Goal: Task Accomplishment & Management: Use online tool/utility

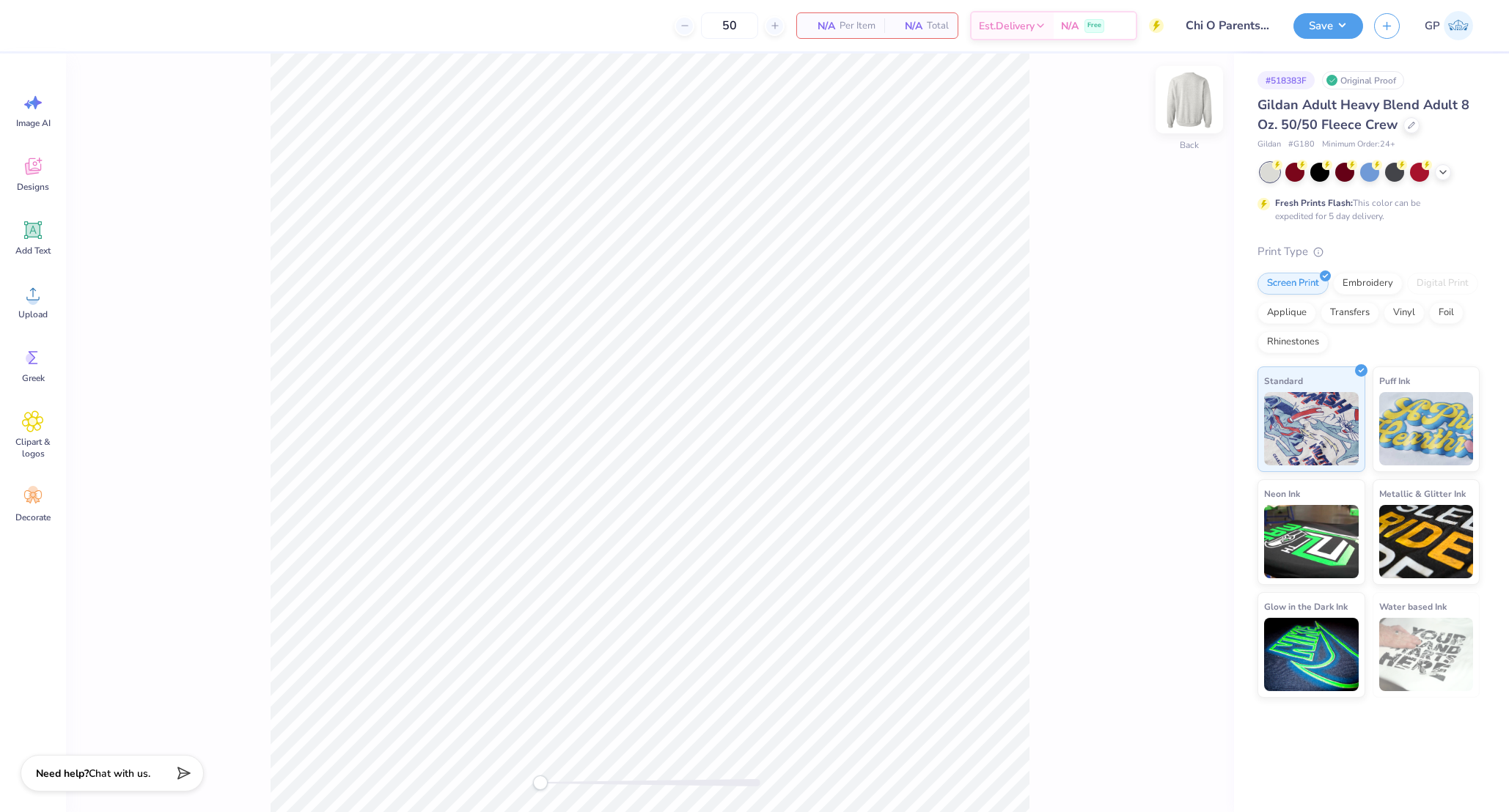
click at [1195, 92] on img at bounding box center [1189, 100] width 58 height 58
click at [1195, 92] on div "Almost there" at bounding box center [787, 433] width 1443 height 759
click at [31, 295] on circle at bounding box center [32, 299] width 10 height 10
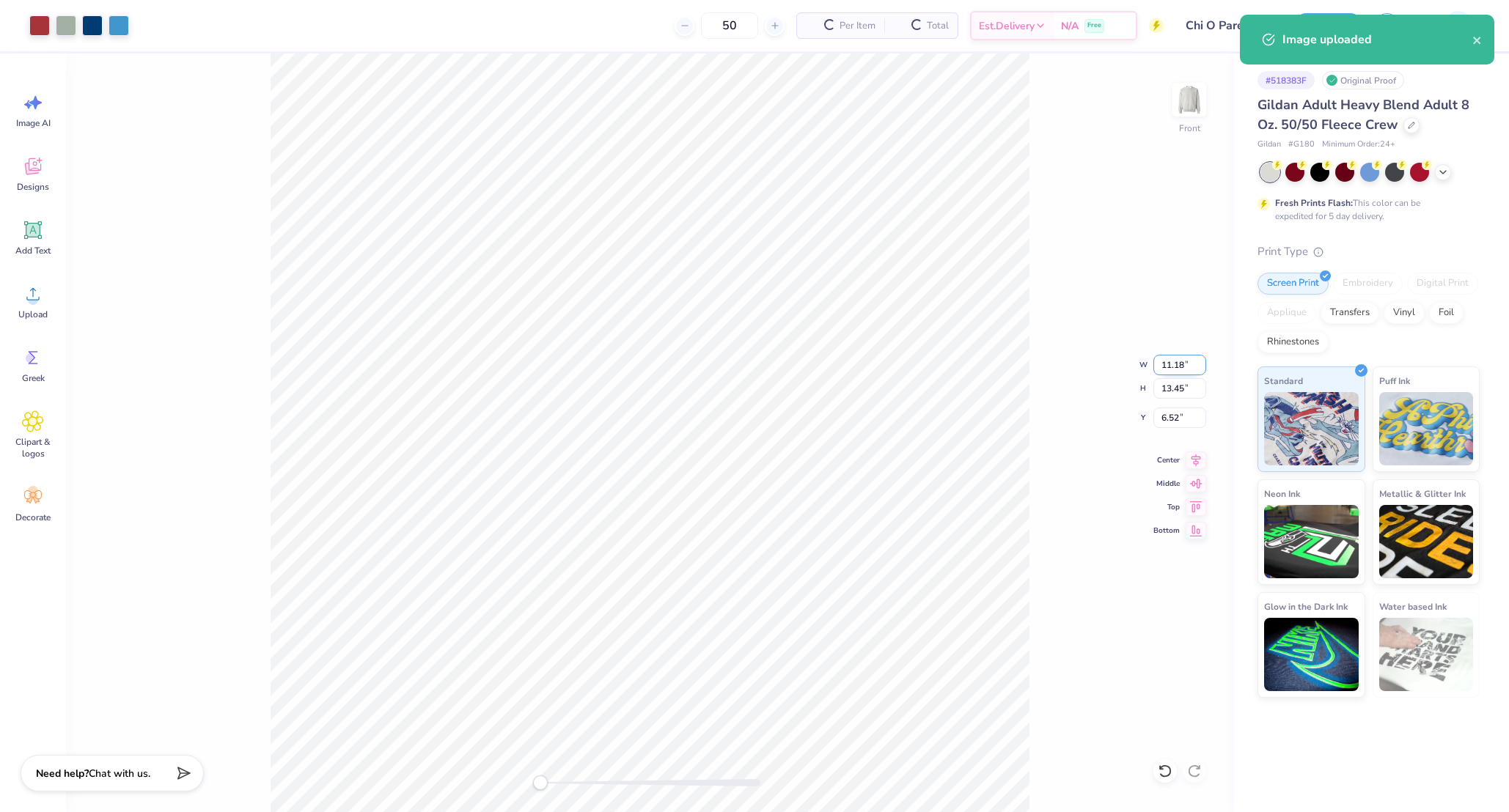
click at [1164, 360] on input "11.18" at bounding box center [1179, 365] width 53 height 21
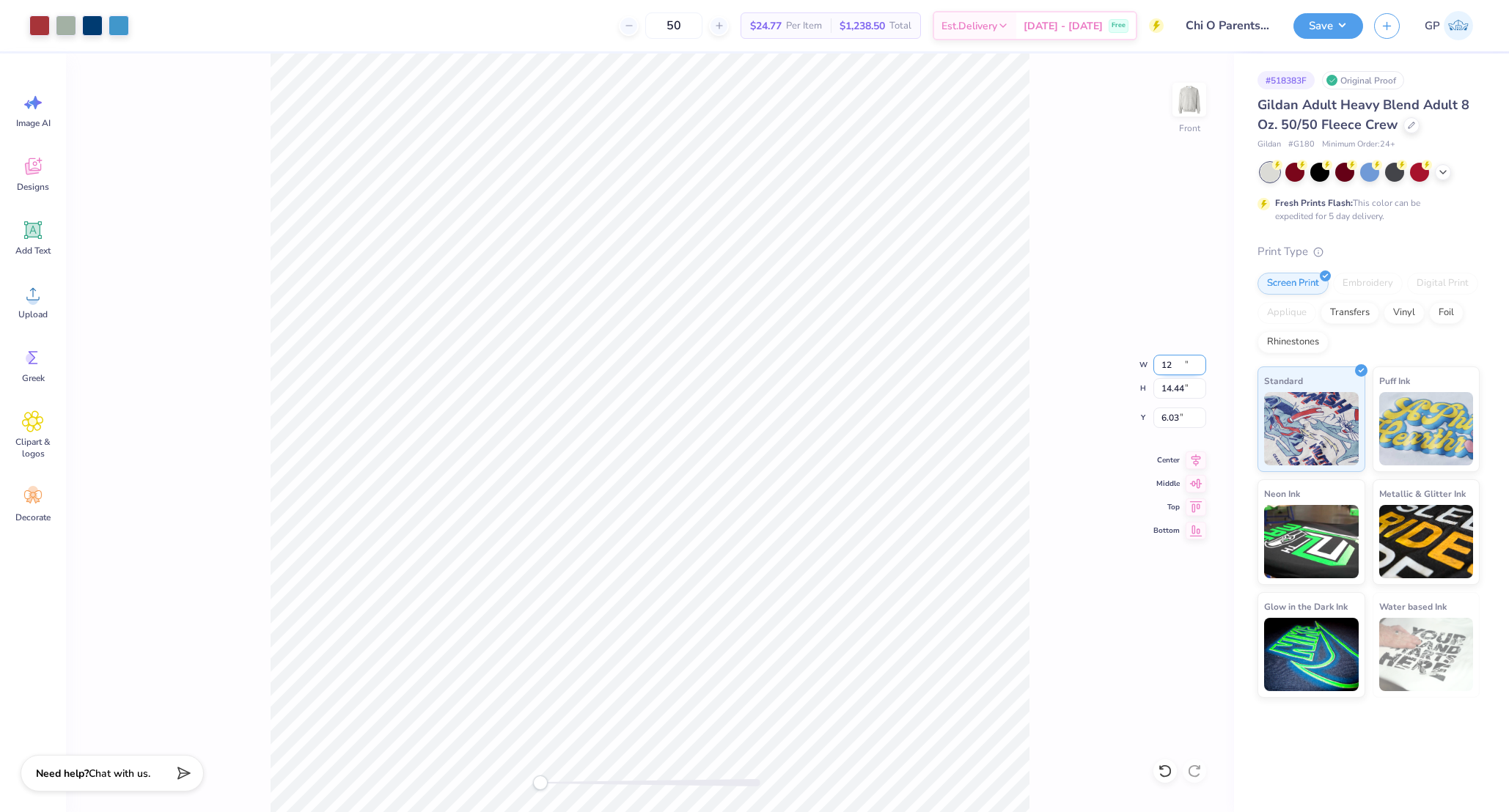
type input "12.00"
type input "14.44"
type input "6.03"
click at [1179, 411] on input "6.03" at bounding box center [1179, 418] width 53 height 21
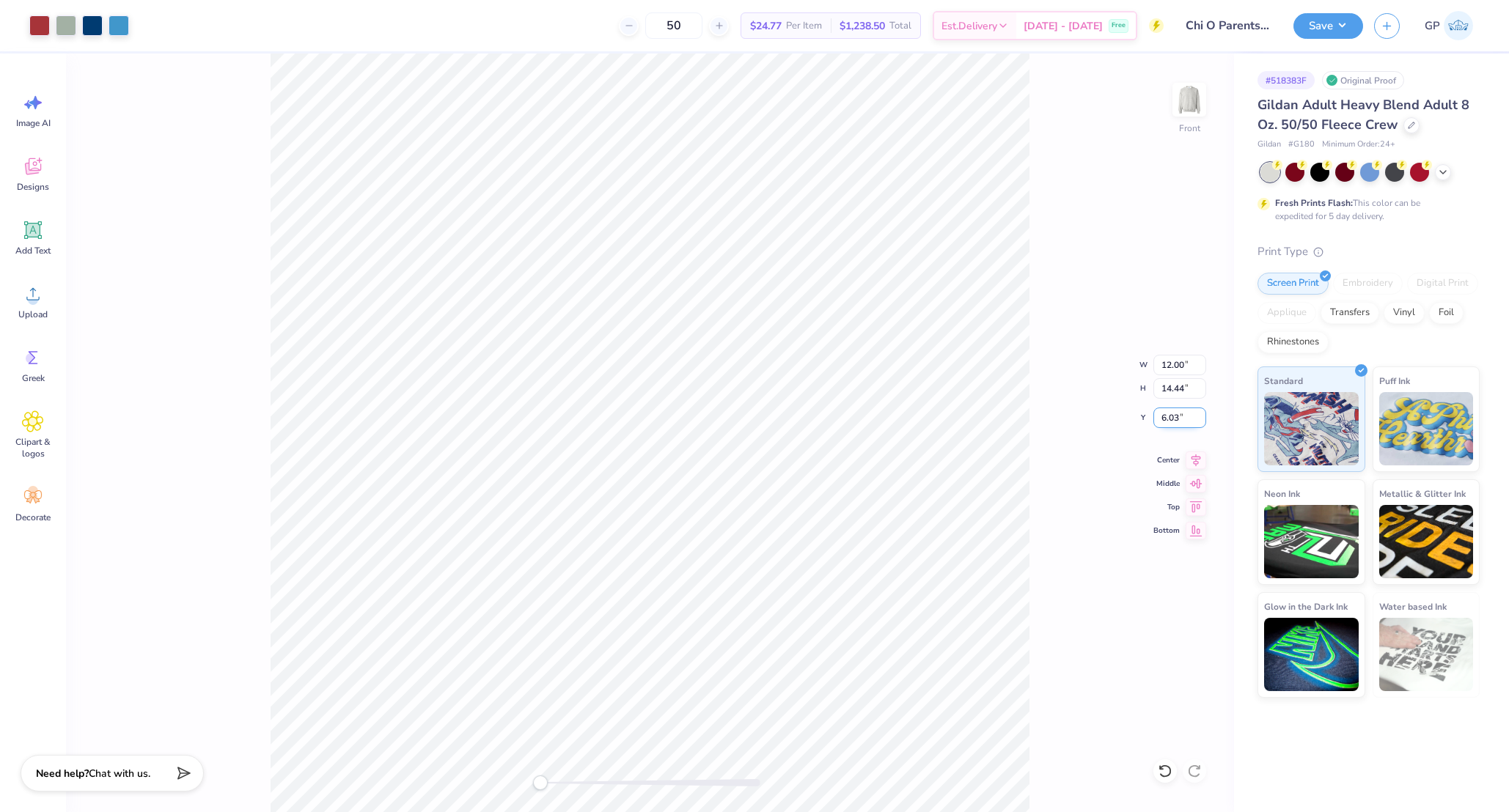
click at [1179, 411] on input "6.03" at bounding box center [1179, 418] width 53 height 21
type input "3"
click at [1047, 450] on div "Front W 12.00 12.00 " H 14.44 14.44 " Y 3.00 3.00 " Center Middle Top Bottom" at bounding box center [649, 433] width 1168 height 759
click at [1187, 106] on img at bounding box center [1189, 100] width 58 height 58
click at [41, 304] on icon at bounding box center [33, 294] width 22 height 22
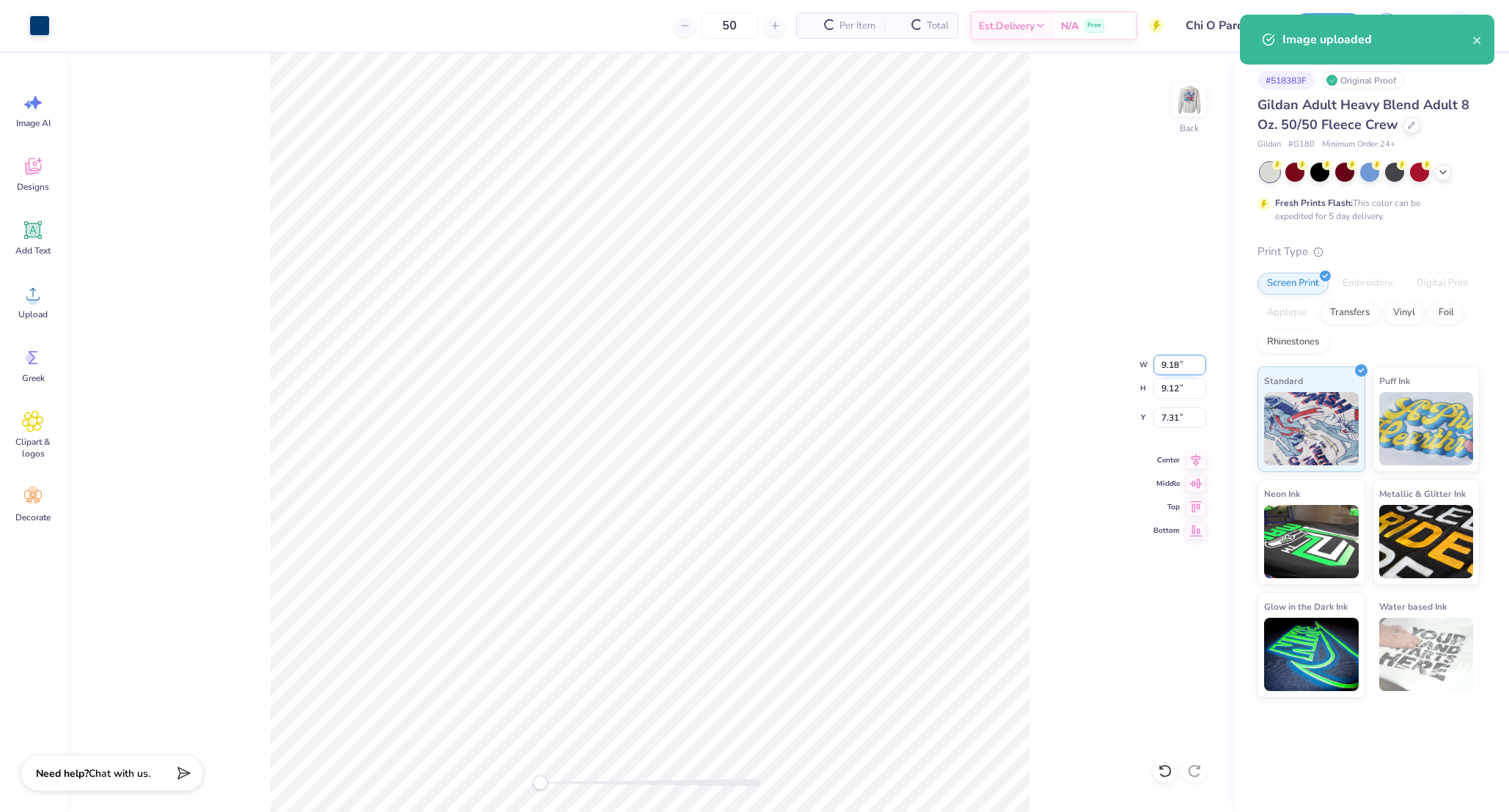
click at [1181, 368] on input "9.18" at bounding box center [1179, 365] width 53 height 21
type input "3.00"
type input "2.98"
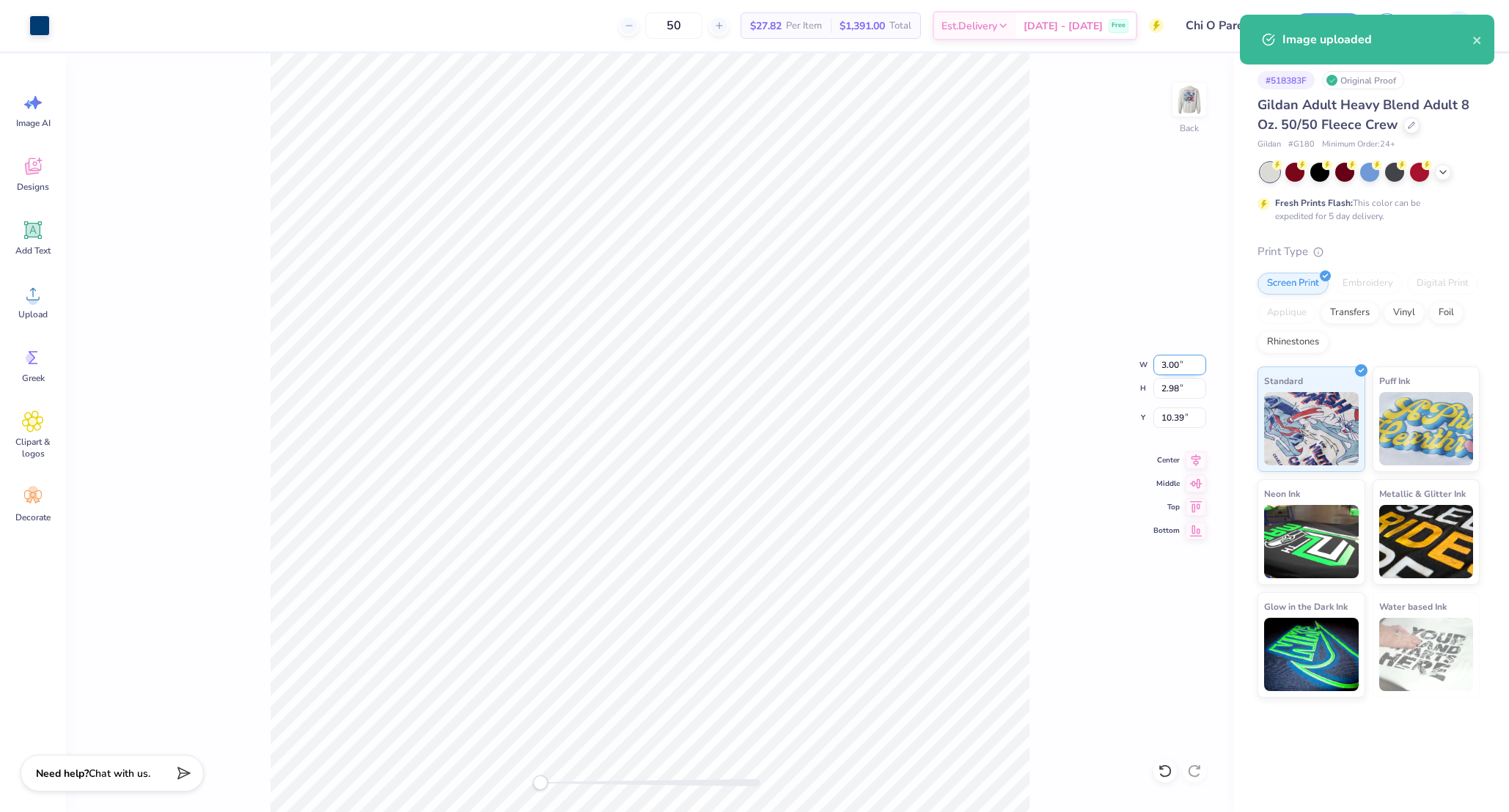
type input "10.39"
click at [1181, 368] on input "3.00" at bounding box center [1179, 365] width 53 height 21
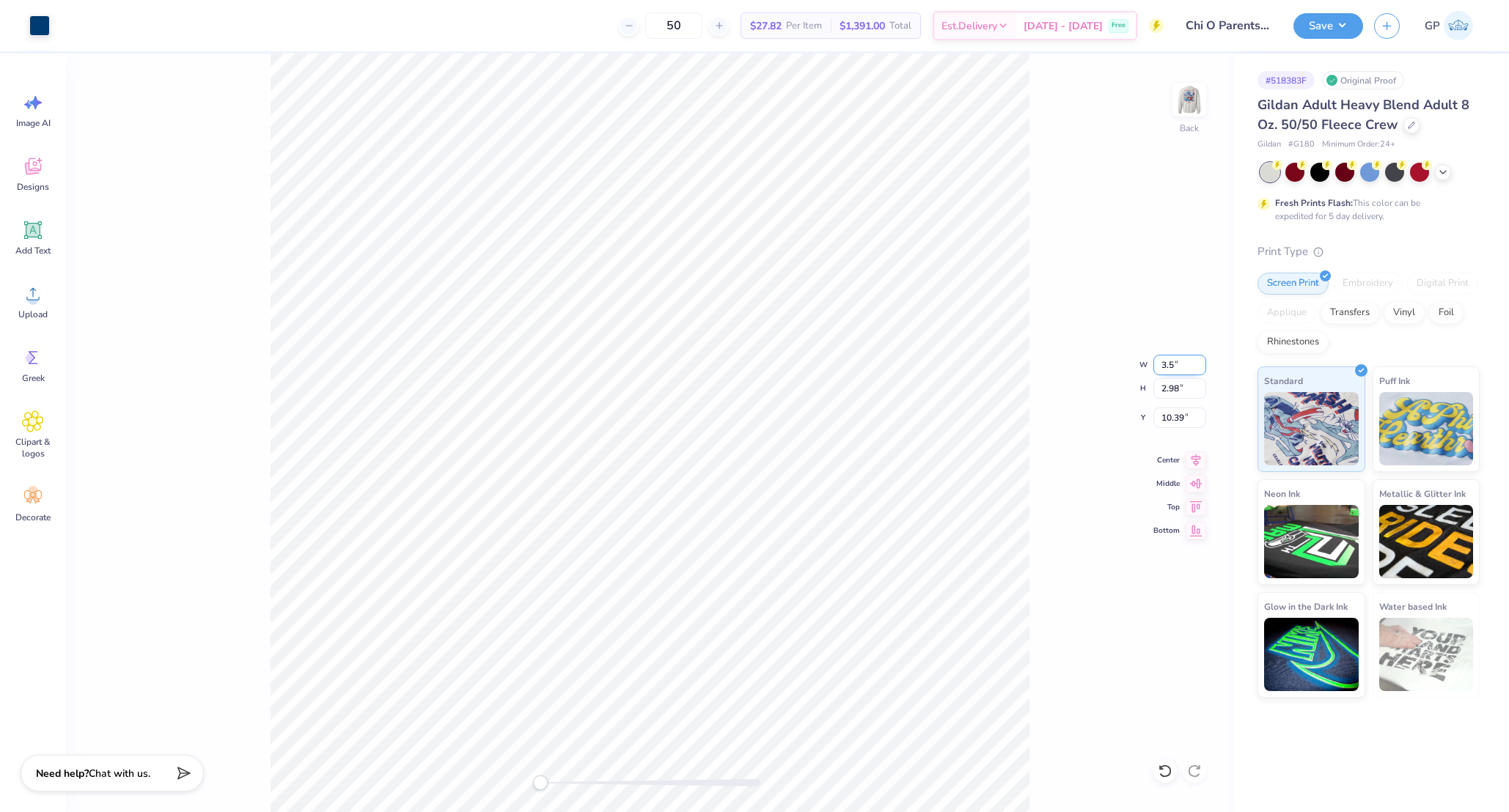
type input "3.50"
type input "3.48"
click at [1177, 414] on input "10.14" at bounding box center [1179, 418] width 53 height 21
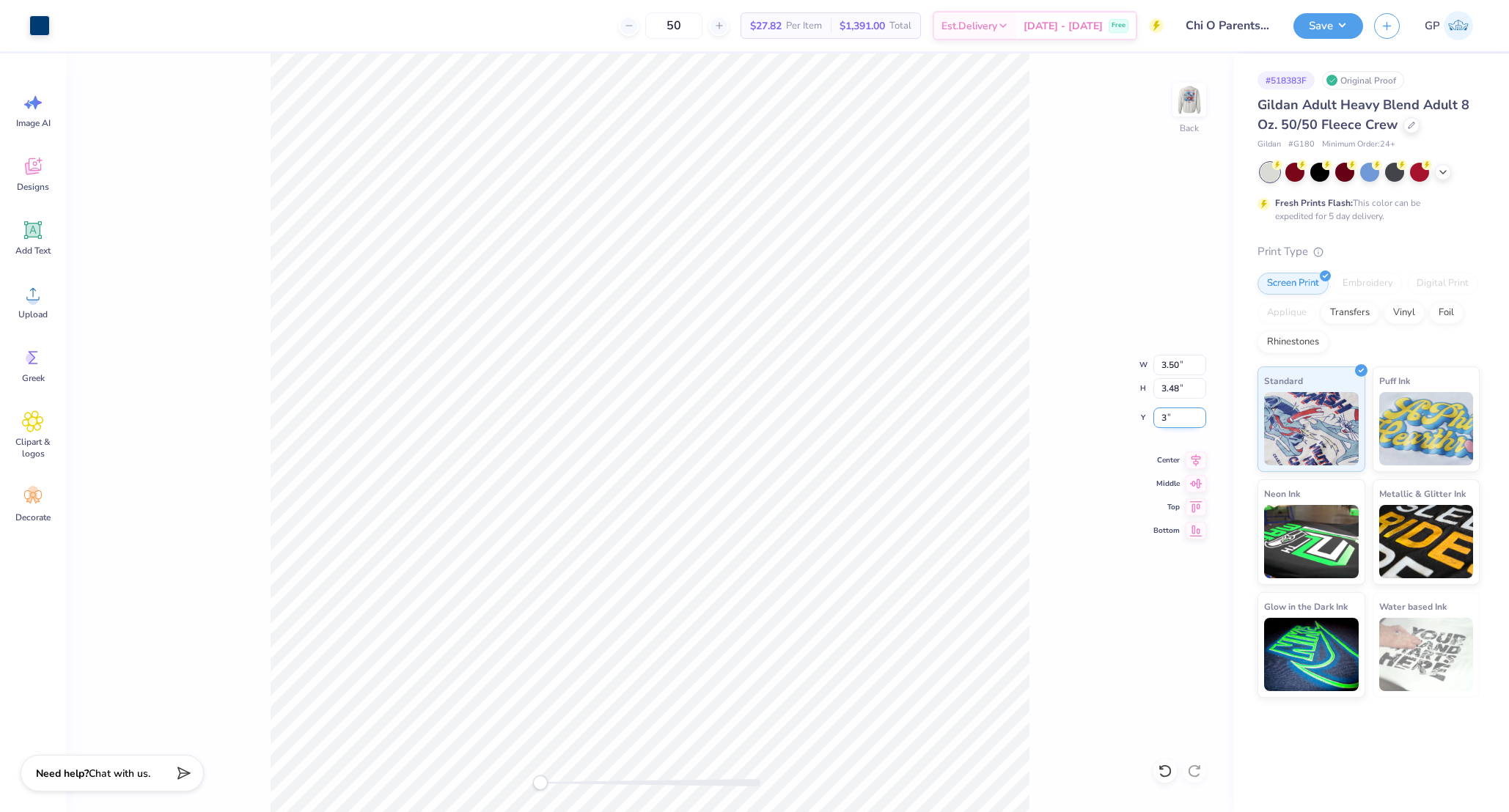
type input "3"
click at [1182, 96] on img at bounding box center [1189, 100] width 58 height 58
type input "12.00"
type input "14.44"
type input "3.00"
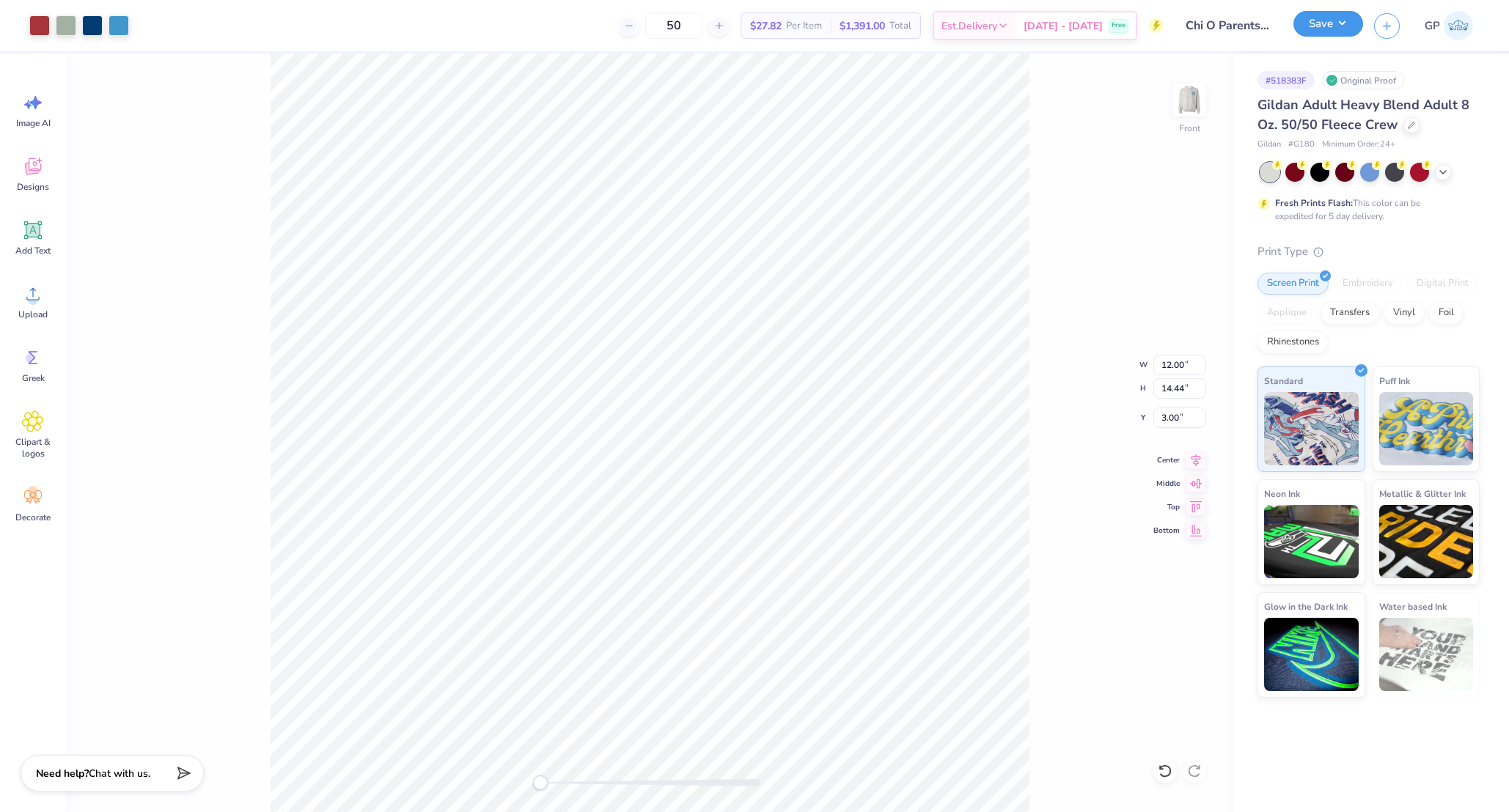
click at [1320, 21] on button "Save" at bounding box center [1328, 23] width 70 height 25
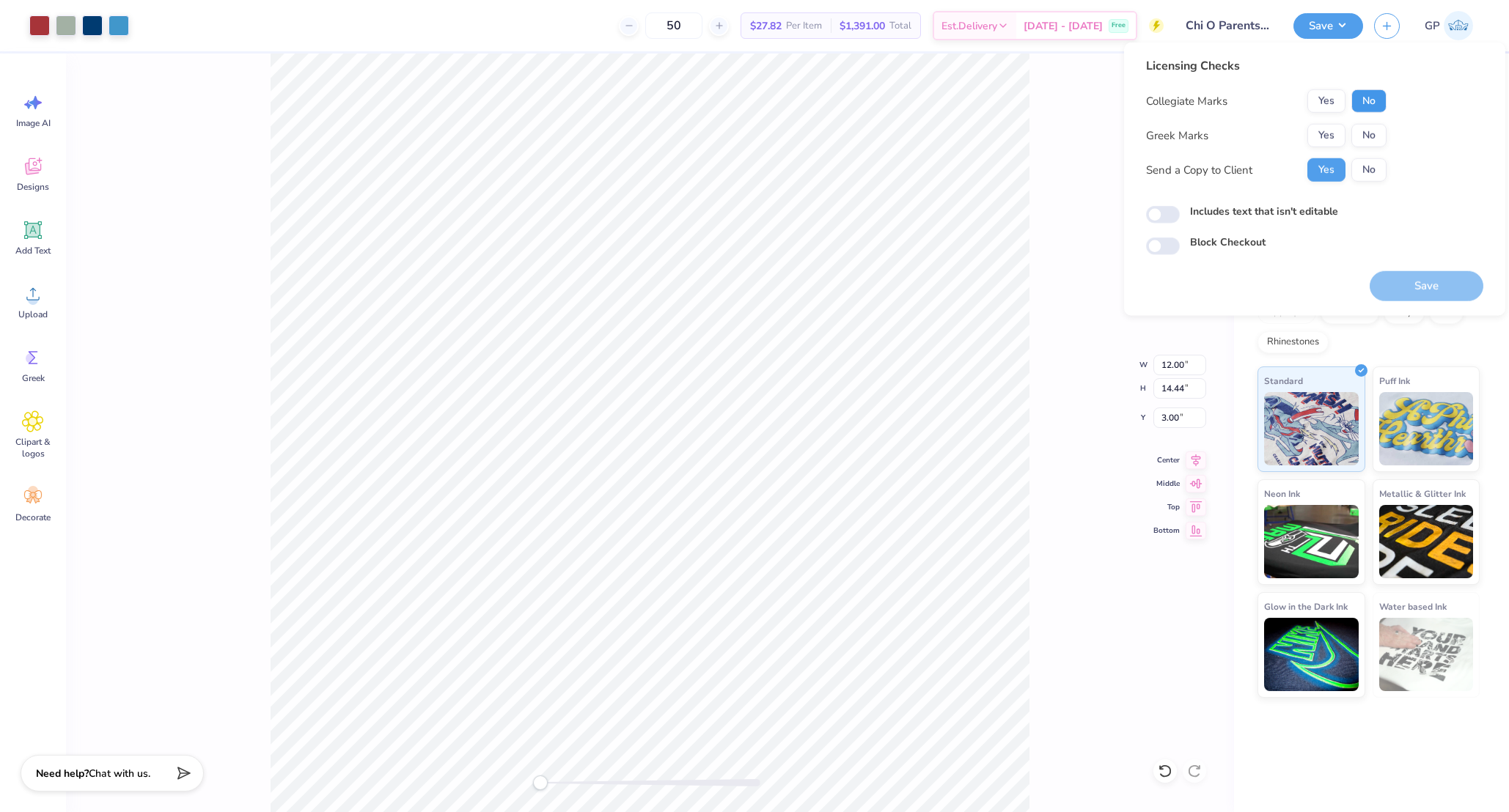
click at [1368, 99] on button "No" at bounding box center [1369, 101] width 35 height 24
click at [1330, 126] on button "Yes" at bounding box center [1327, 136] width 38 height 24
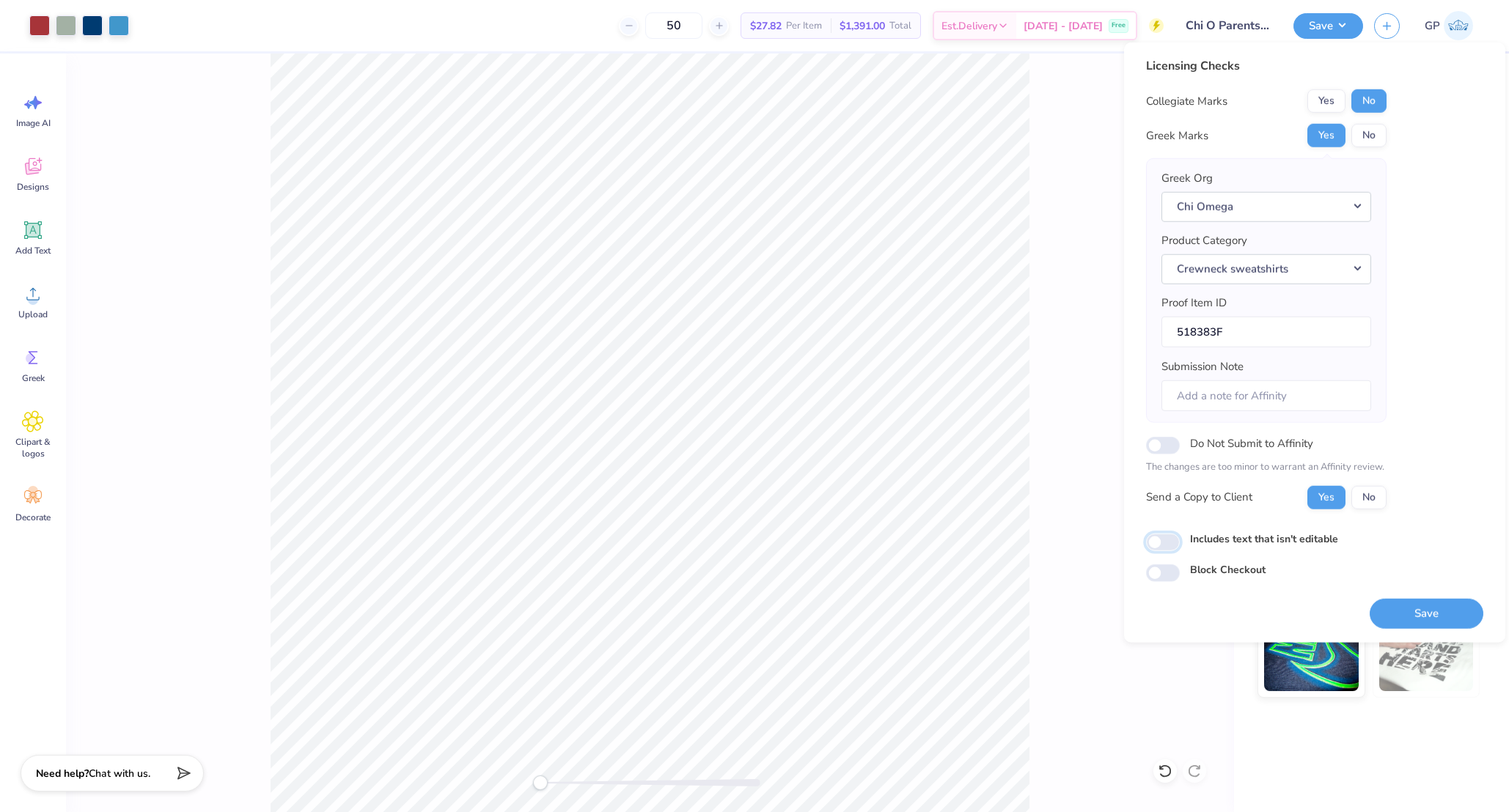
click at [1165, 537] on input "Includes text that isn't editable" at bounding box center [1162, 542] width 34 height 18
checkbox input "true"
click at [1366, 606] on div "Licensing Checks Collegiate Marks Yes No Greek Marks Yes No Greek Org Chi Omega…" at bounding box center [1314, 343] width 337 height 571
click at [1396, 608] on button "Save" at bounding box center [1426, 613] width 113 height 30
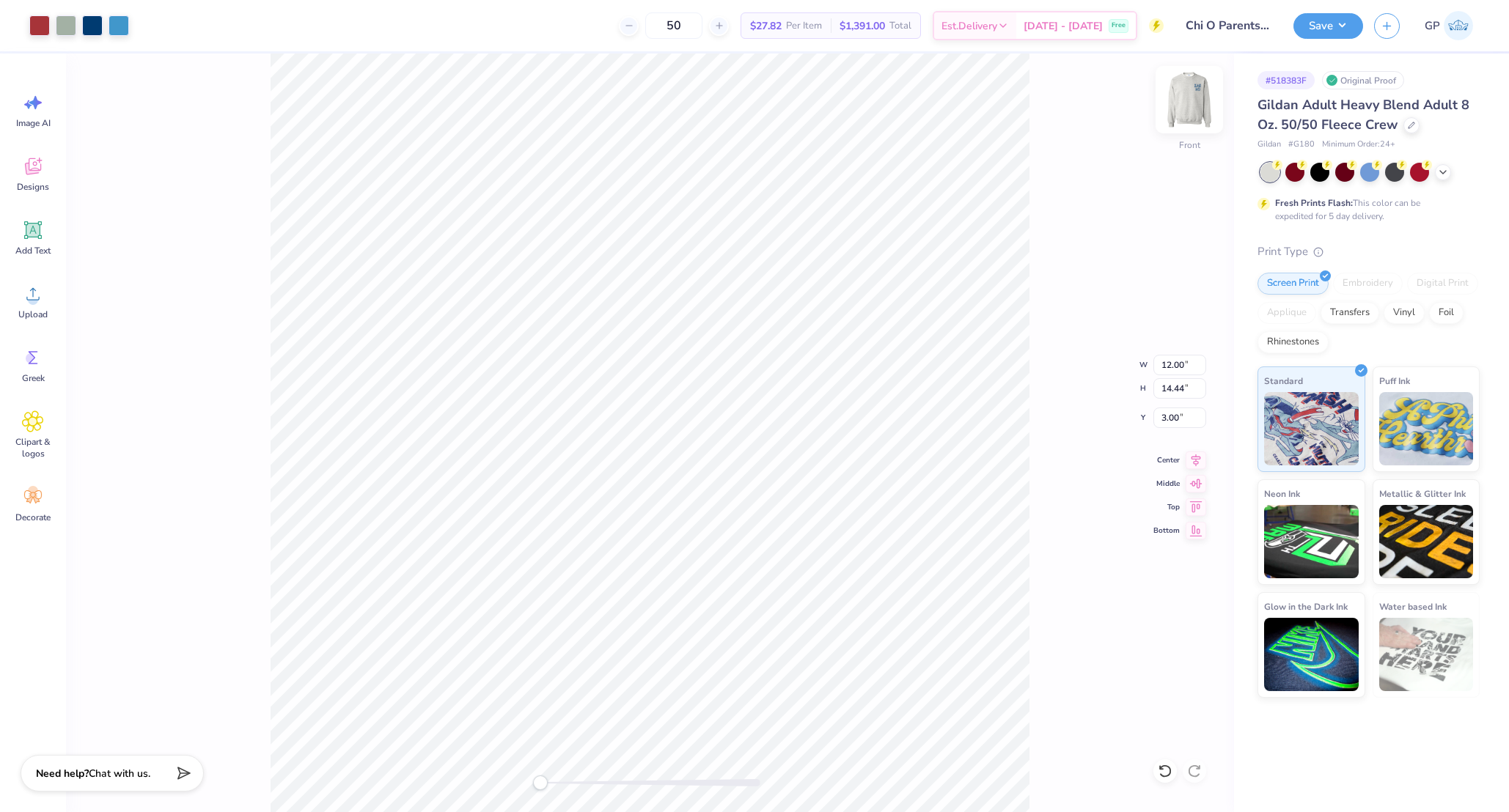
click at [1188, 76] on div "Front W 12.00 12.00 " H 14.44 14.44 " Y 3.00 3.00 " Center Middle Top Bottom" at bounding box center [649, 433] width 1168 height 759
click at [1182, 113] on img at bounding box center [1189, 100] width 58 height 58
click at [1188, 106] on img at bounding box center [1189, 100] width 58 height 58
click at [31, 301] on circle at bounding box center [32, 299] width 10 height 10
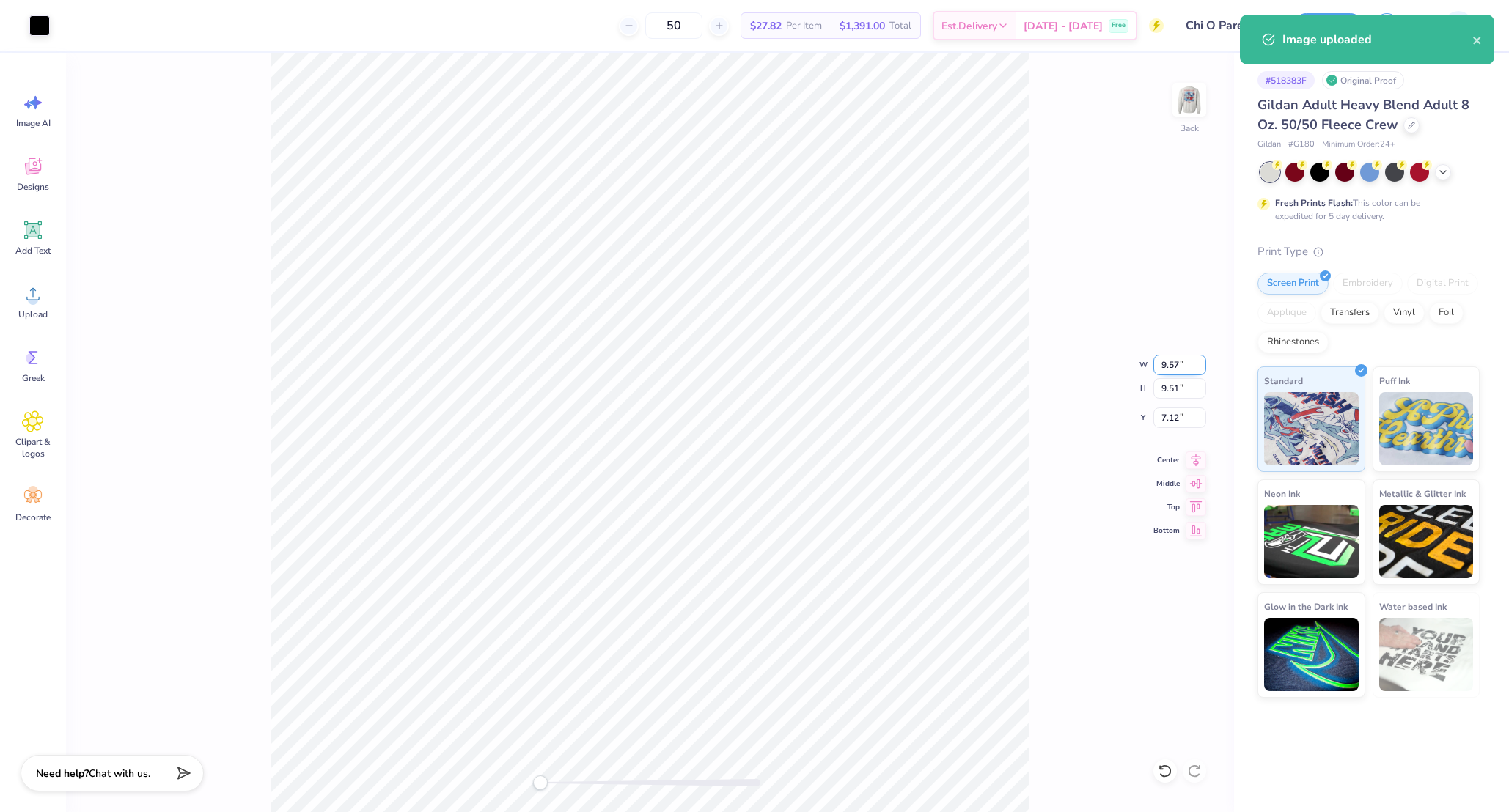
click at [1162, 365] on input "9.57" at bounding box center [1179, 365] width 53 height 21
type input "3.50"
type input "3.48"
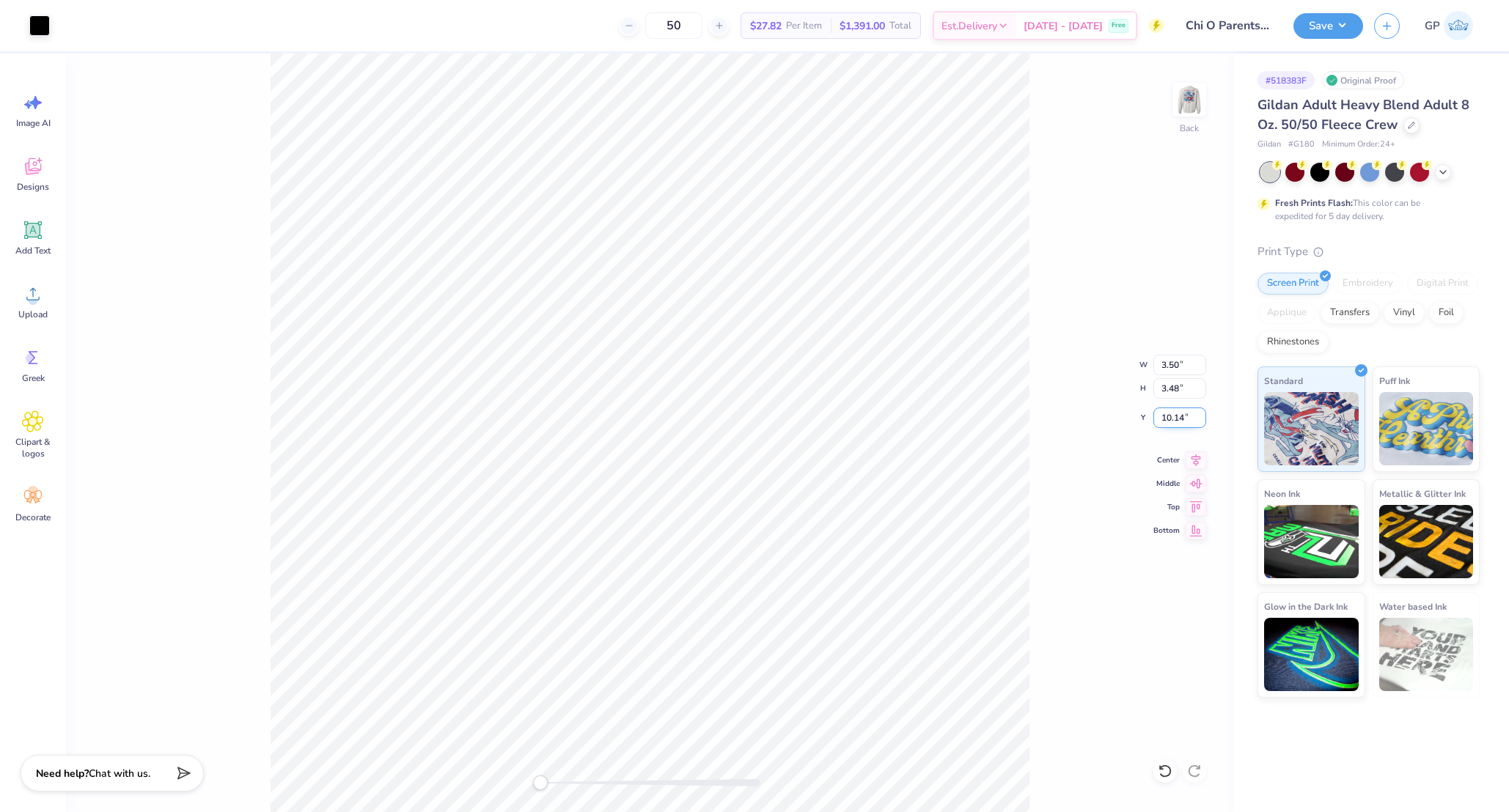
click at [1172, 416] on input "10.14" at bounding box center [1179, 418] width 53 height 21
type input "3"
click at [44, 18] on div at bounding box center [39, 24] width 21 height 21
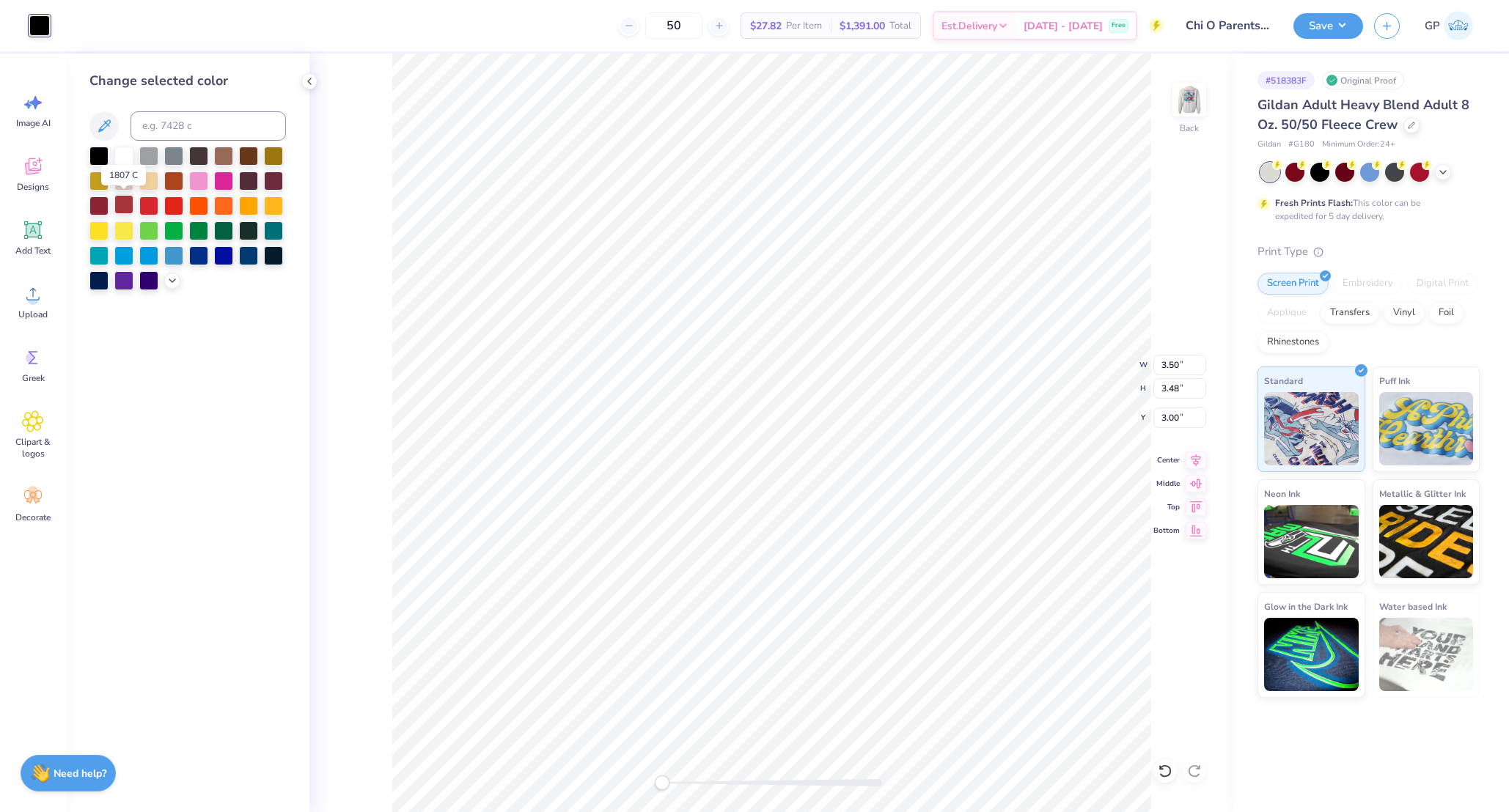
click at [123, 200] on div at bounding box center [123, 204] width 19 height 19
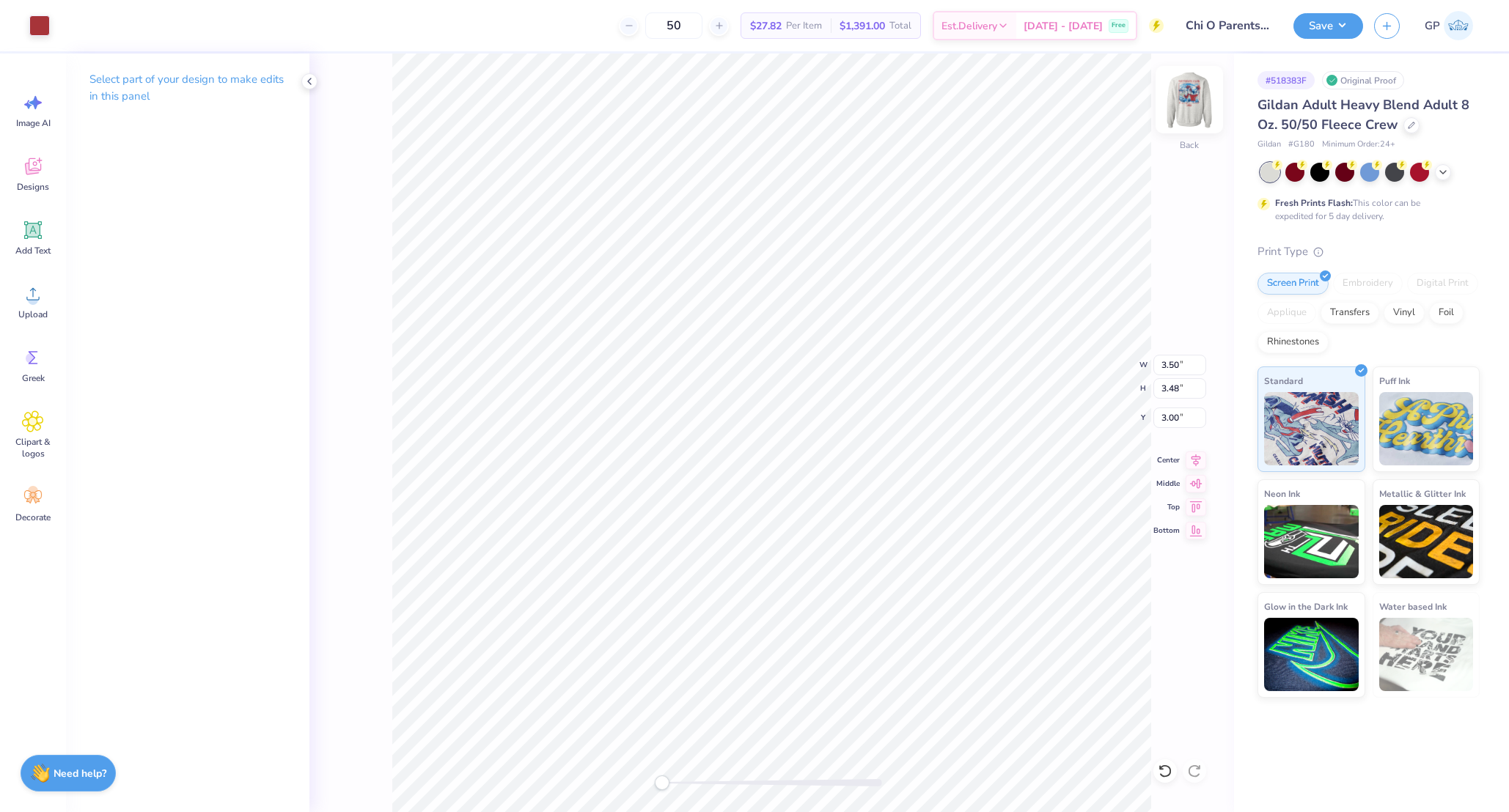
click at [1190, 100] on img at bounding box center [1189, 100] width 58 height 58
type input "3.51"
type input "3.49"
type input "5.32"
click at [1336, 15] on button "Save" at bounding box center [1328, 23] width 70 height 25
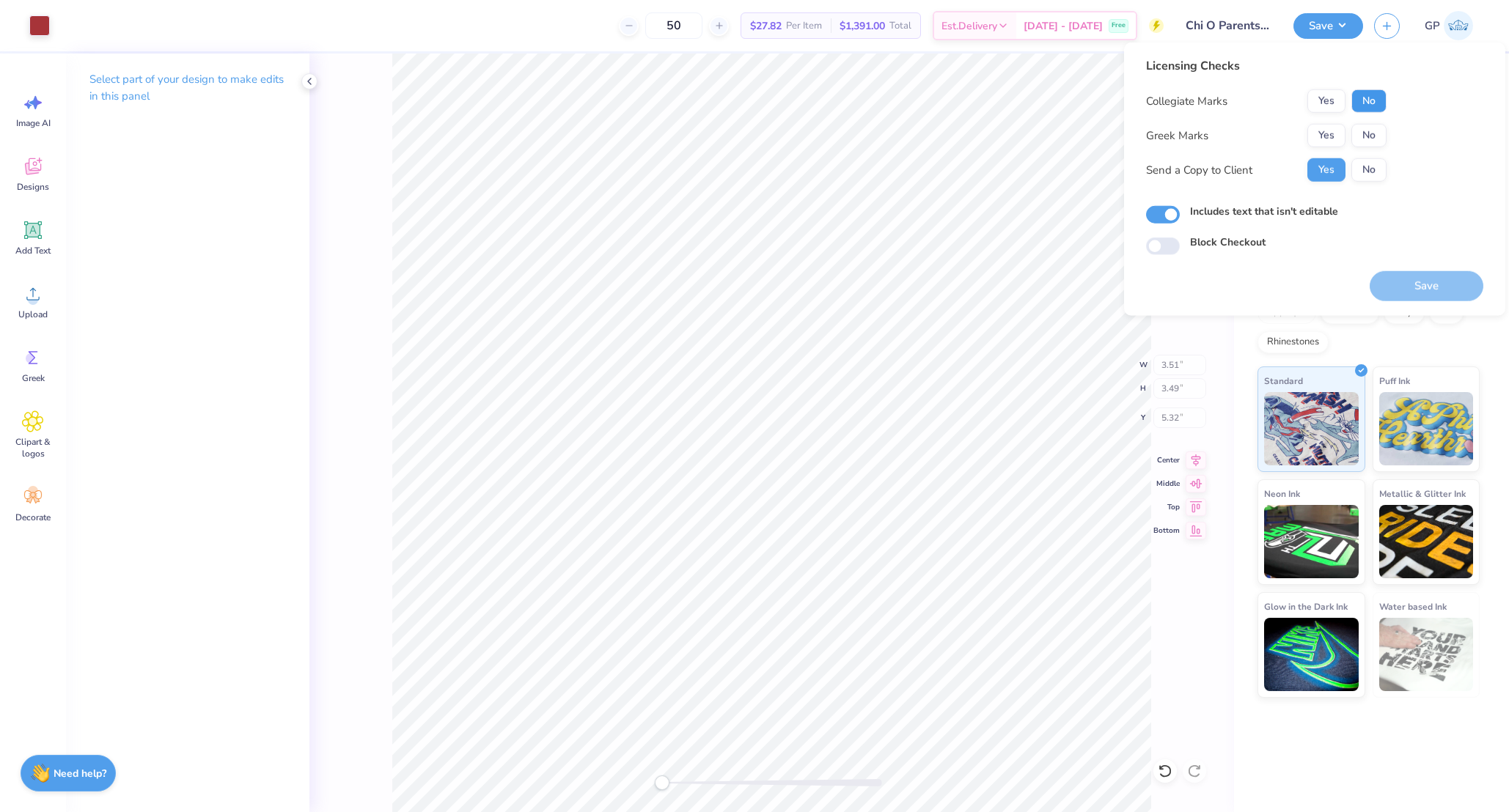
click at [1369, 100] on button "No" at bounding box center [1369, 101] width 35 height 24
click at [1329, 130] on button "Yes" at bounding box center [1327, 136] width 38 height 24
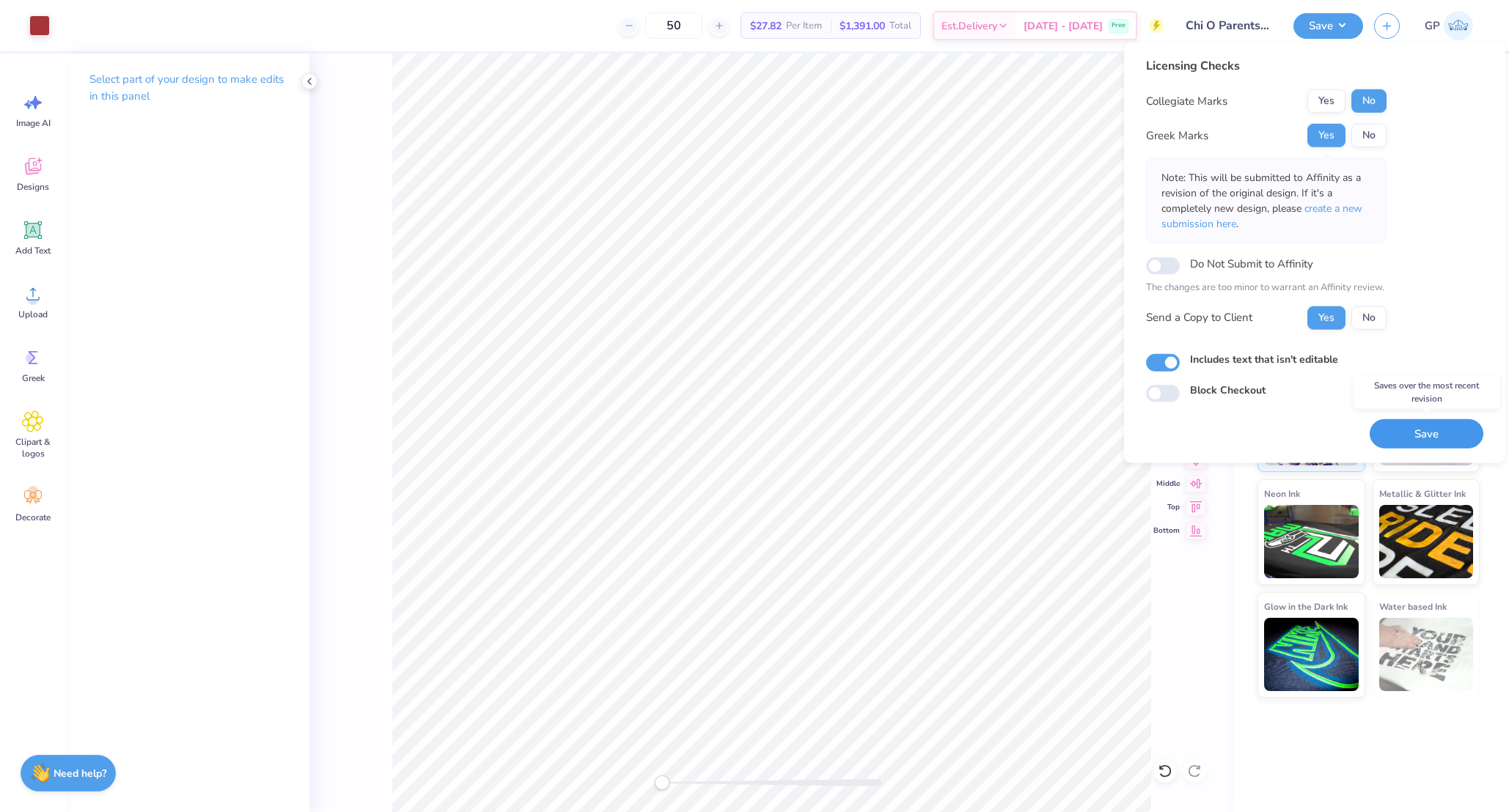
click at [1407, 429] on button "Save" at bounding box center [1426, 433] width 113 height 30
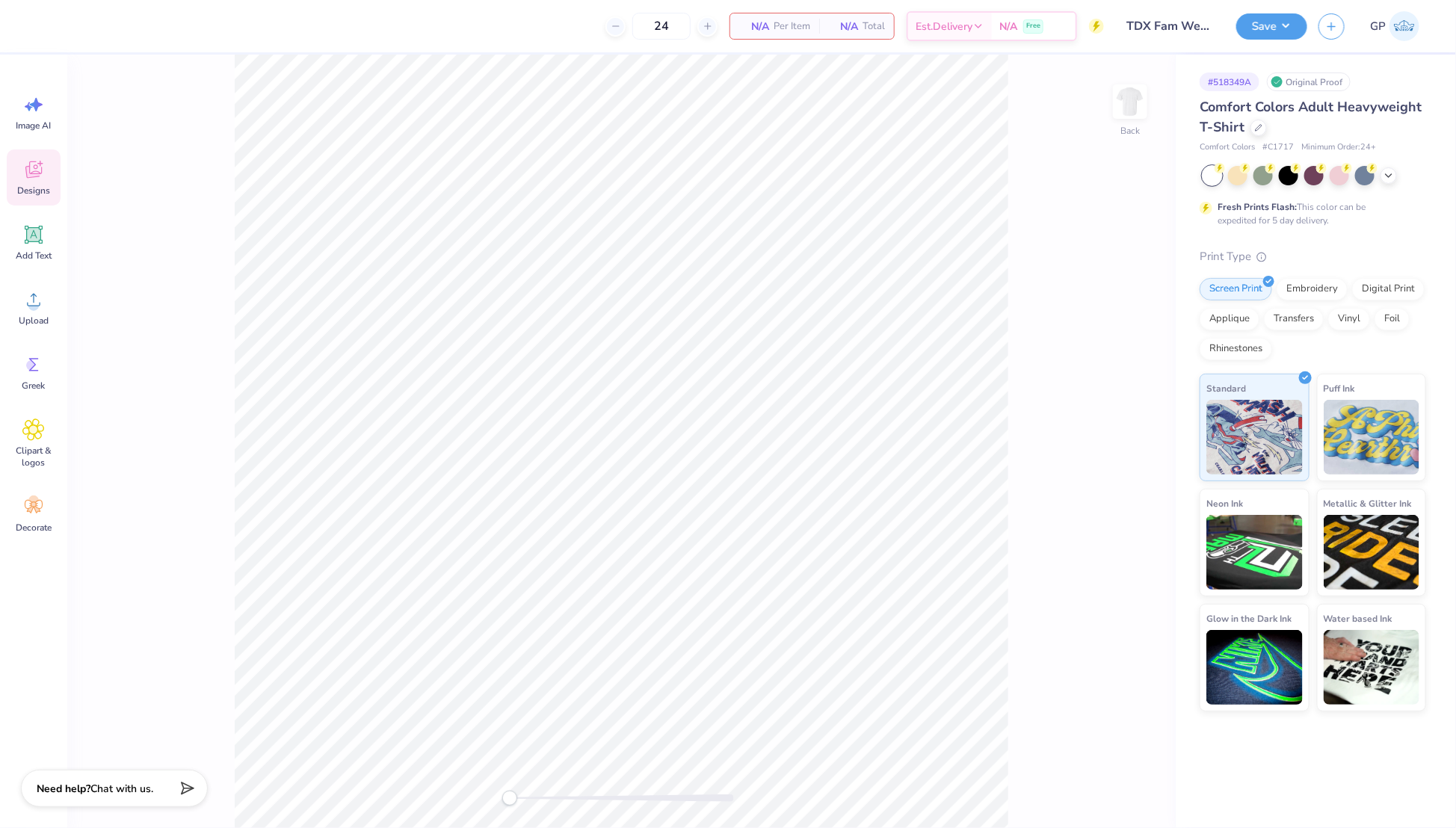
click at [34, 179] on icon at bounding box center [34, 170] width 23 height 23
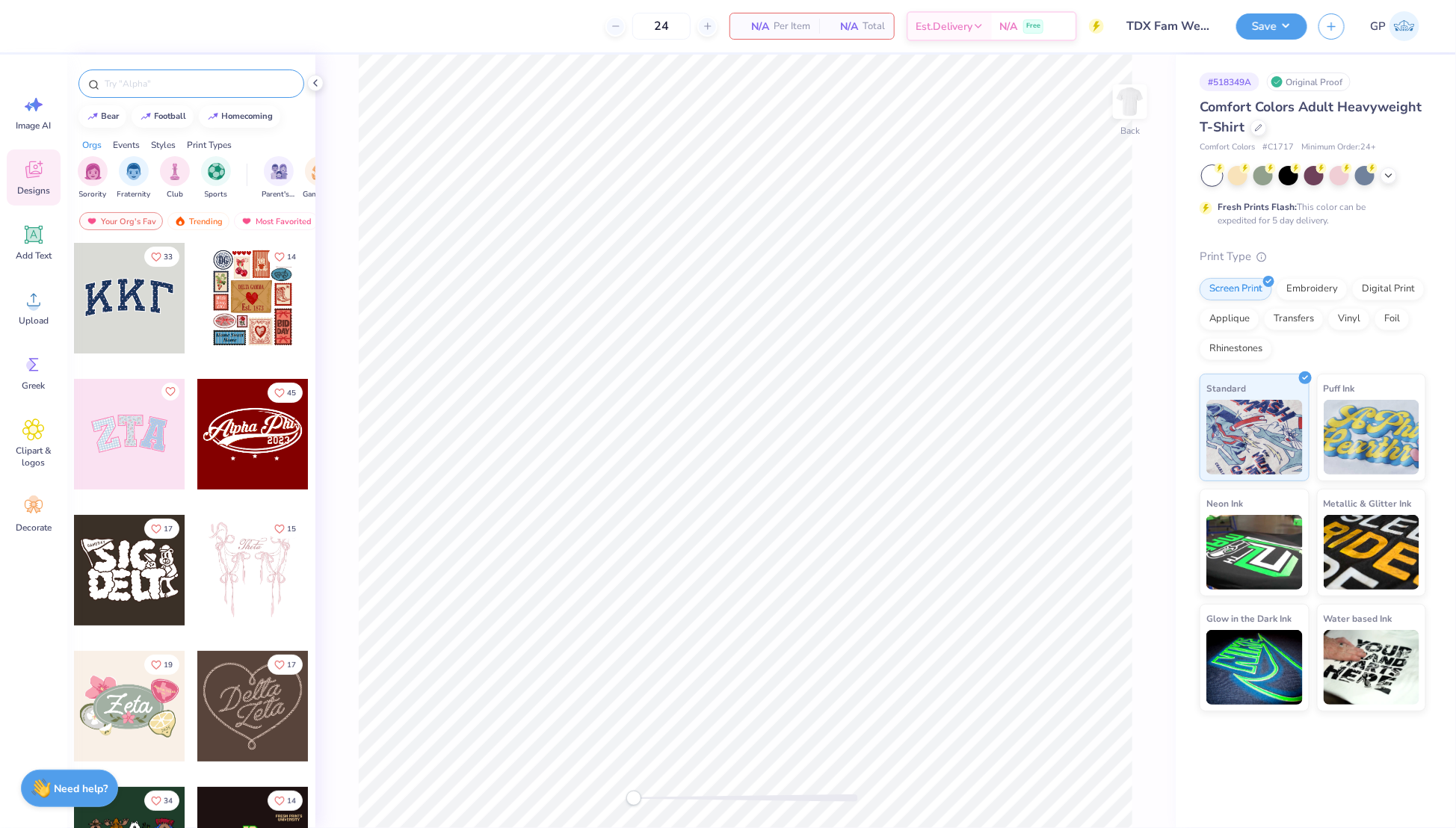
click at [144, 89] on input "text" at bounding box center [199, 84] width 191 height 15
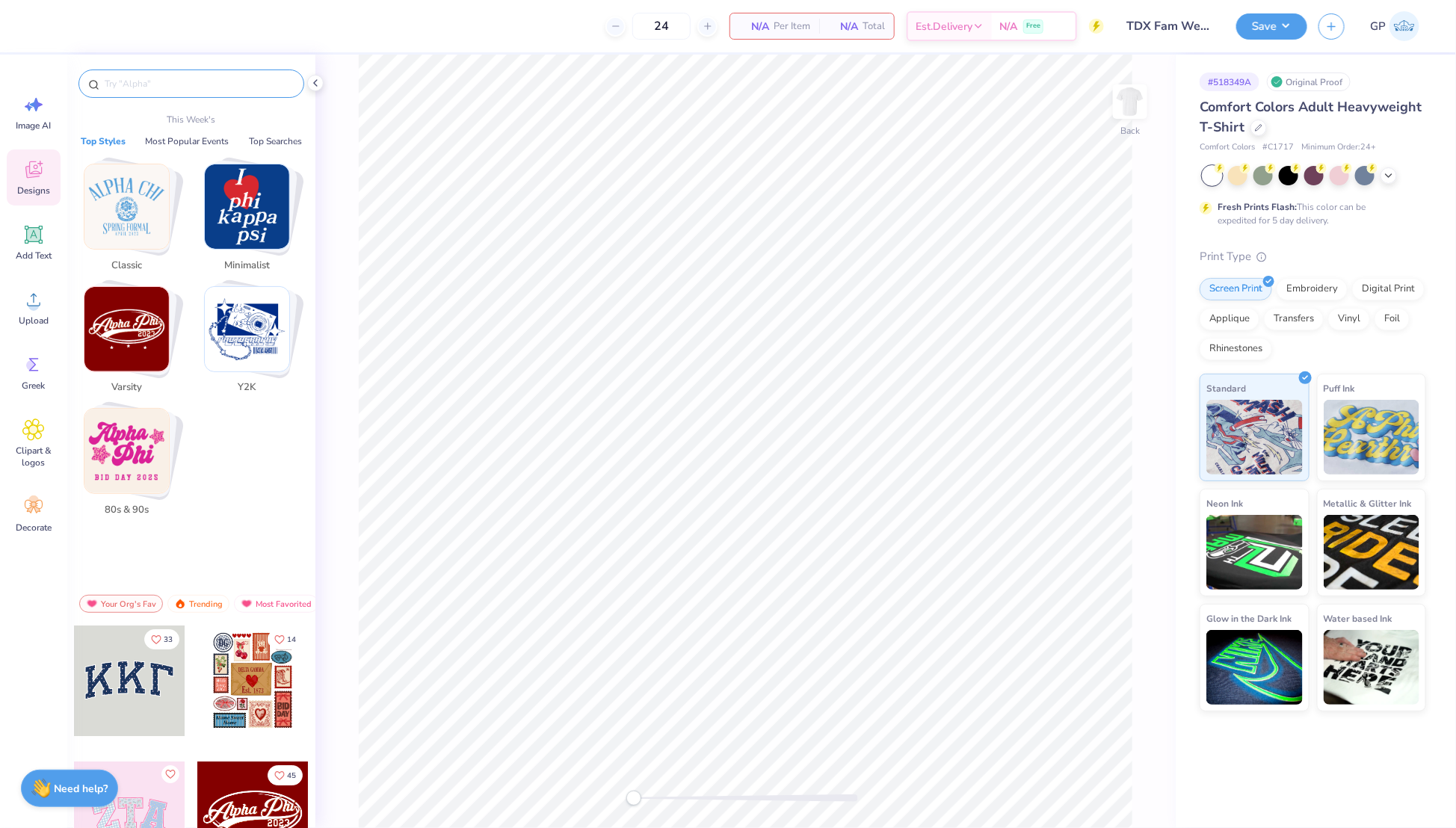
paste input "Sail Boat"
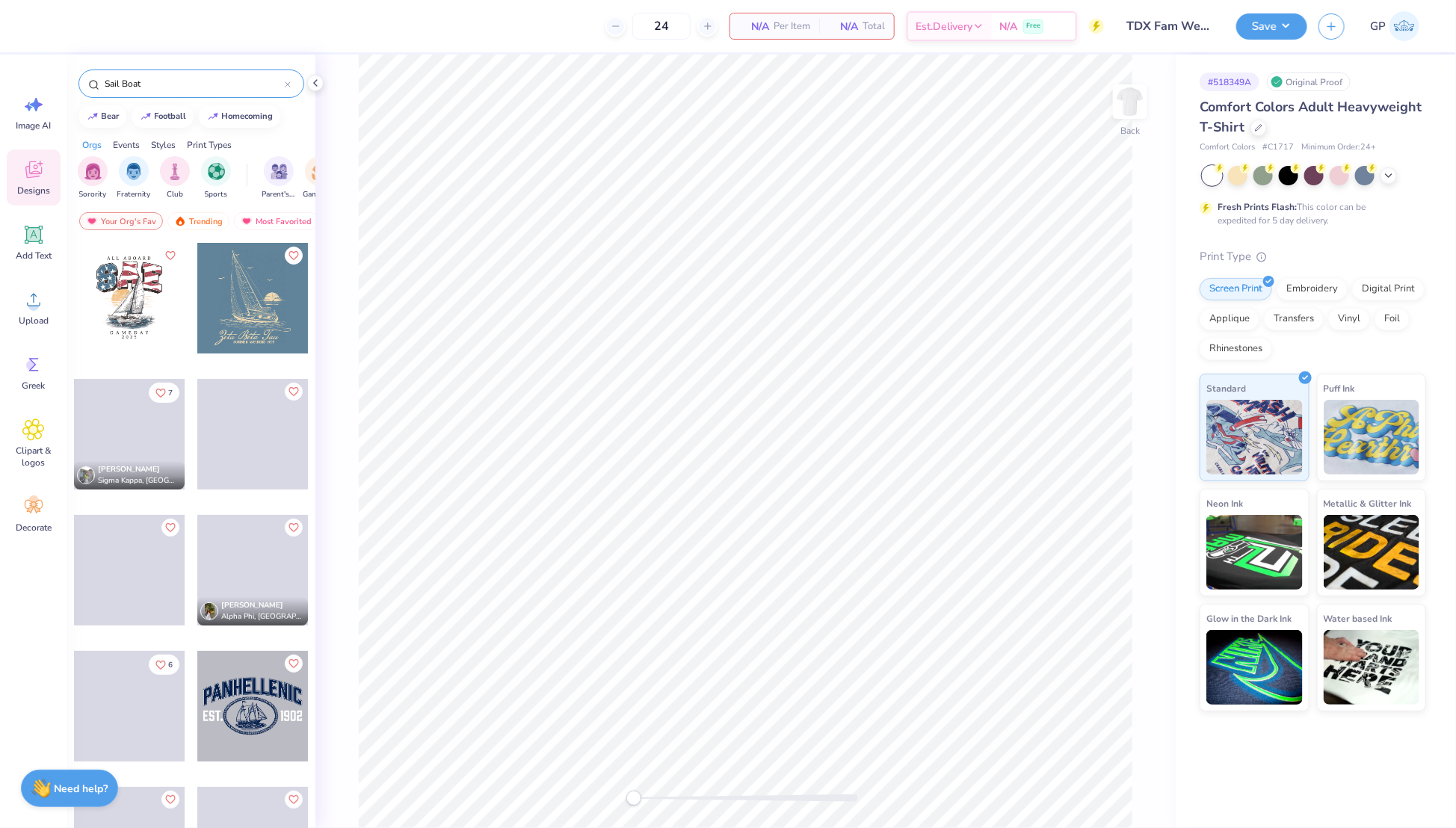
type input "Sail Boat"
click at [125, 278] on div at bounding box center [130, 299] width 111 height 111
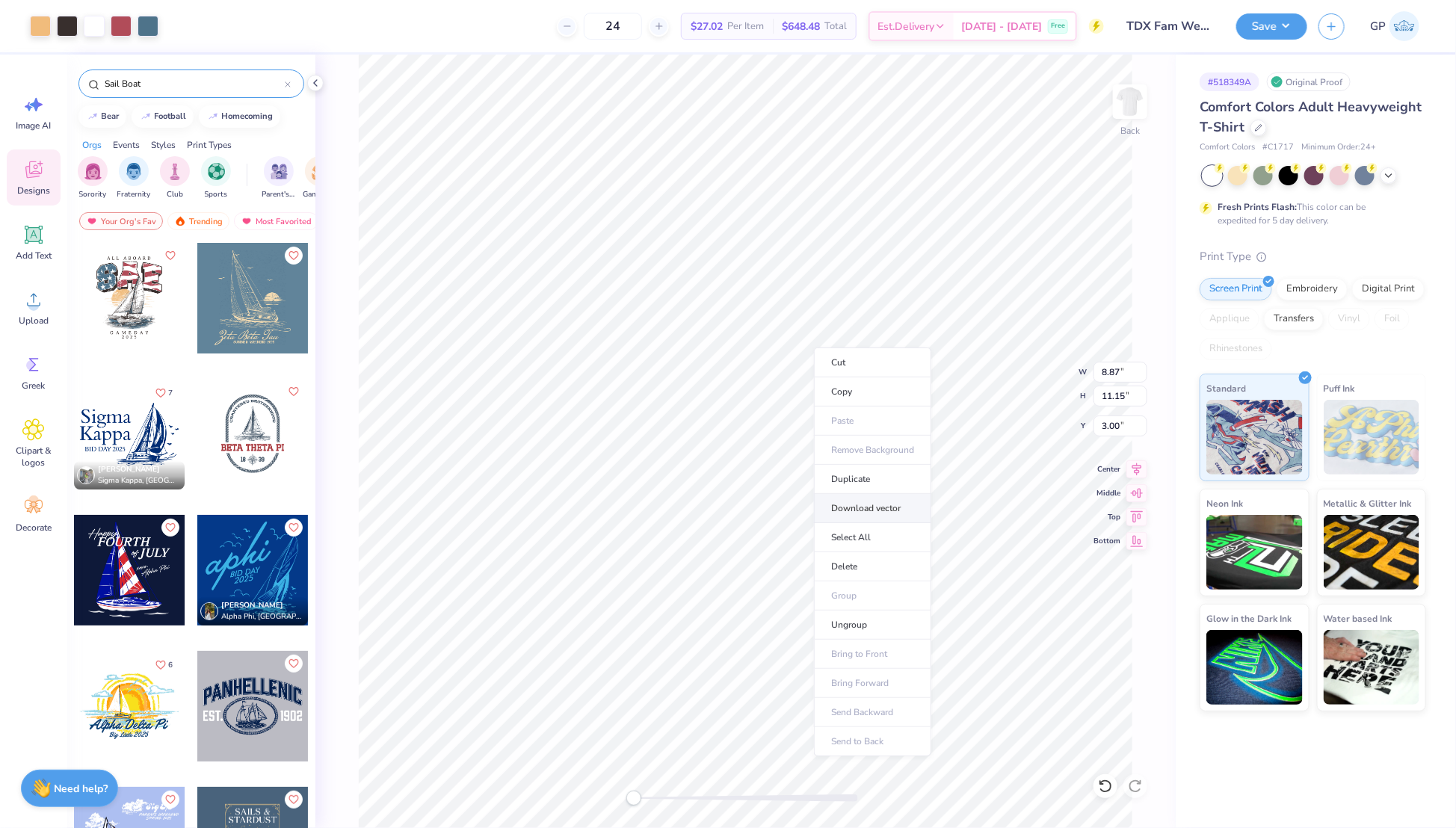
click at [874, 509] on li "Download vector" at bounding box center [872, 508] width 117 height 29
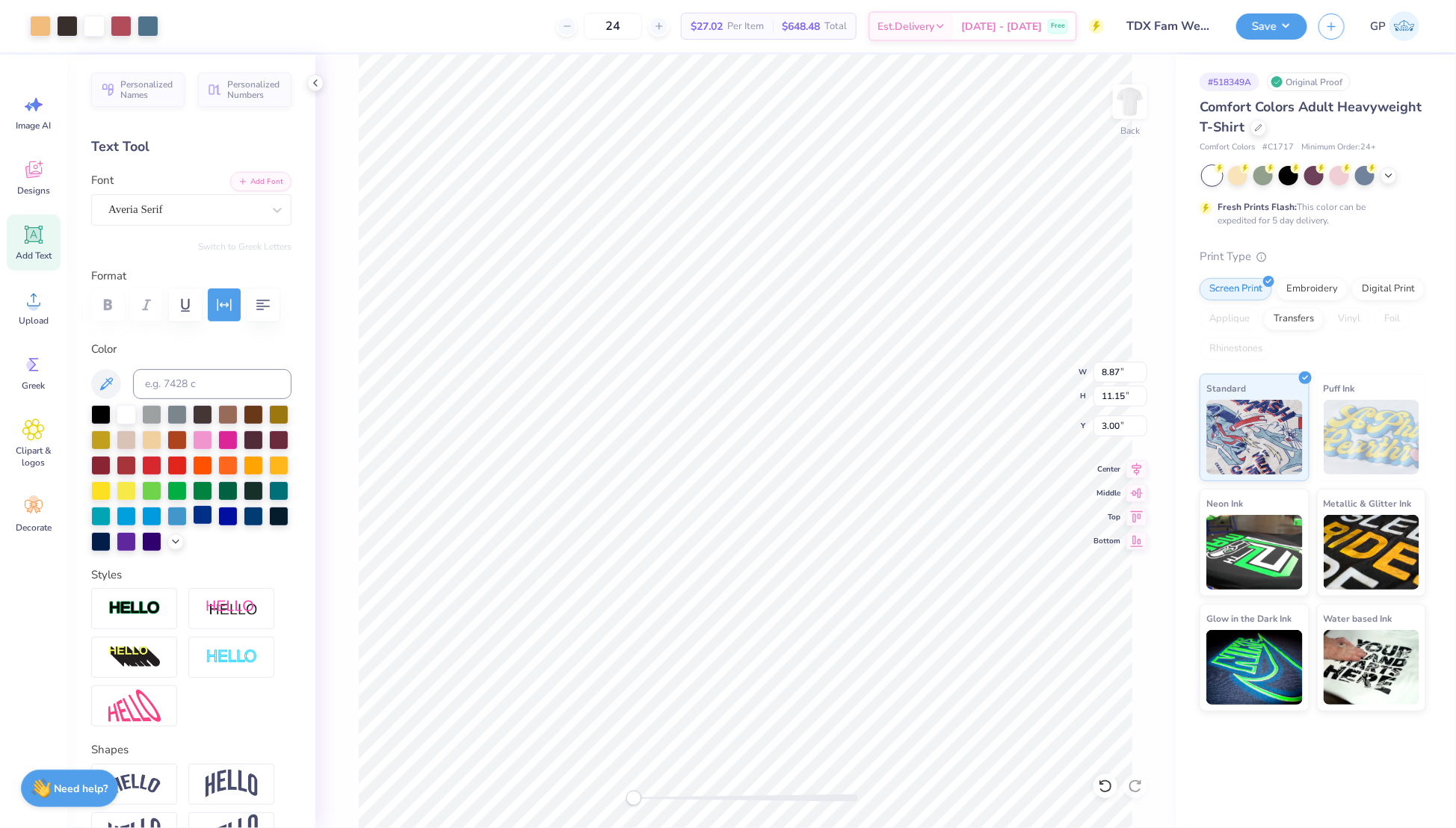
type input "8.87"
type input "11.15"
type input "3.00"
type input "5.16"
type input "1.05"
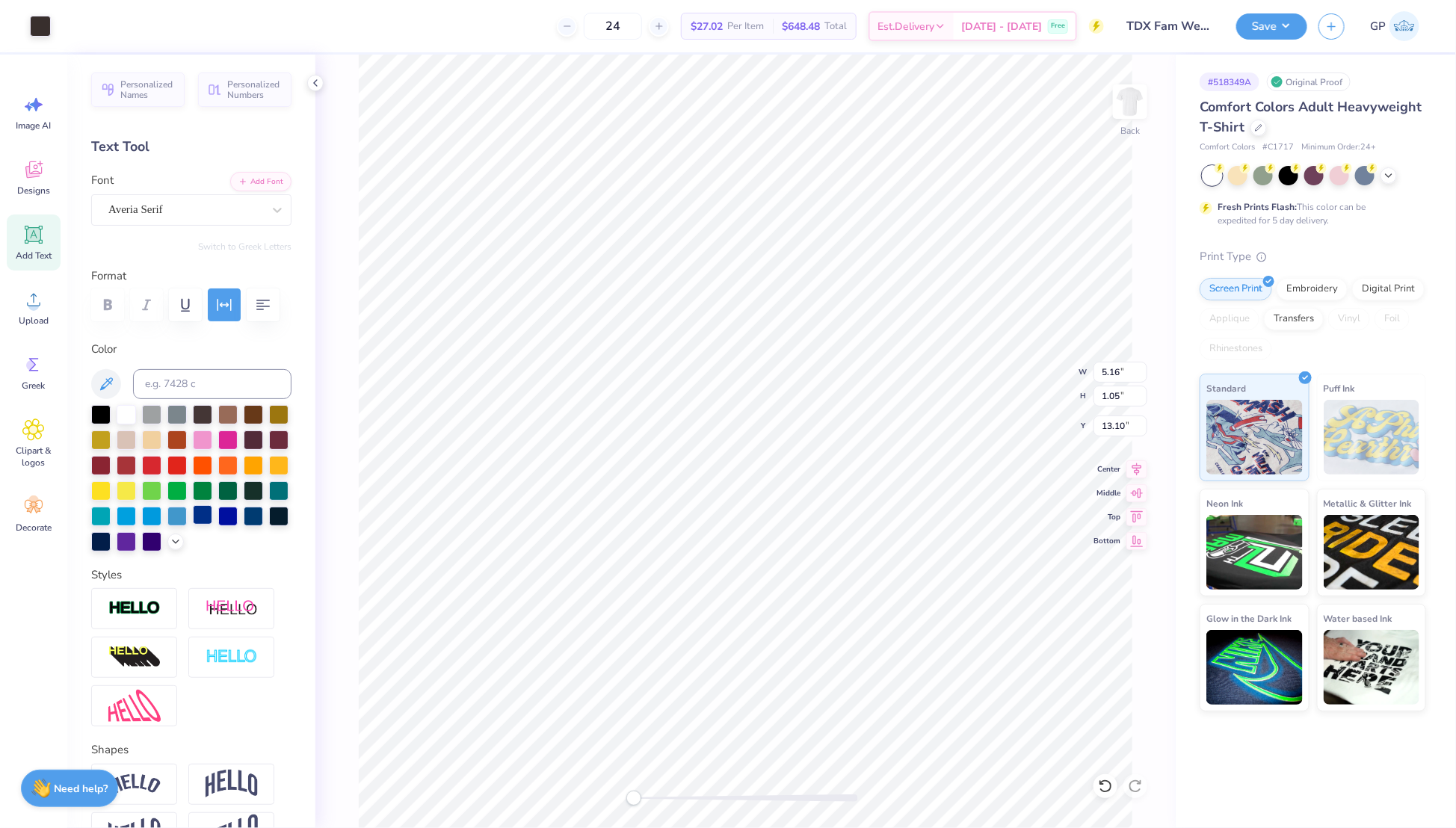
type input "13.10"
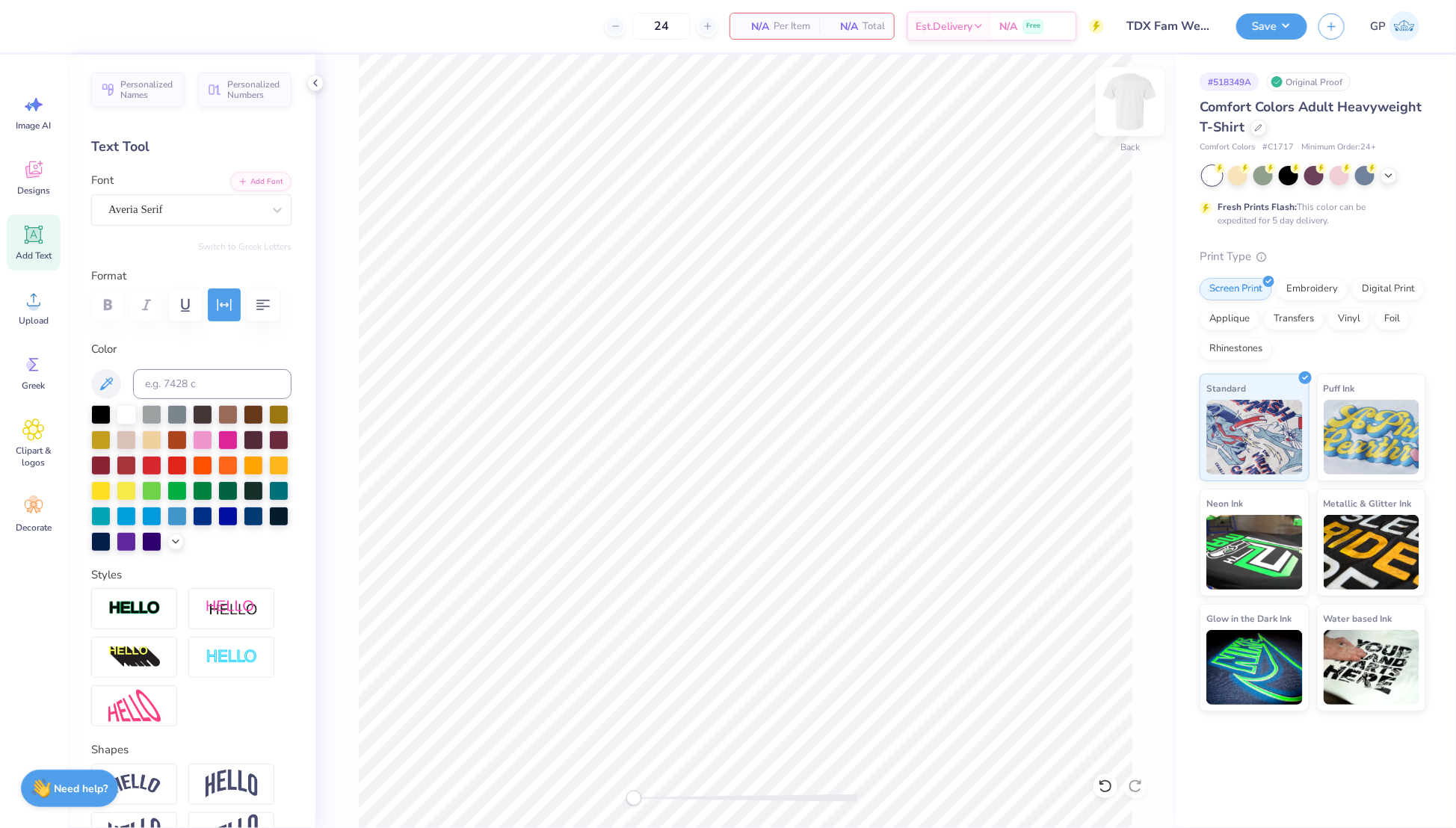
click at [1143, 102] on img at bounding box center [1129, 102] width 59 height 59
click at [30, 310] on icon at bounding box center [34, 299] width 23 height 23
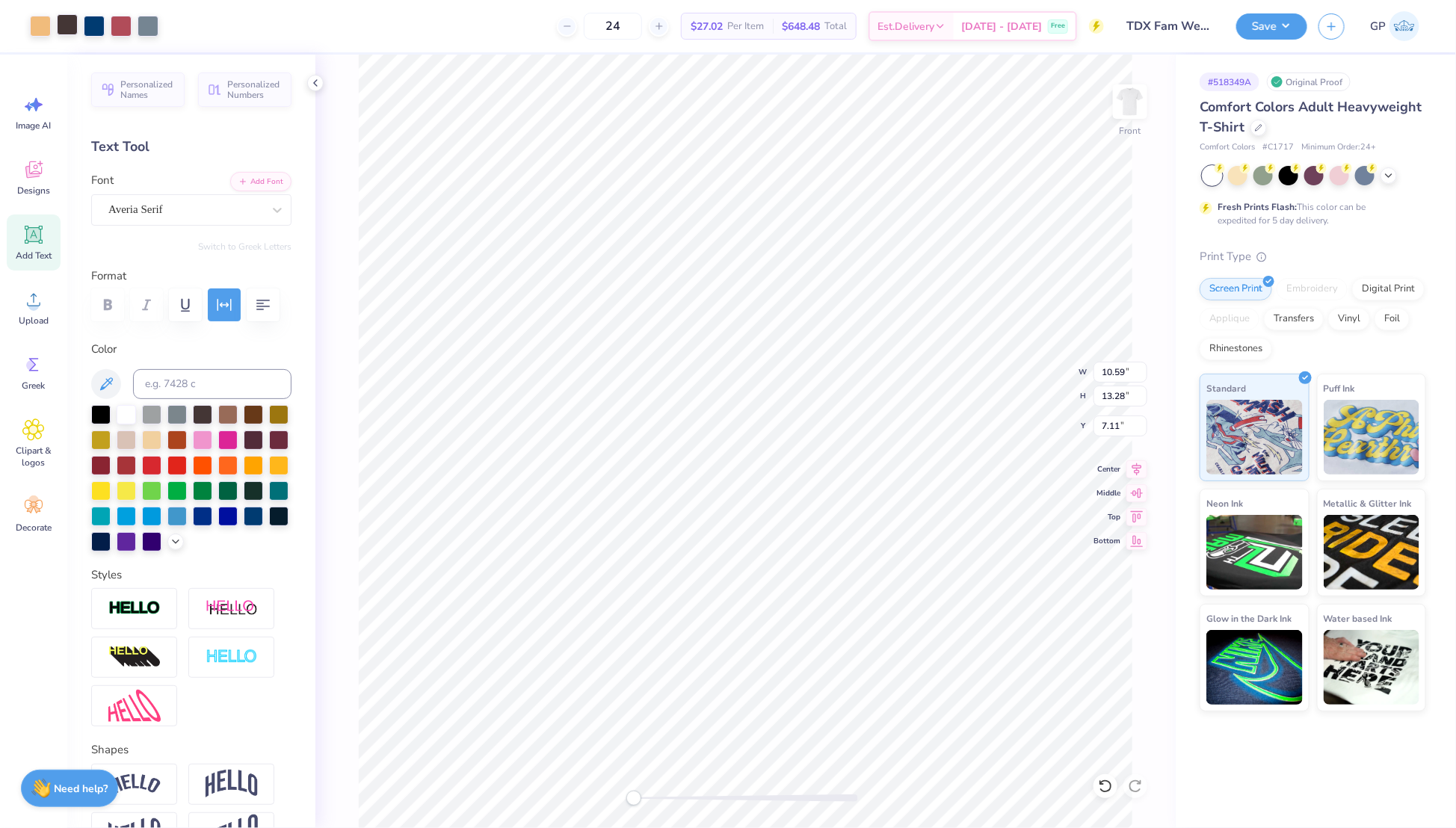
click at [74, 27] on div at bounding box center [67, 24] width 21 height 21
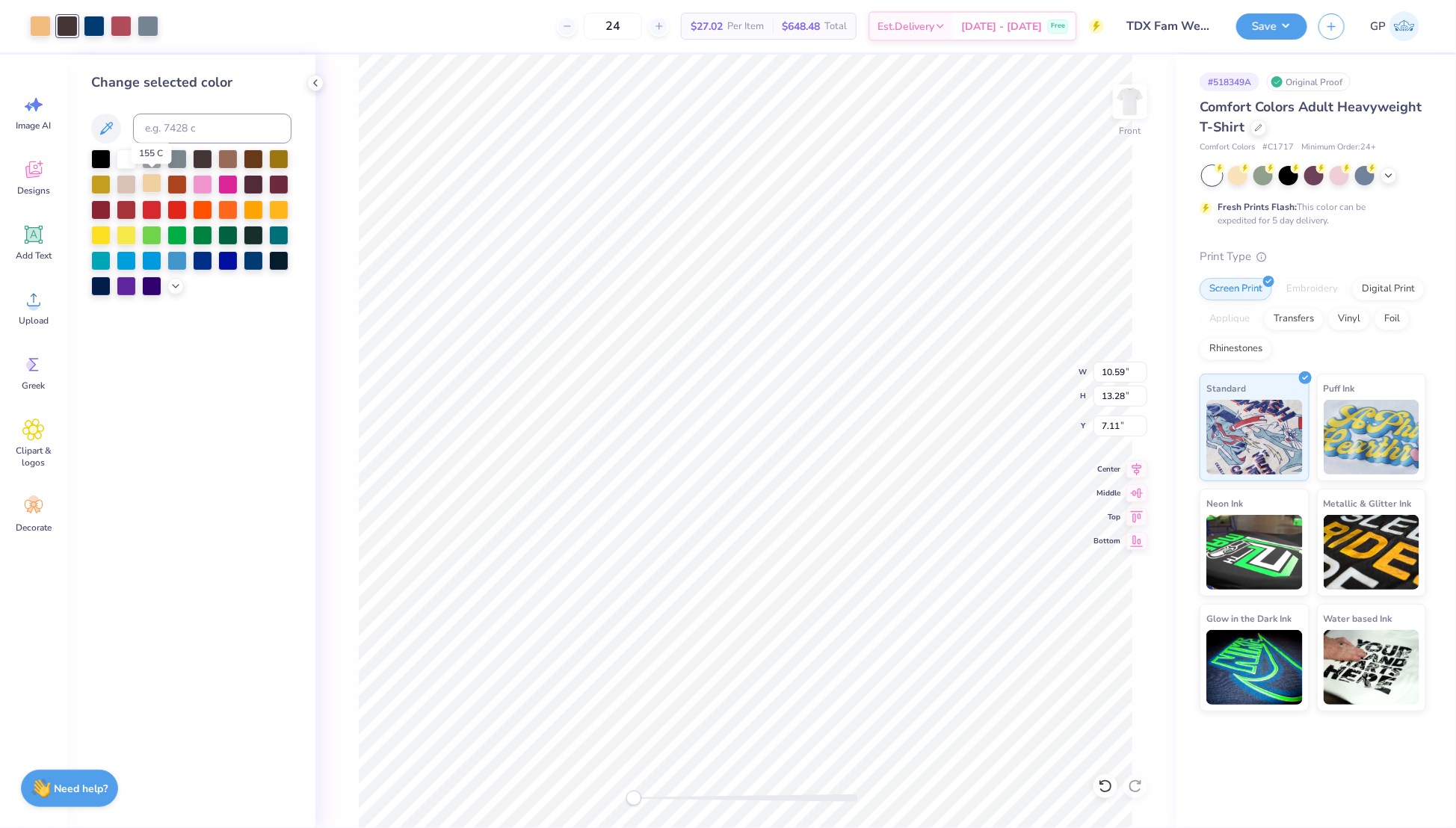
click at [155, 186] on div at bounding box center [152, 183] width 20 height 20
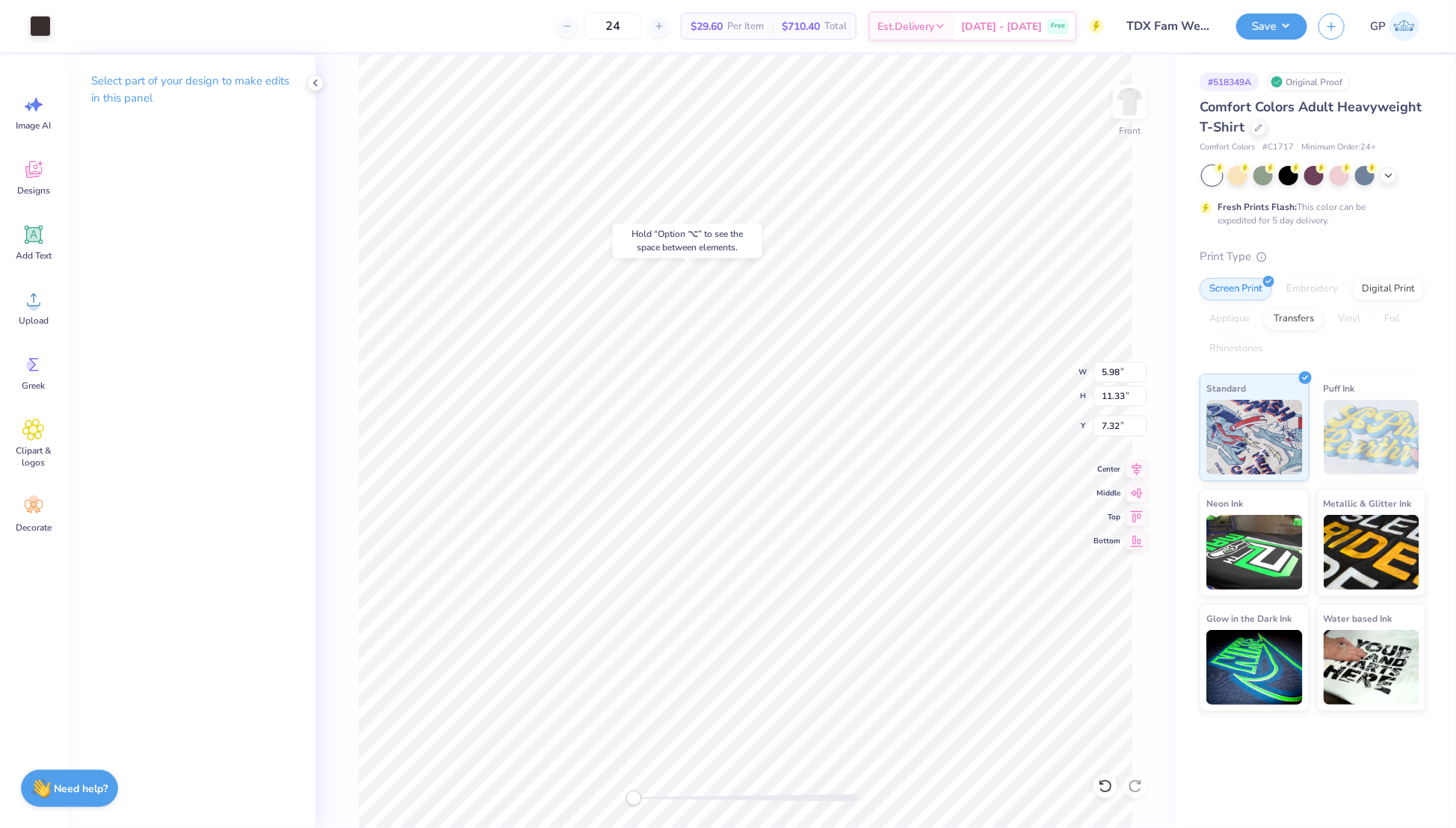
type input "7.32"
type input "6.84"
type input "12.97"
click at [671, 795] on div at bounding box center [746, 798] width 224 height 8
type input "7.11"
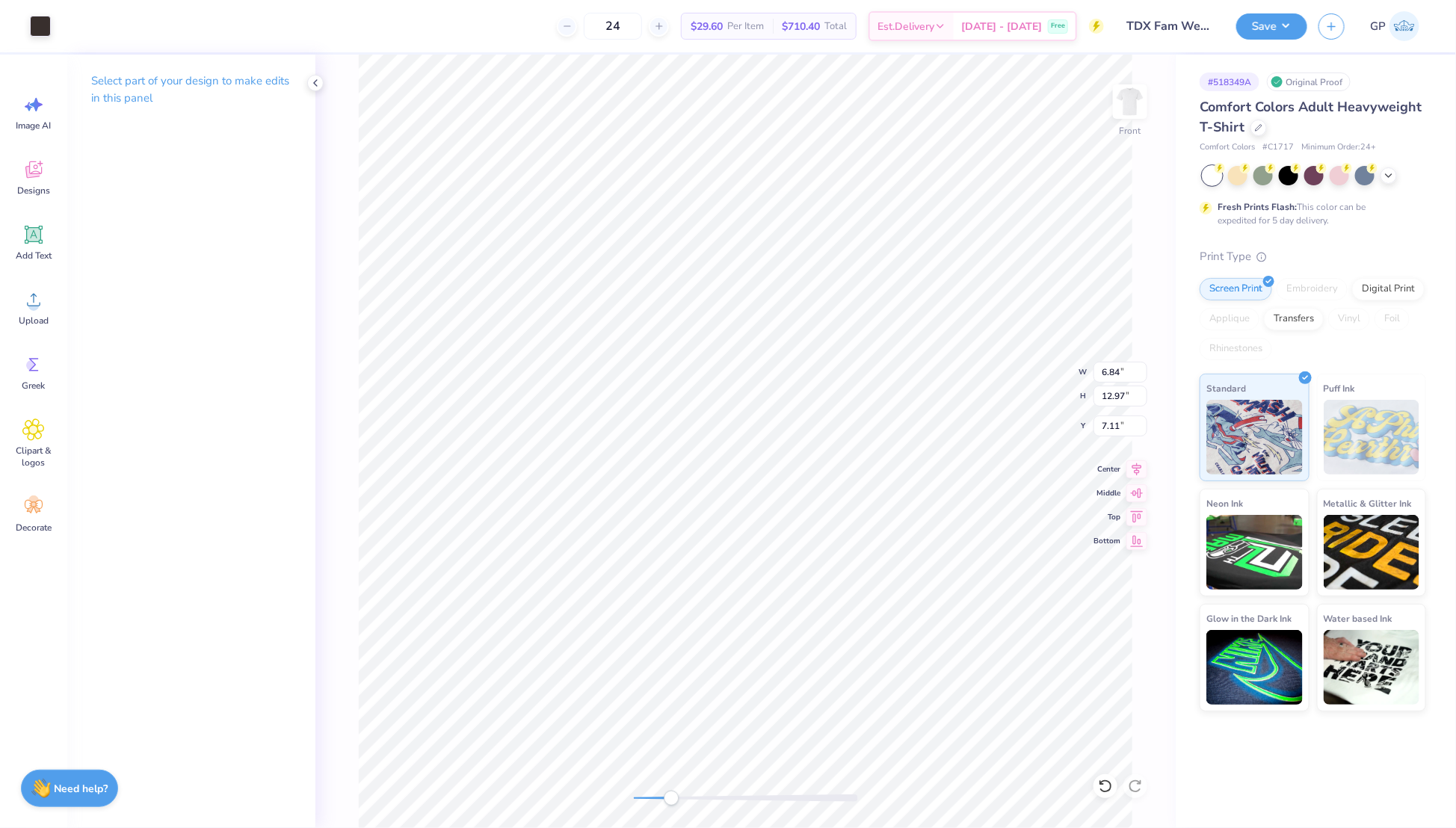
type input "6.86"
type input "13.02"
type input "7.18"
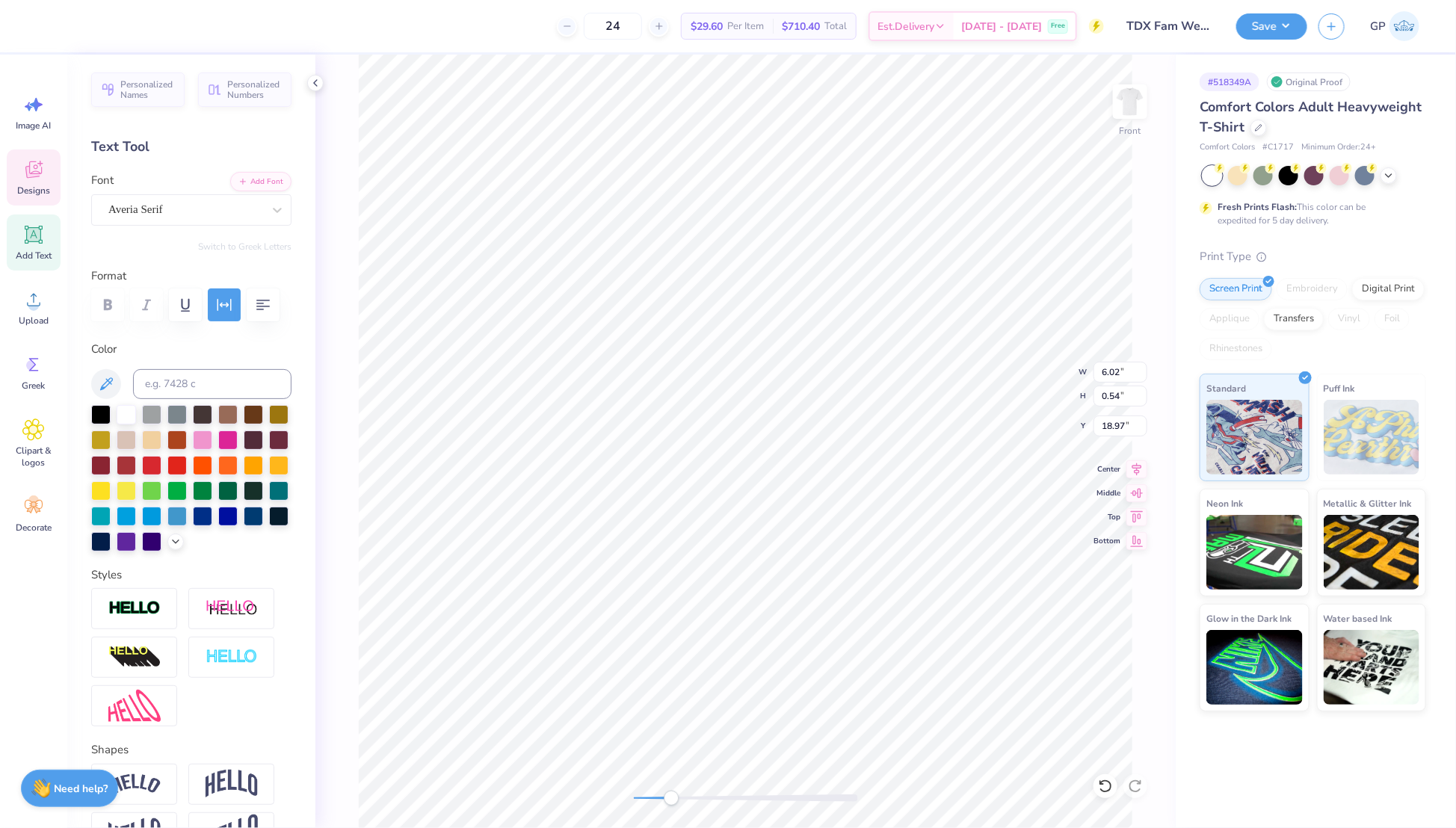
type input "6.02"
type input "18.97"
type textarea "FAMILY WEEKEND"
click at [226, 306] on icon "button" at bounding box center [224, 304] width 14 height 12
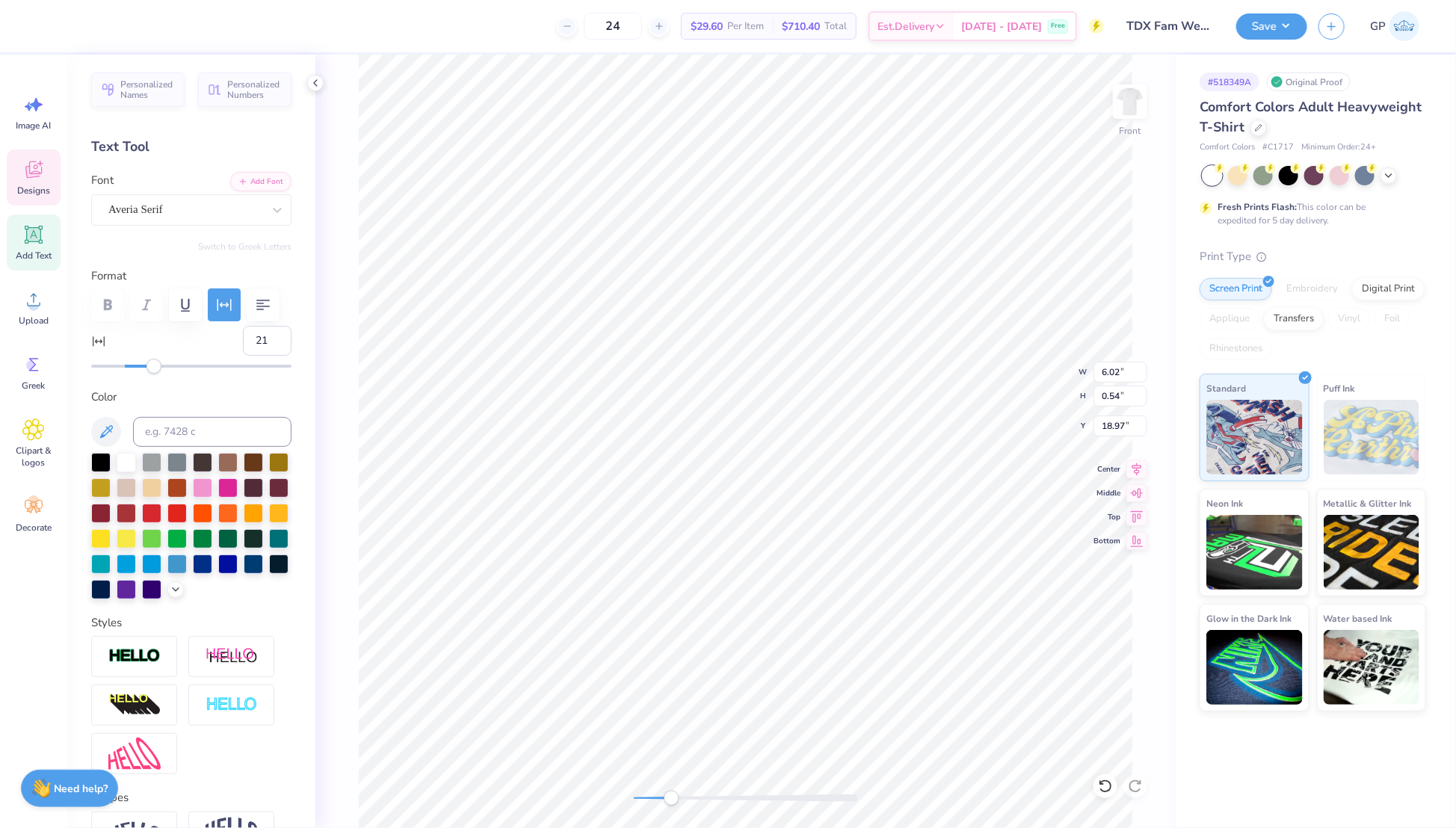
type input "20"
drag, startPoint x: 200, startPoint y: 401, endPoint x: 152, endPoint y: 411, distance: 49.0
click at [152, 374] on div "Accessibility label" at bounding box center [152, 366] width 15 height 15
type input "10"
drag, startPoint x: 152, startPoint y: 411, endPoint x: 138, endPoint y: 410, distance: 14.0
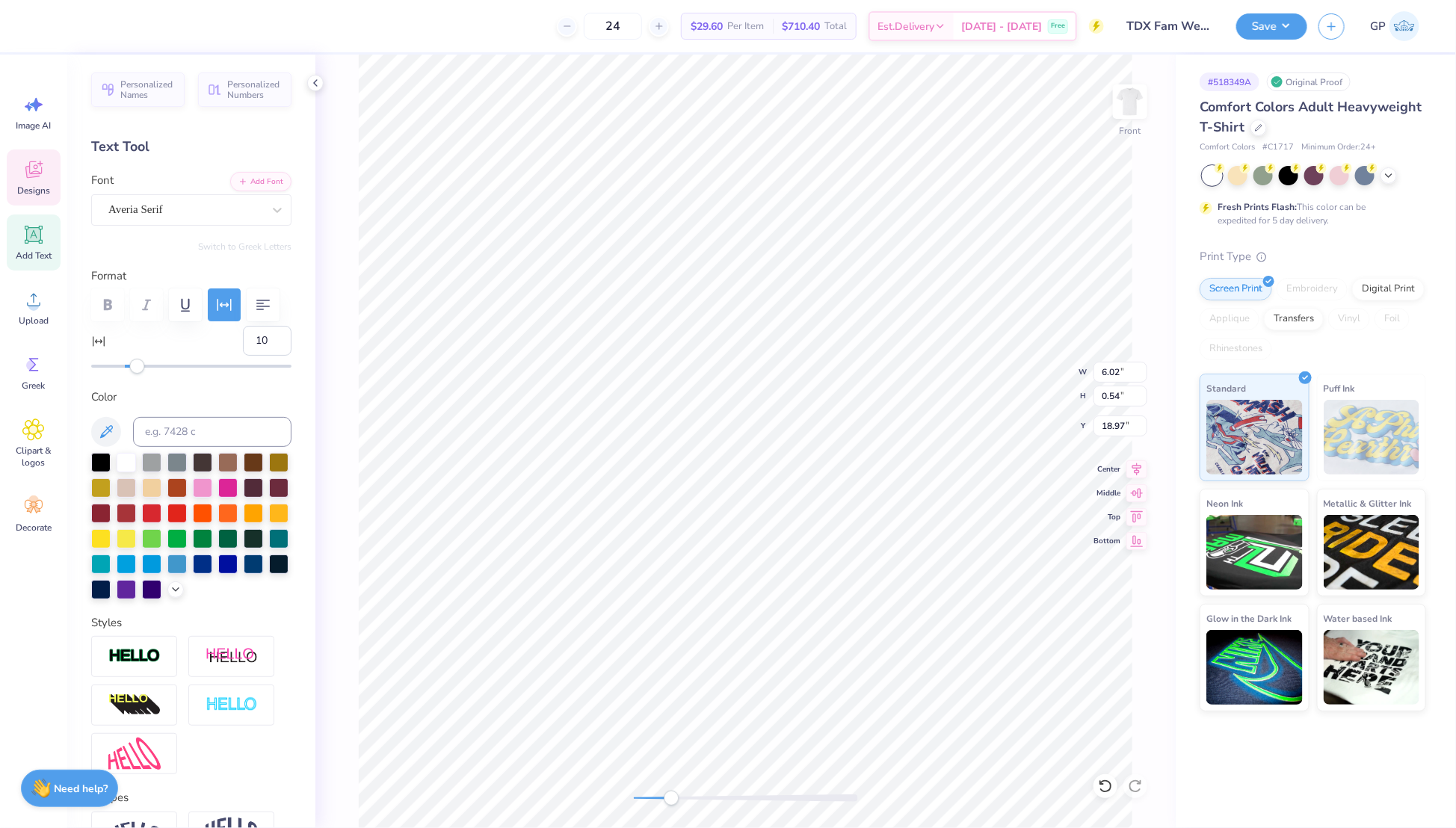
click at [138, 374] on div "Accessibility label" at bounding box center [136, 366] width 15 height 15
type input "4"
drag, startPoint x: 138, startPoint y: 410, endPoint x: 128, endPoint y: 410, distance: 10.0
click at [128, 374] on div "Accessibility label" at bounding box center [127, 366] width 15 height 15
click at [254, 356] on input "4" at bounding box center [267, 341] width 48 height 30
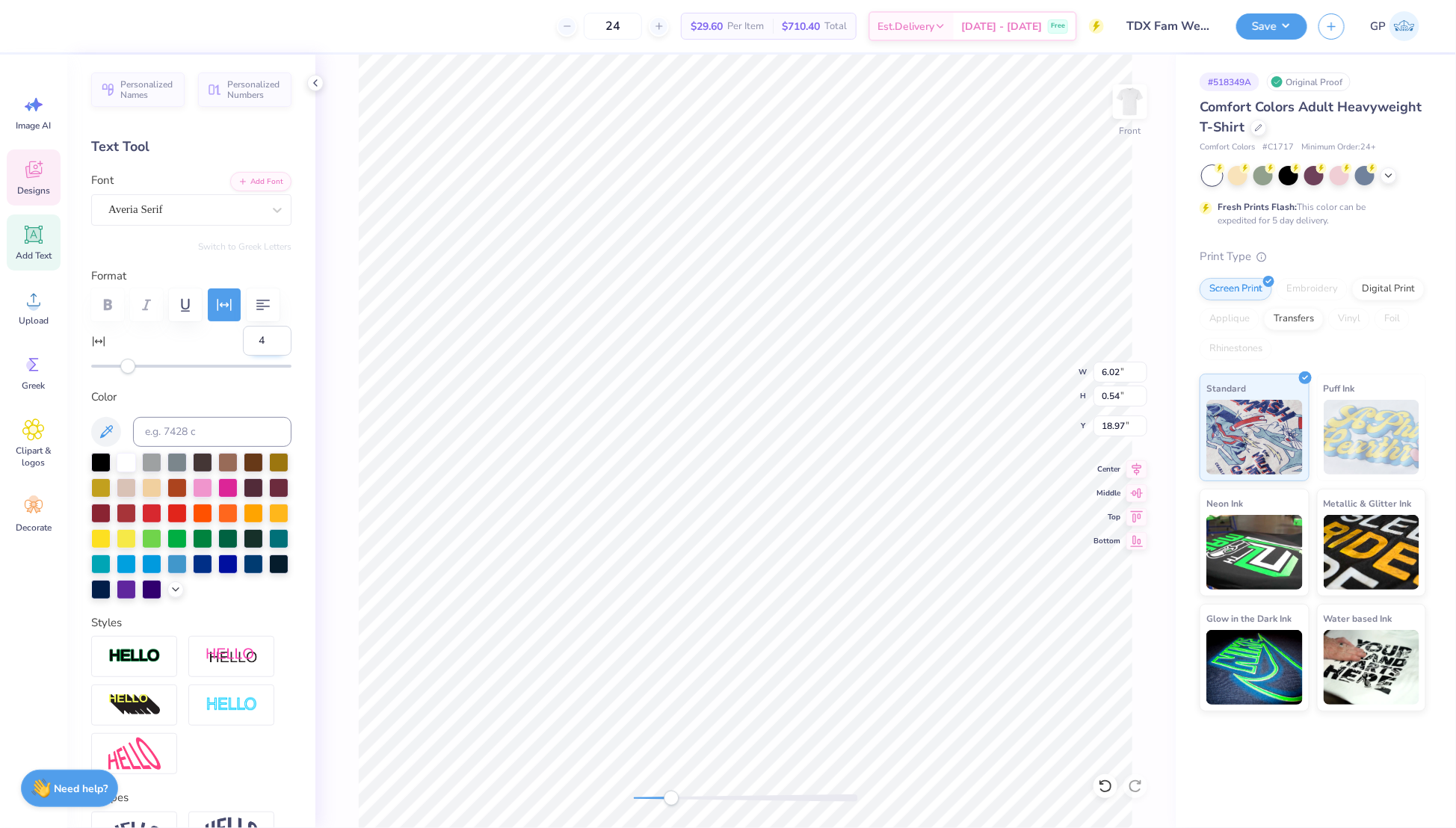
click at [254, 356] on input "4" at bounding box center [267, 341] width 48 height 30
type input "0"
type input "7.26"
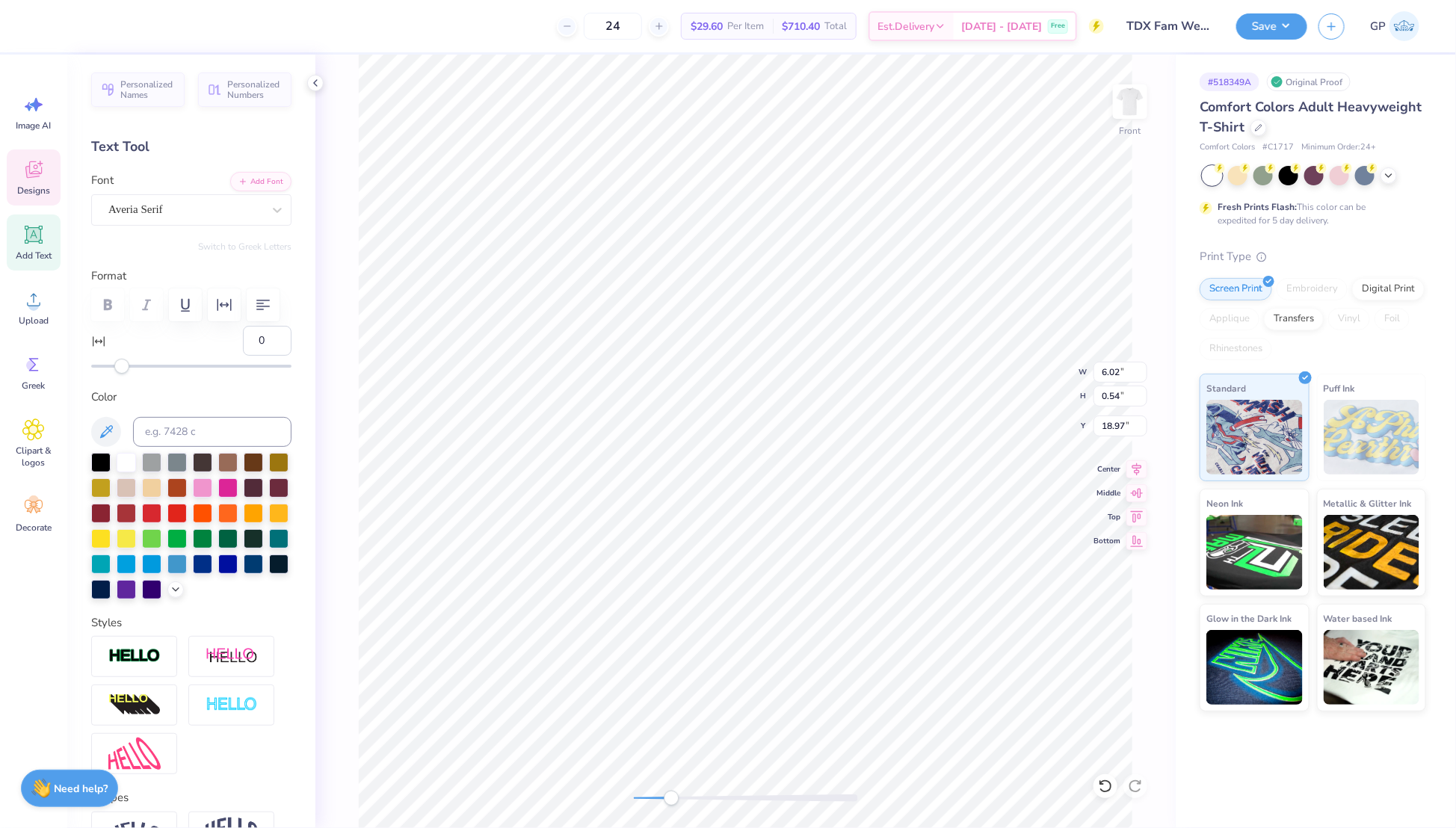
type input "0.57"
type input "19.13"
type input "2.28"
type input "0.54"
type input "19.85"
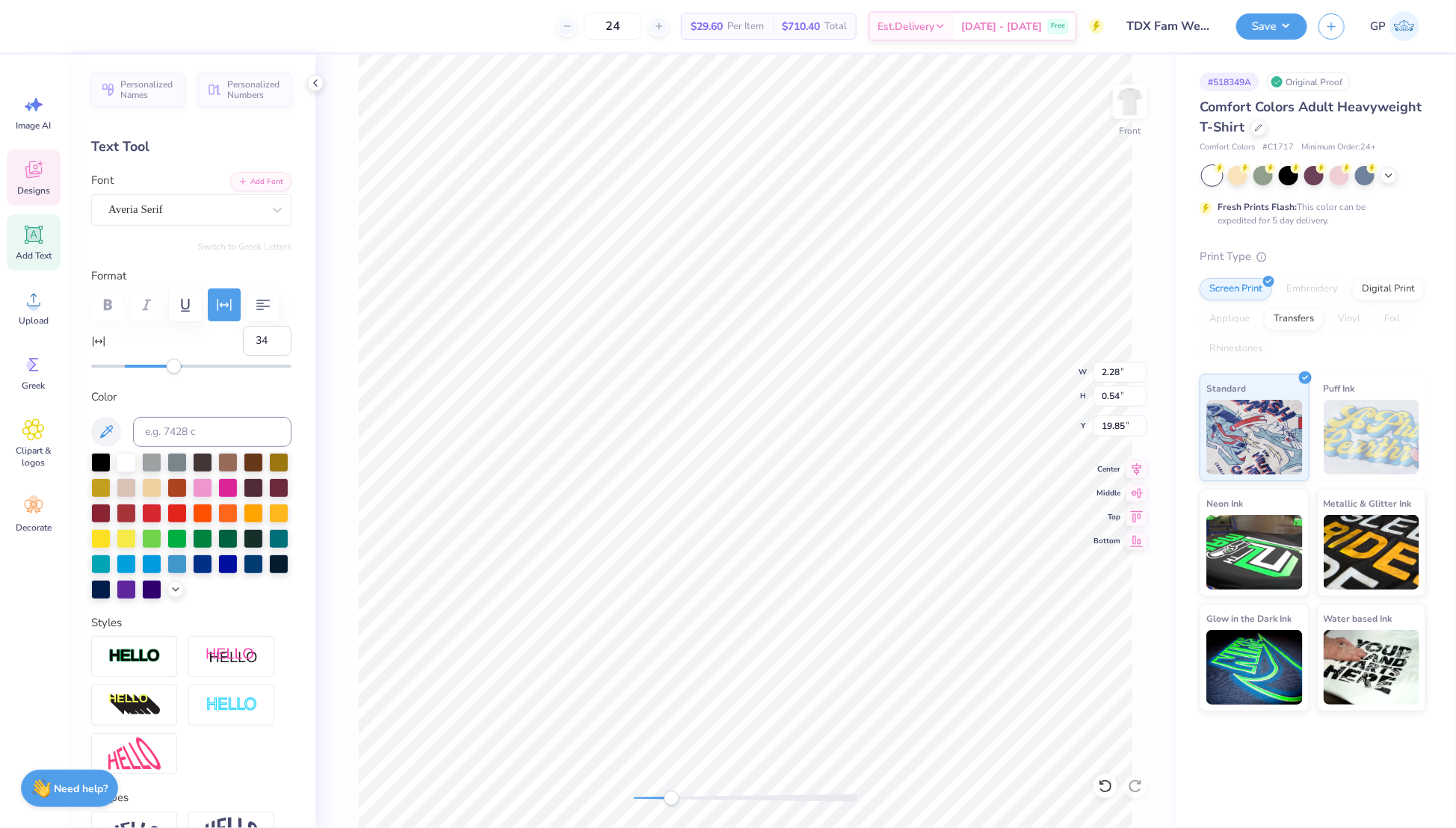
type input "24"
click at [158, 367] on div at bounding box center [191, 367] width 200 height 3
type input "2.18"
type input "0.55"
click at [617, 798] on div "Front W 2.18 2.18 " H 0.55 0.55 " Y 19.85 19.85 " Center Middle Top Bottom" at bounding box center [746, 442] width 860 height 774
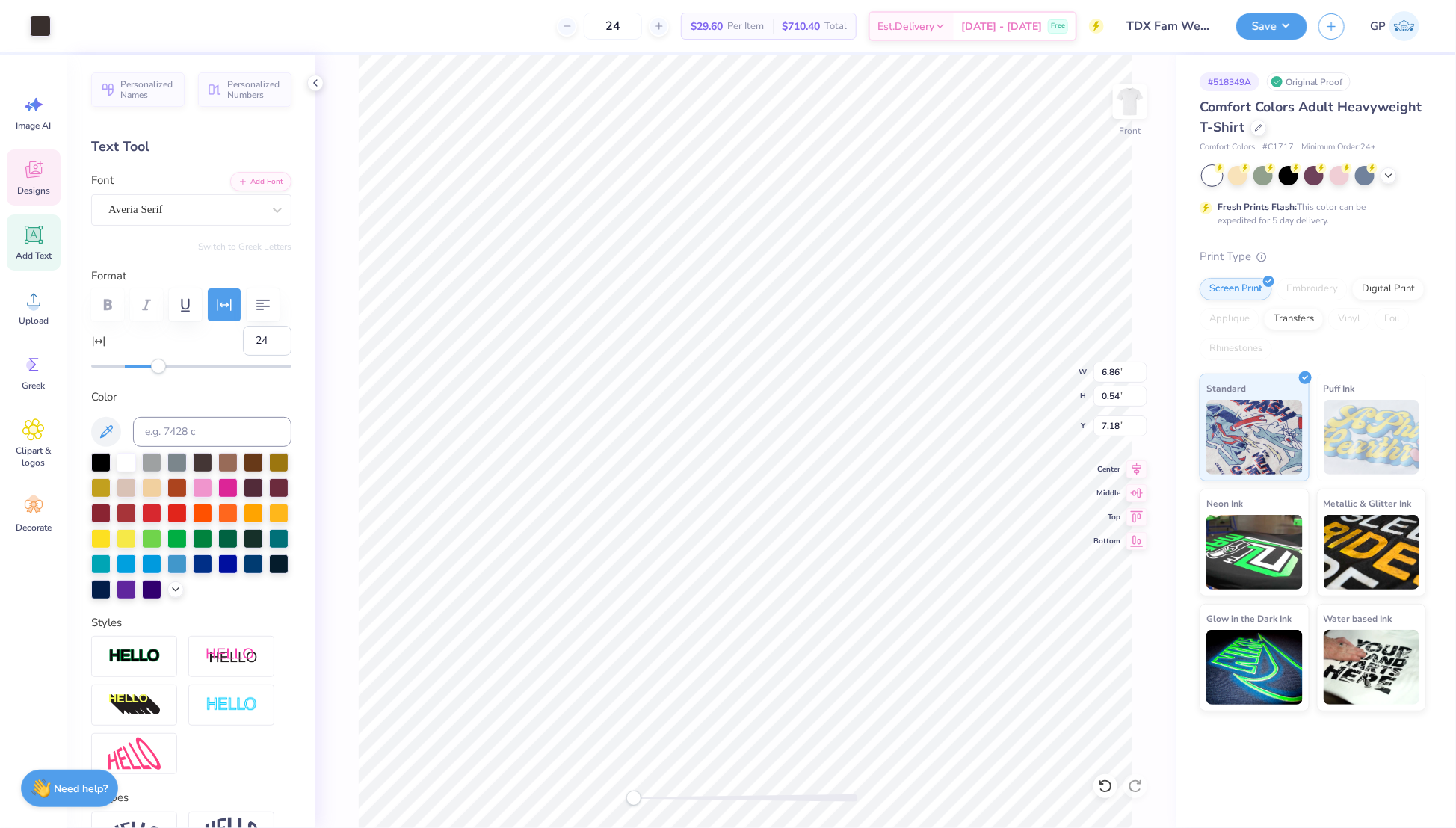
type input "34"
type input "7.17"
type input "0.56"
type input "7.15"
type input "7.65"
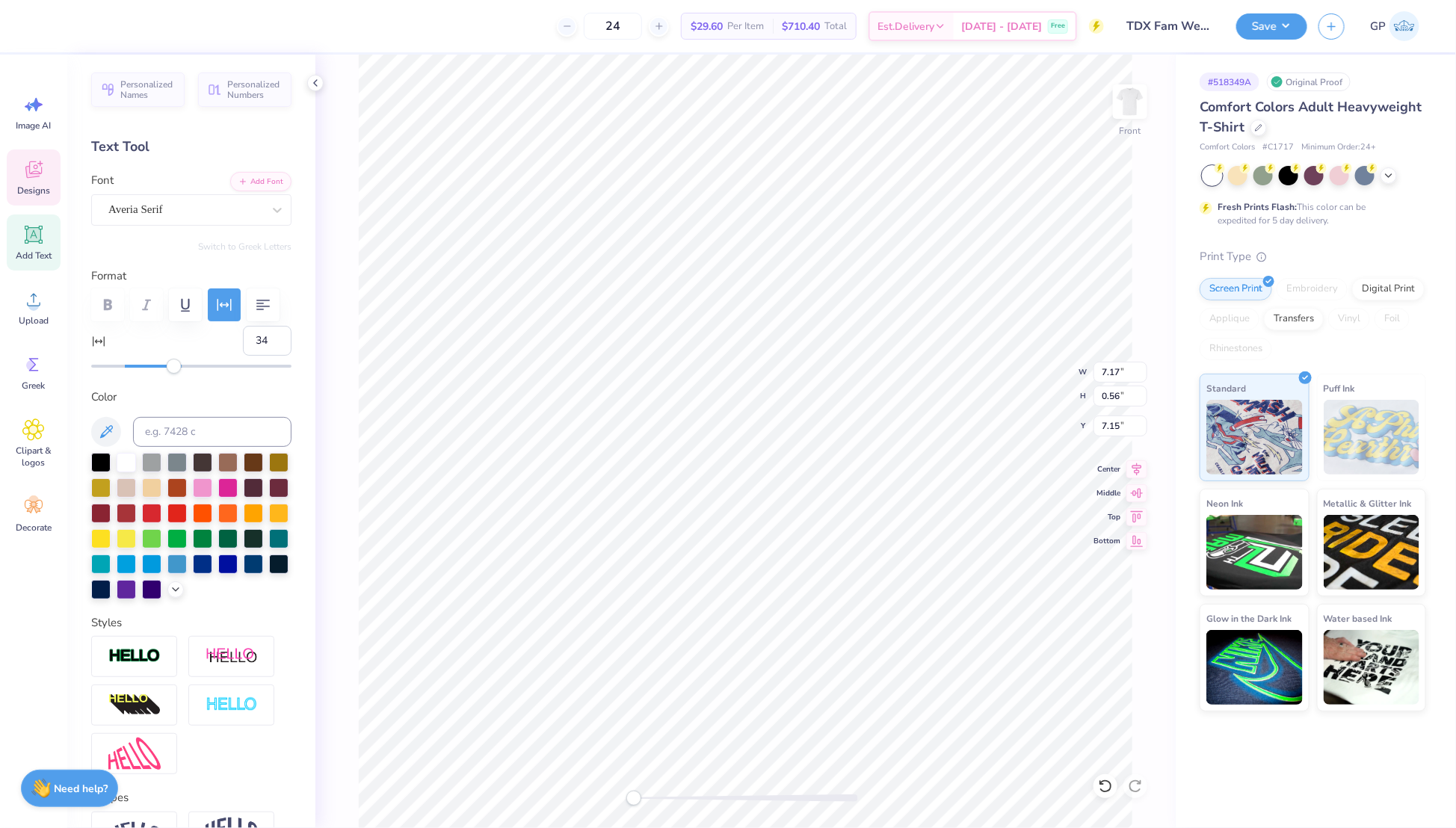
type input "0.60"
type input "7.10"
click at [1137, 471] on icon at bounding box center [1136, 467] width 21 height 18
type input "7.26"
type input "0.57"
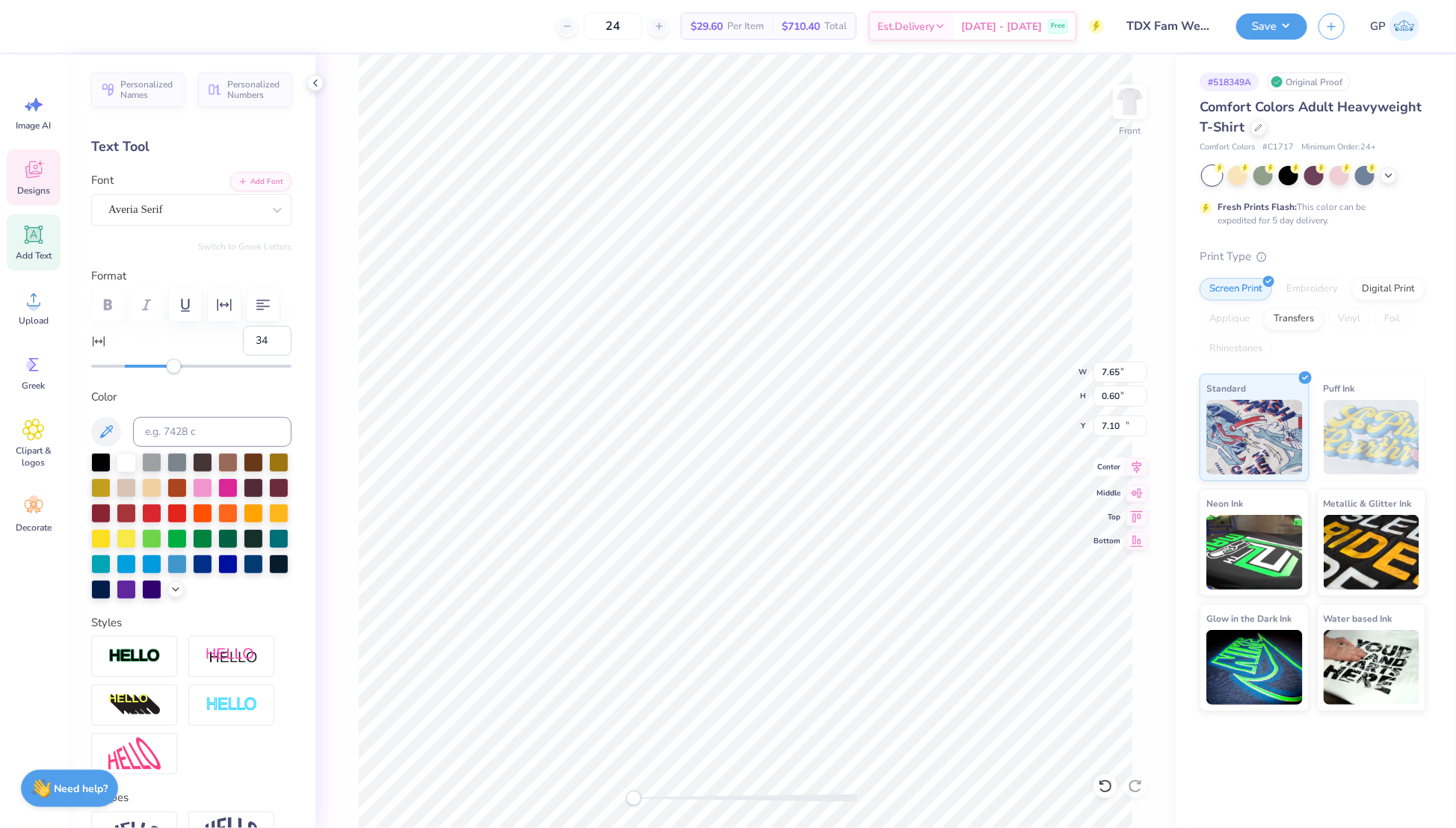
type input "19.13"
click at [1137, 464] on icon at bounding box center [1136, 467] width 21 height 18
type input "24"
click at [1143, 468] on icon at bounding box center [1136, 467] width 21 height 18
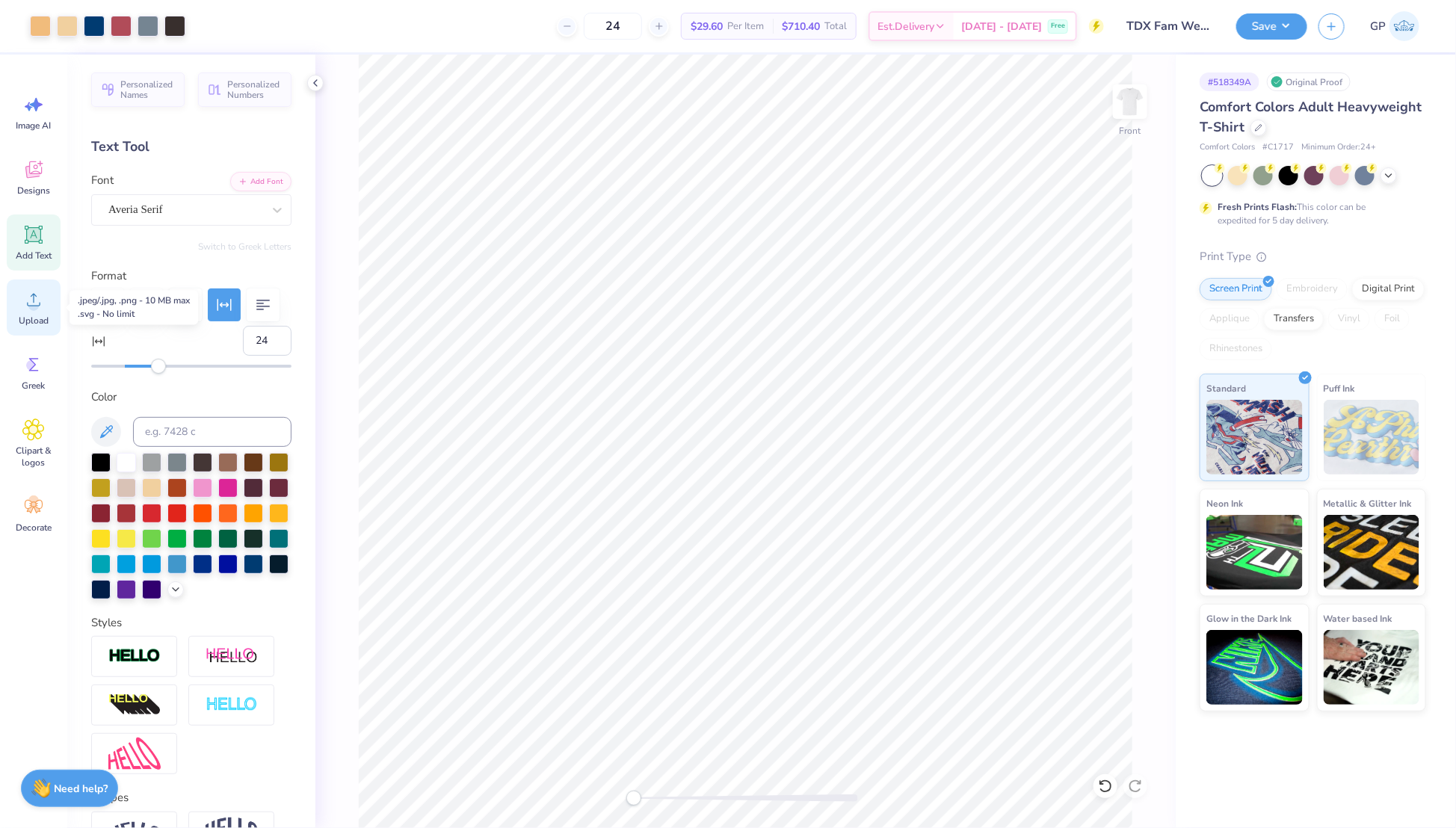
click at [27, 315] on span "Upload" at bounding box center [34, 321] width 30 height 12
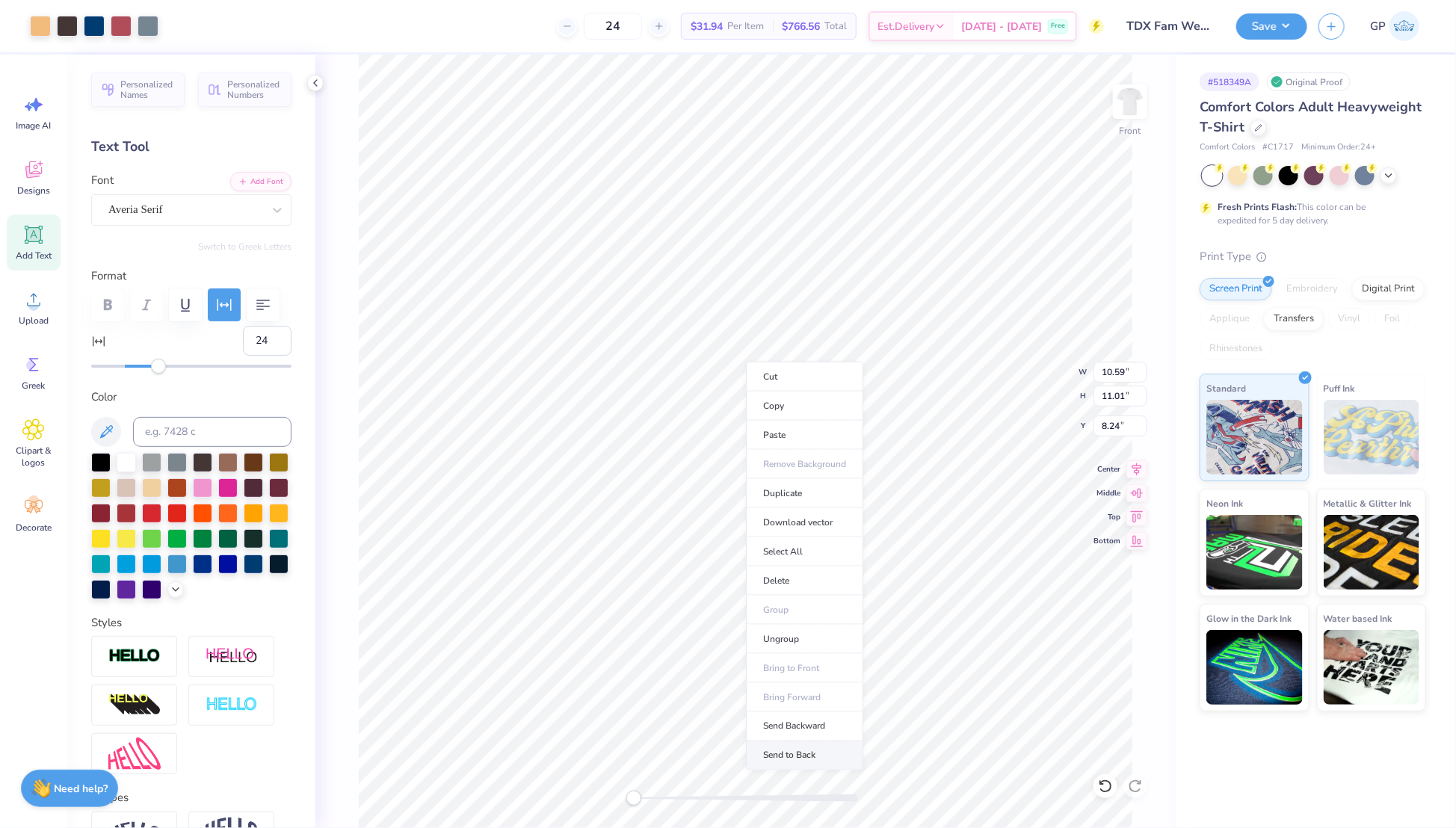
click at [832, 747] on li "Send to Back" at bounding box center [804, 756] width 117 height 29
type input "7.87"
type input "13.28"
type input "7.11"
click at [177, 20] on div at bounding box center [174, 24] width 21 height 21
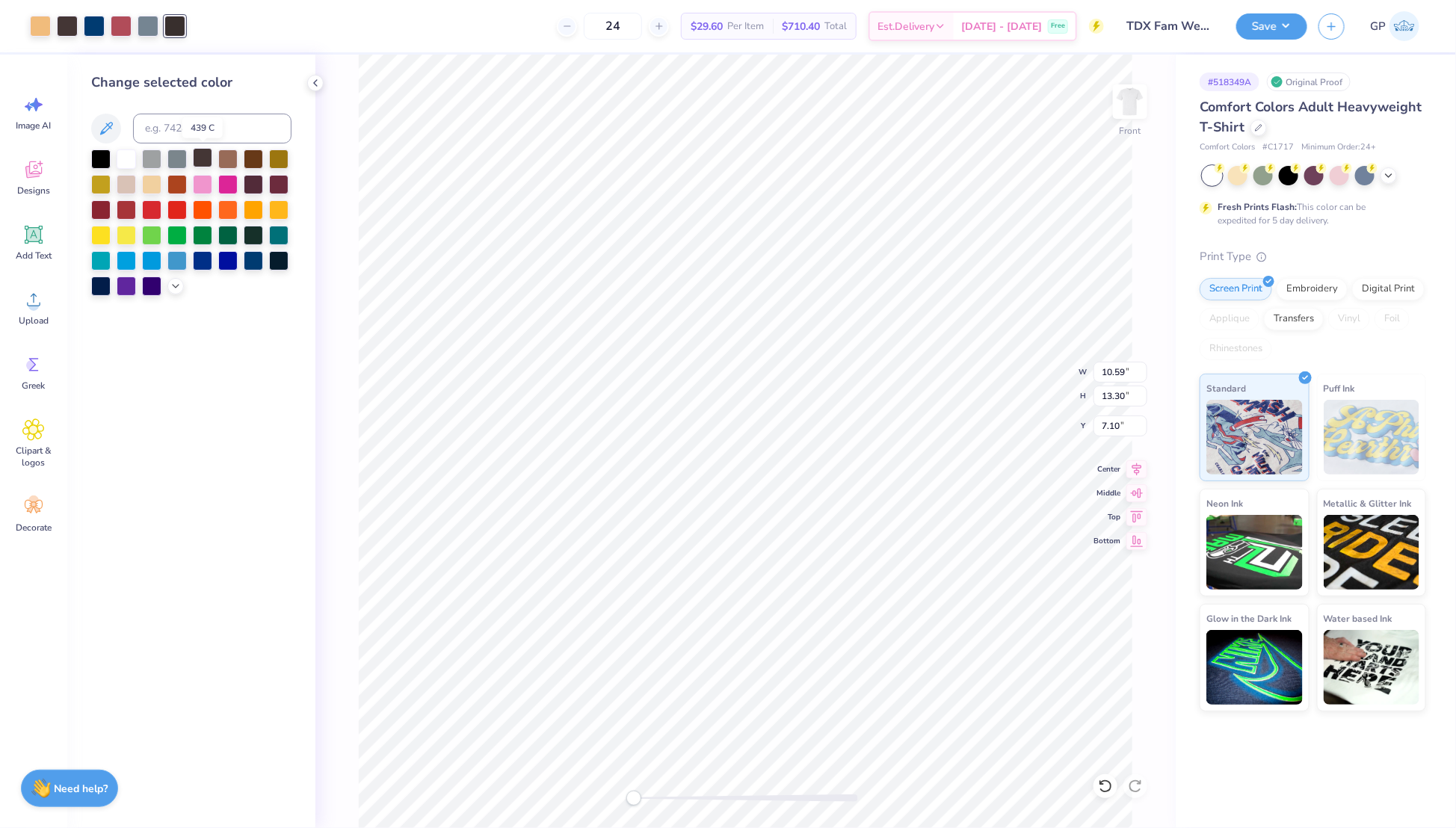
click at [199, 153] on div at bounding box center [202, 157] width 20 height 20
click at [1121, 372] on input "10.59" at bounding box center [1120, 372] width 54 height 21
type input "12.00"
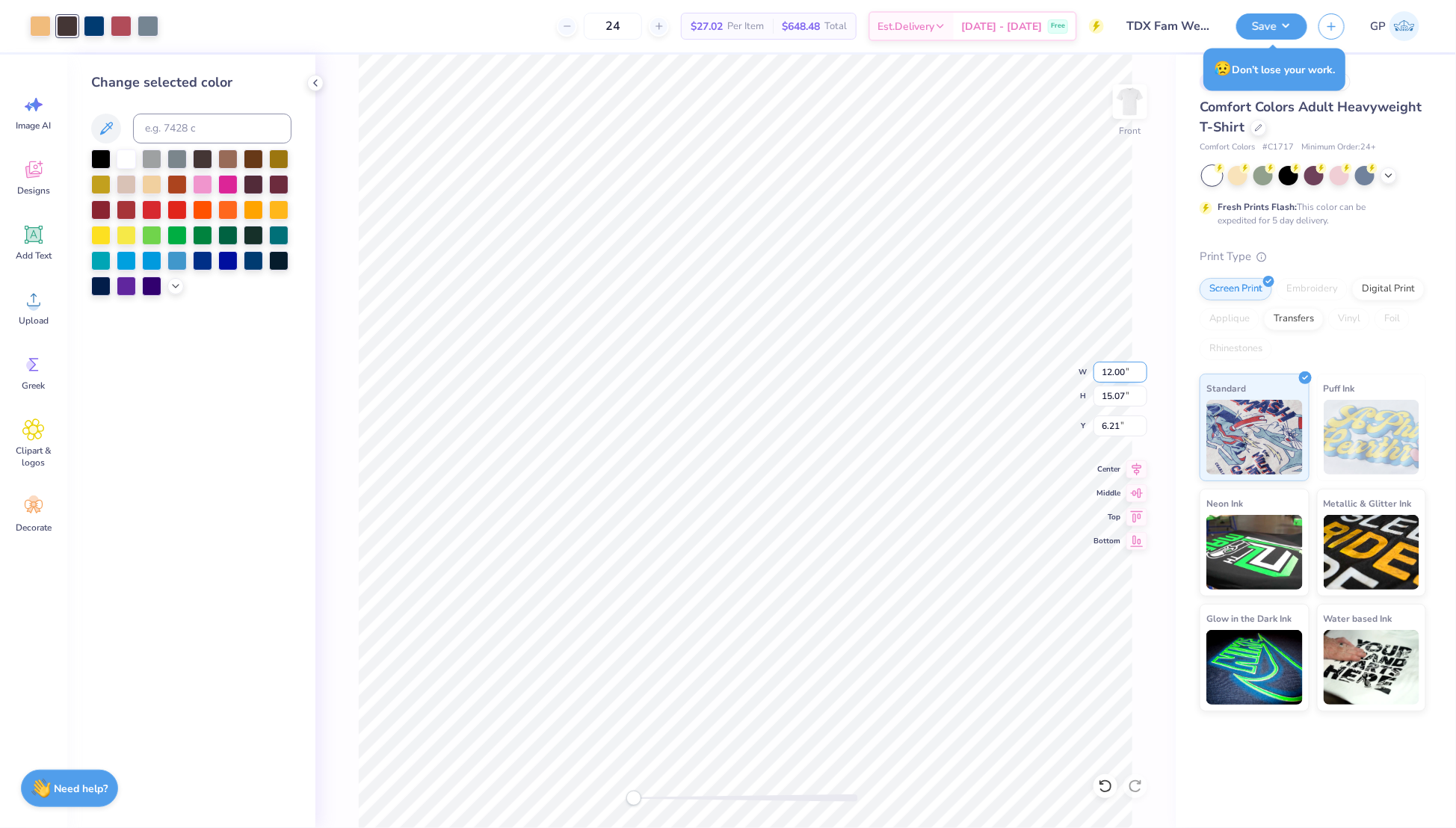
type input "15.07"
type input "6.21"
click at [1109, 400] on input "15.07" at bounding box center [1120, 396] width 54 height 21
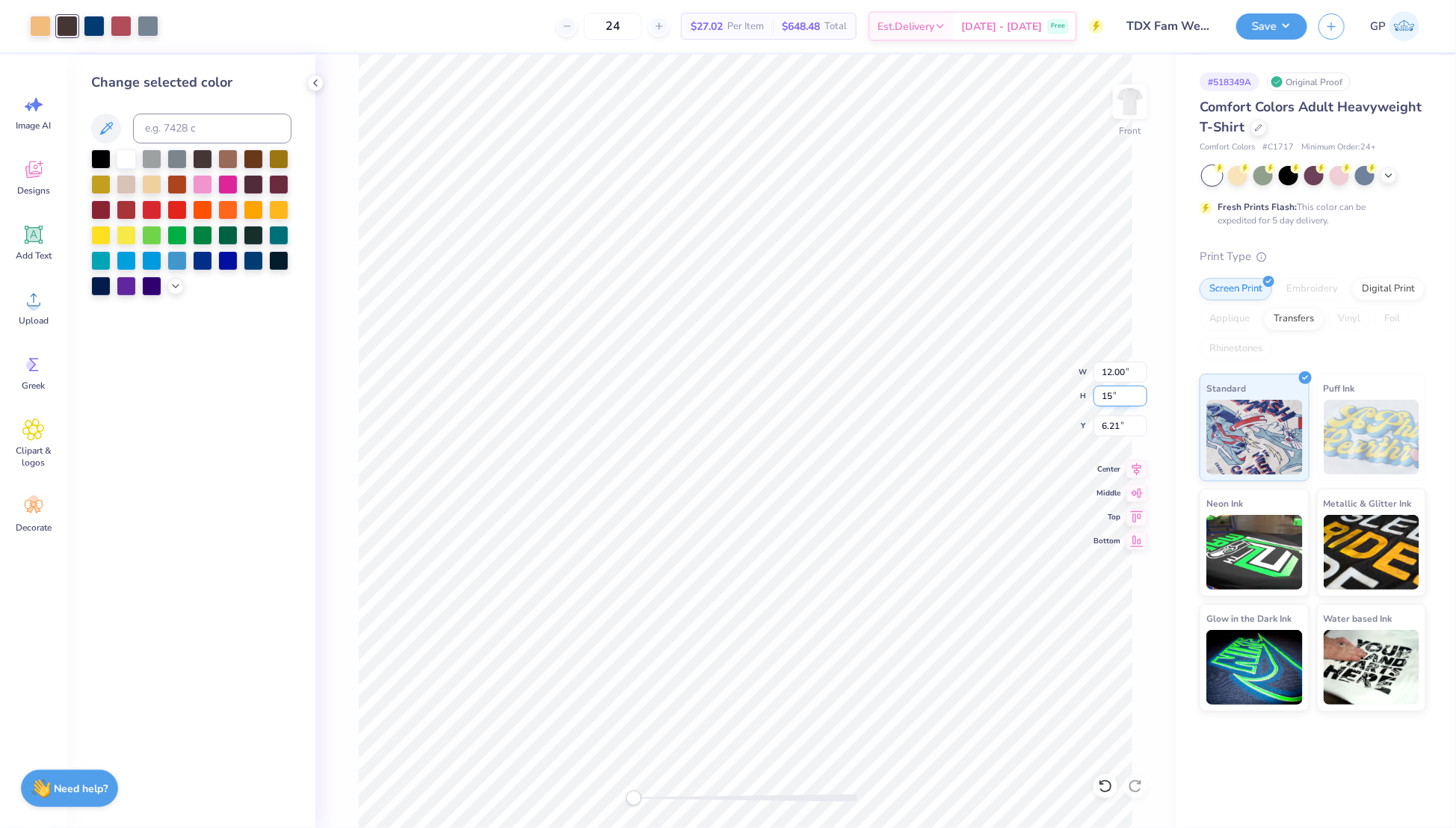
type input "15"
click at [1119, 427] on input "6.21" at bounding box center [1120, 426] width 54 height 21
type input "11.94"
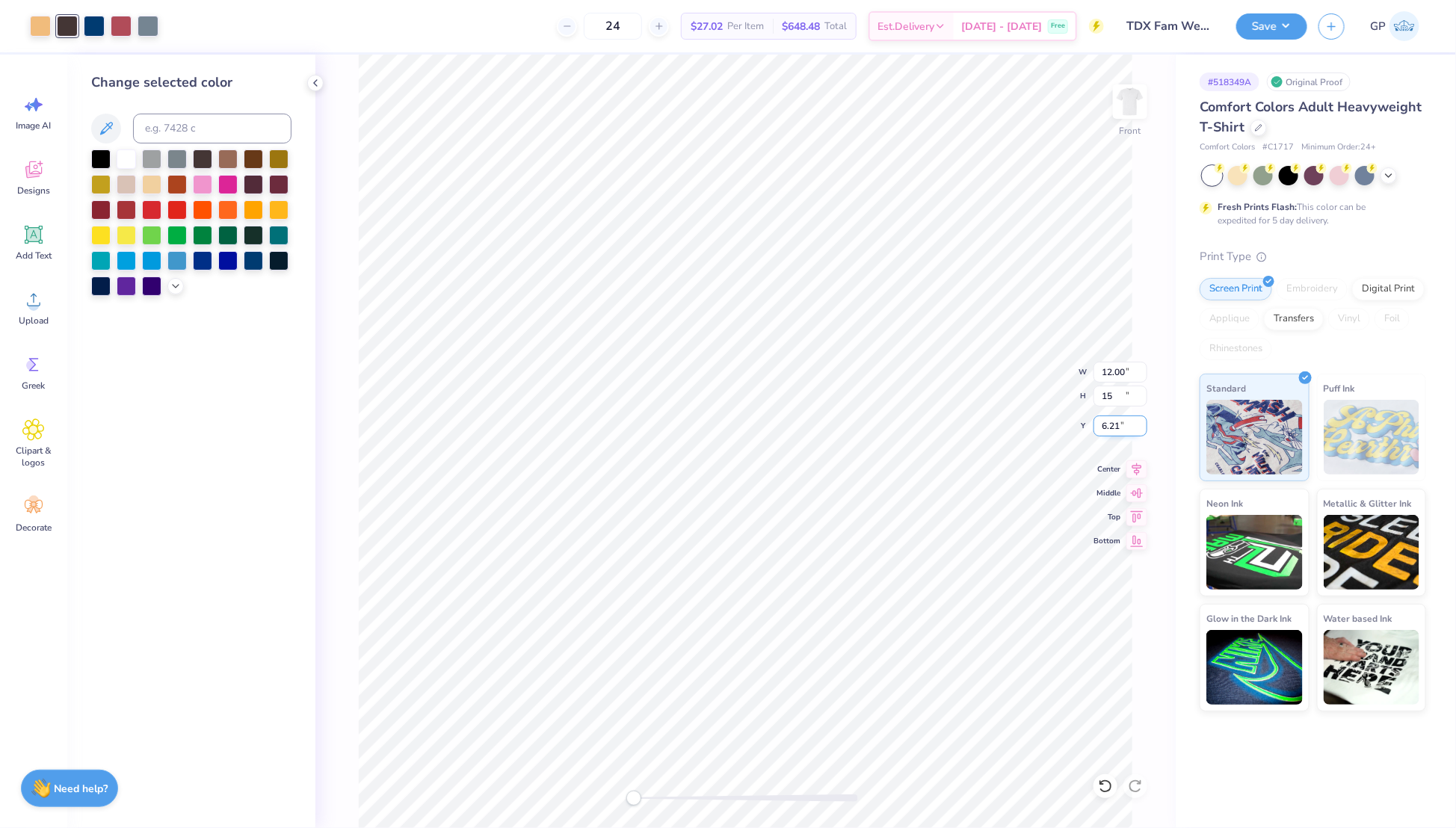
type input "15.00"
click at [1119, 427] on input "6.25" at bounding box center [1120, 426] width 54 height 21
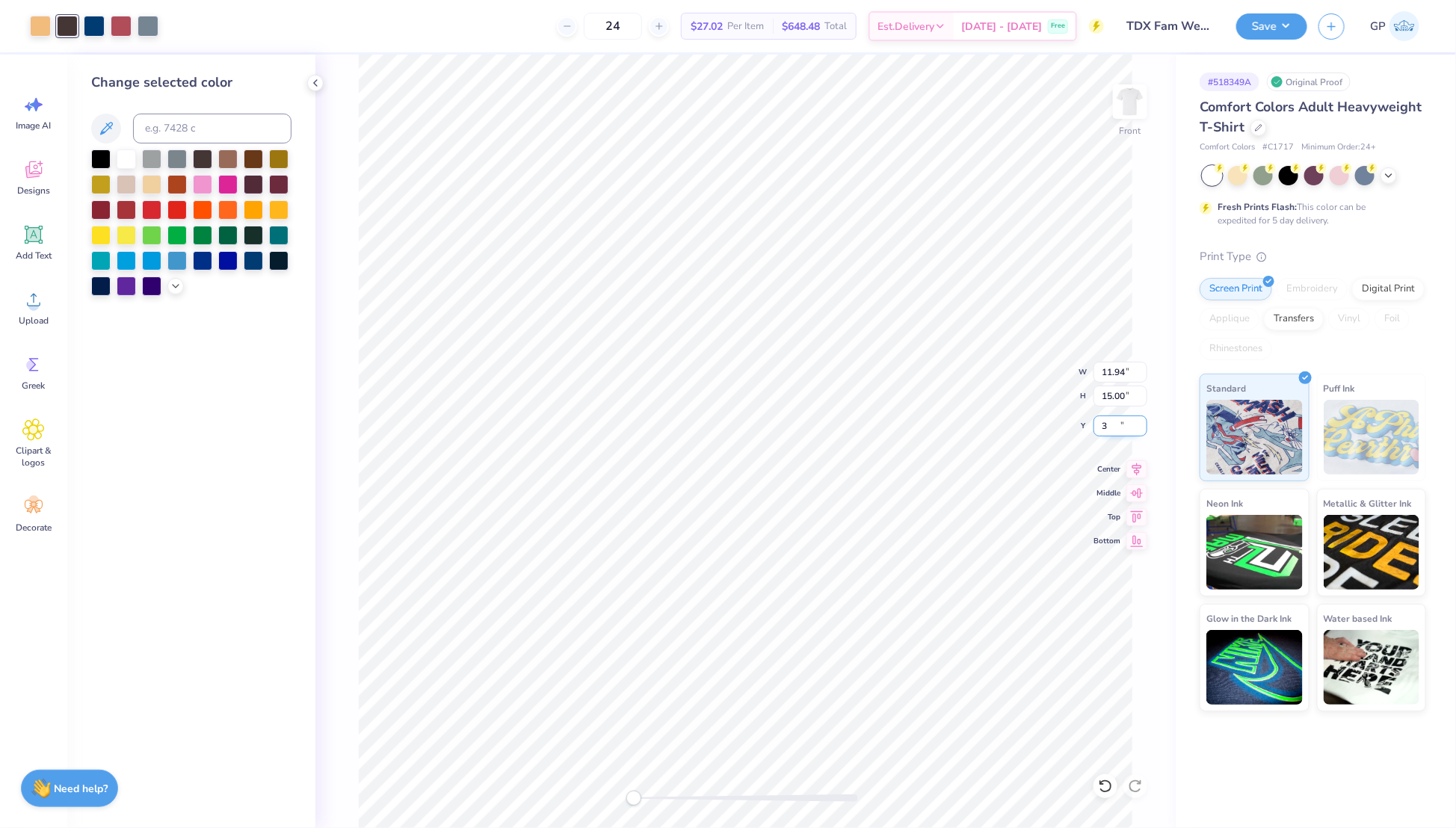
type input "3.00"
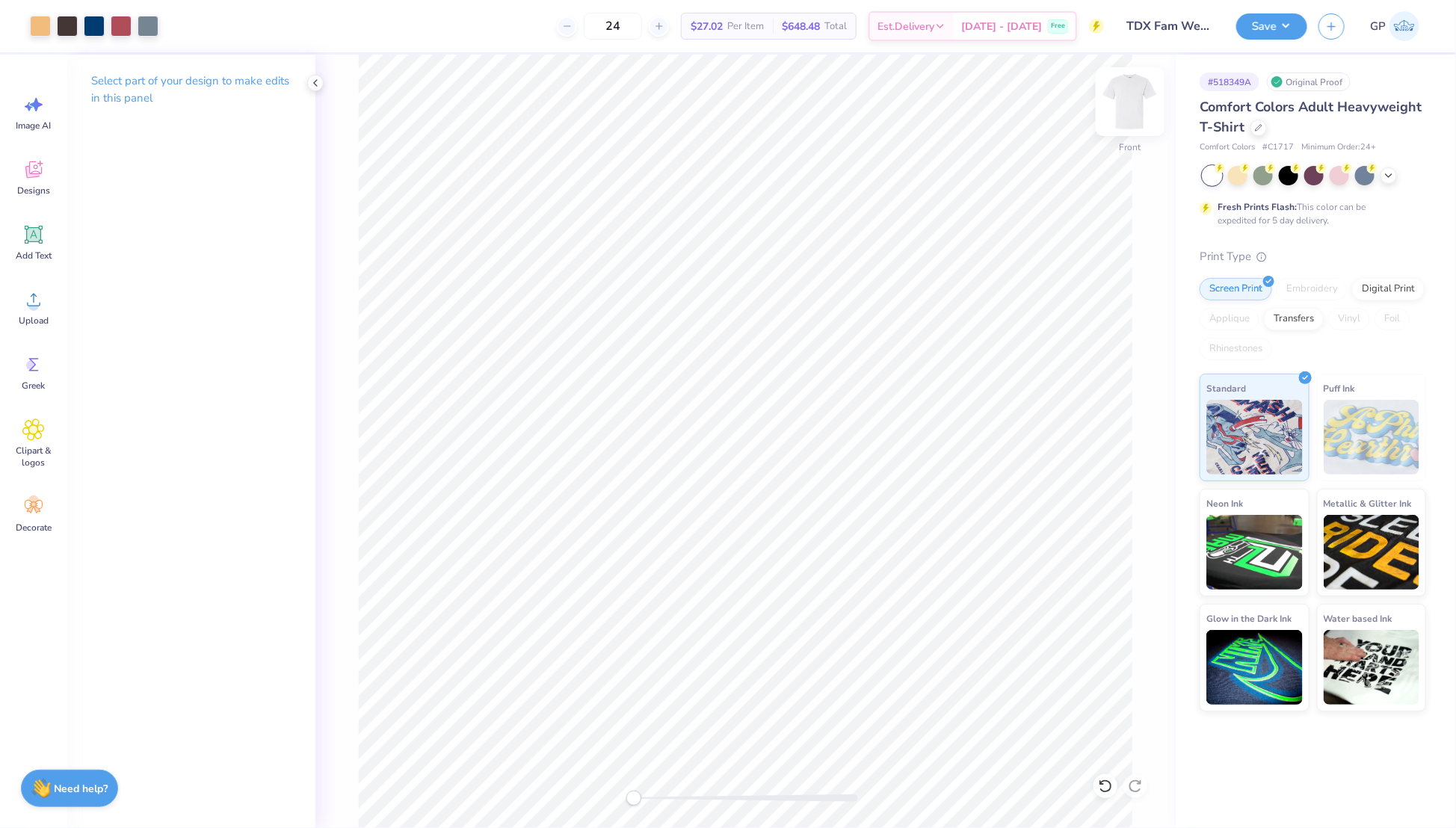
click at [1123, 113] on img at bounding box center [1129, 102] width 59 height 59
click at [39, 305] on icon at bounding box center [34, 299] width 23 height 23
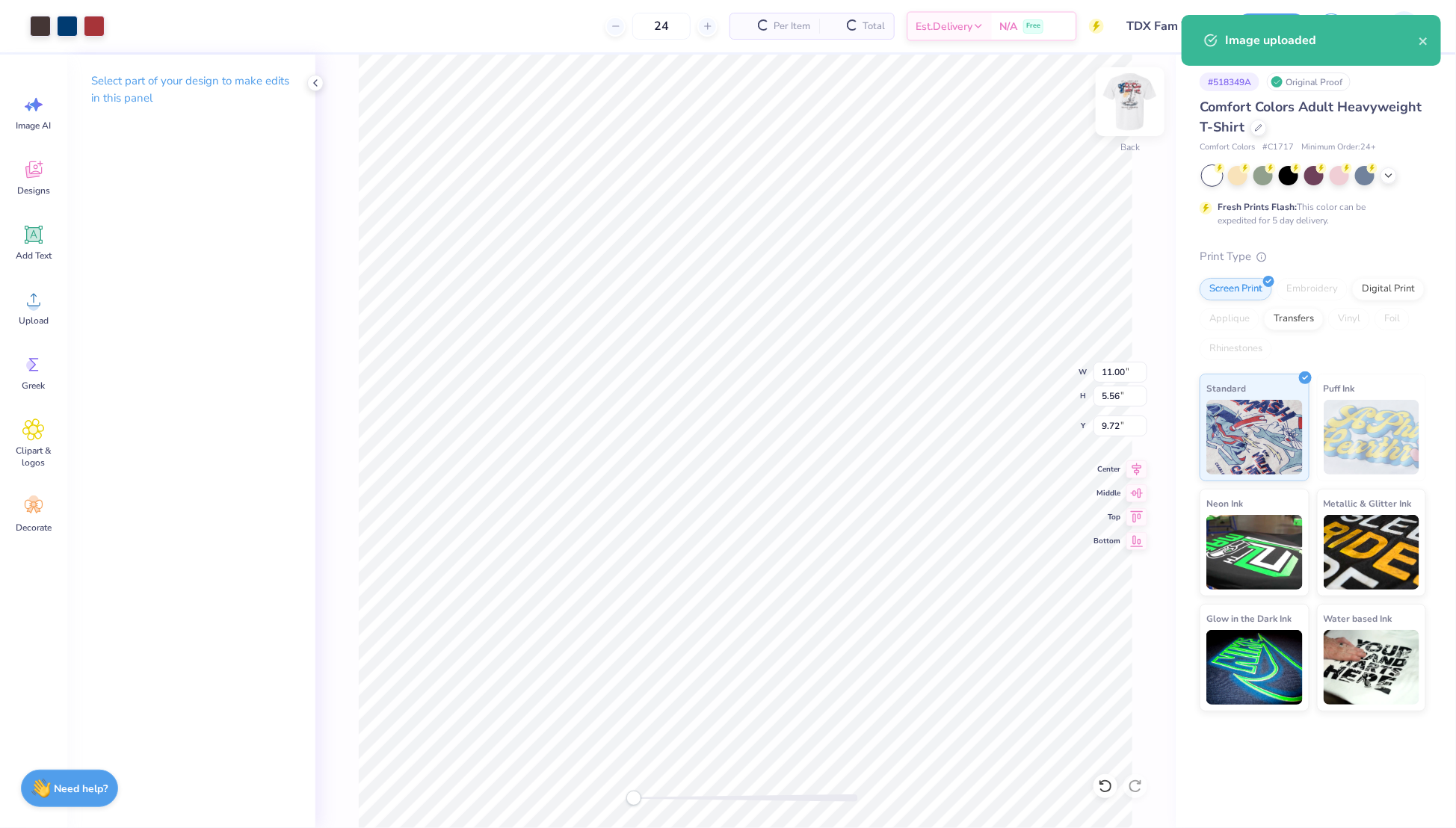
click at [1124, 97] on img at bounding box center [1129, 102] width 59 height 59
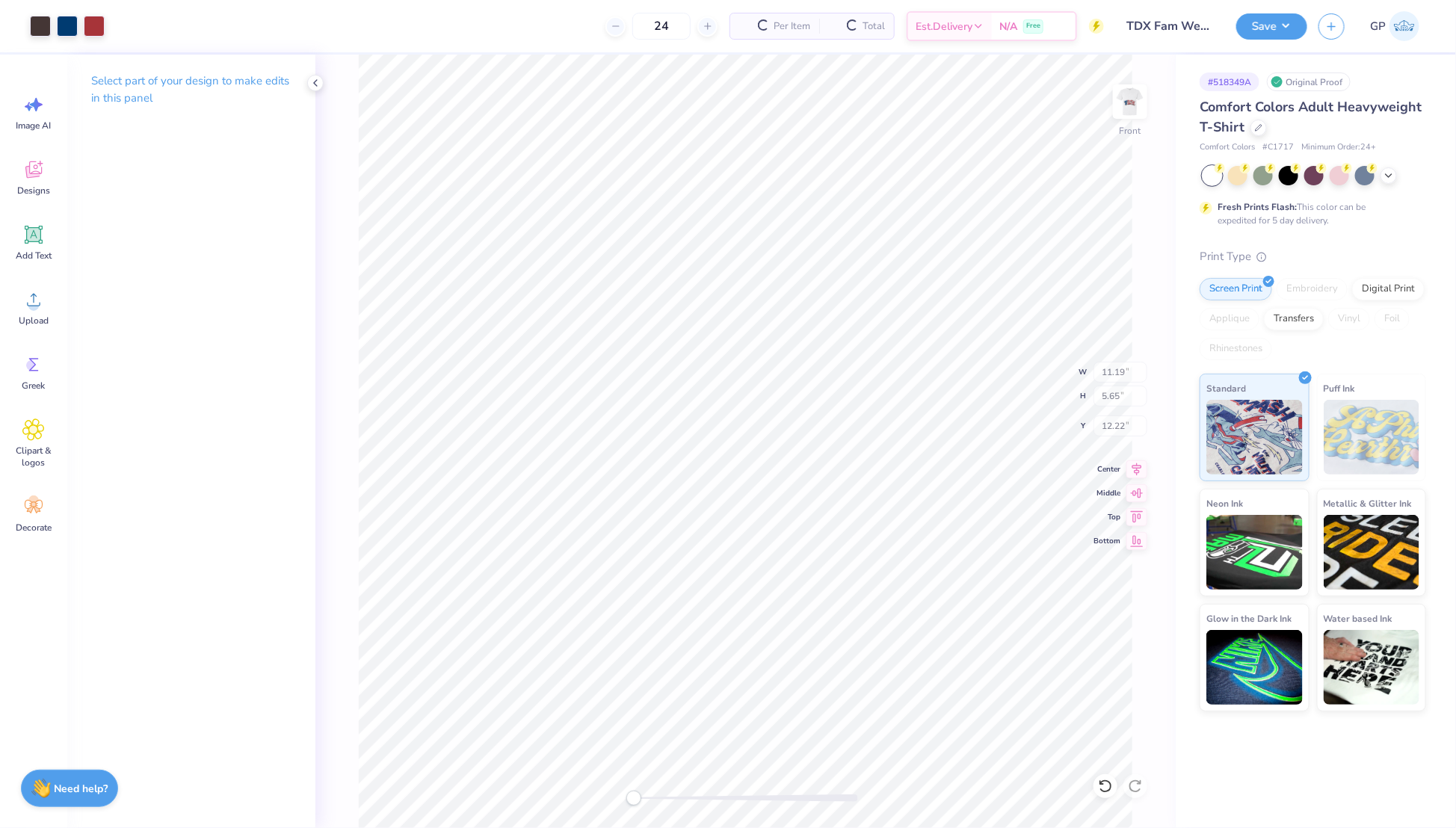
type input "11.19"
type input "5.65"
type input "12.22"
click at [123, 26] on div at bounding box center [121, 24] width 21 height 21
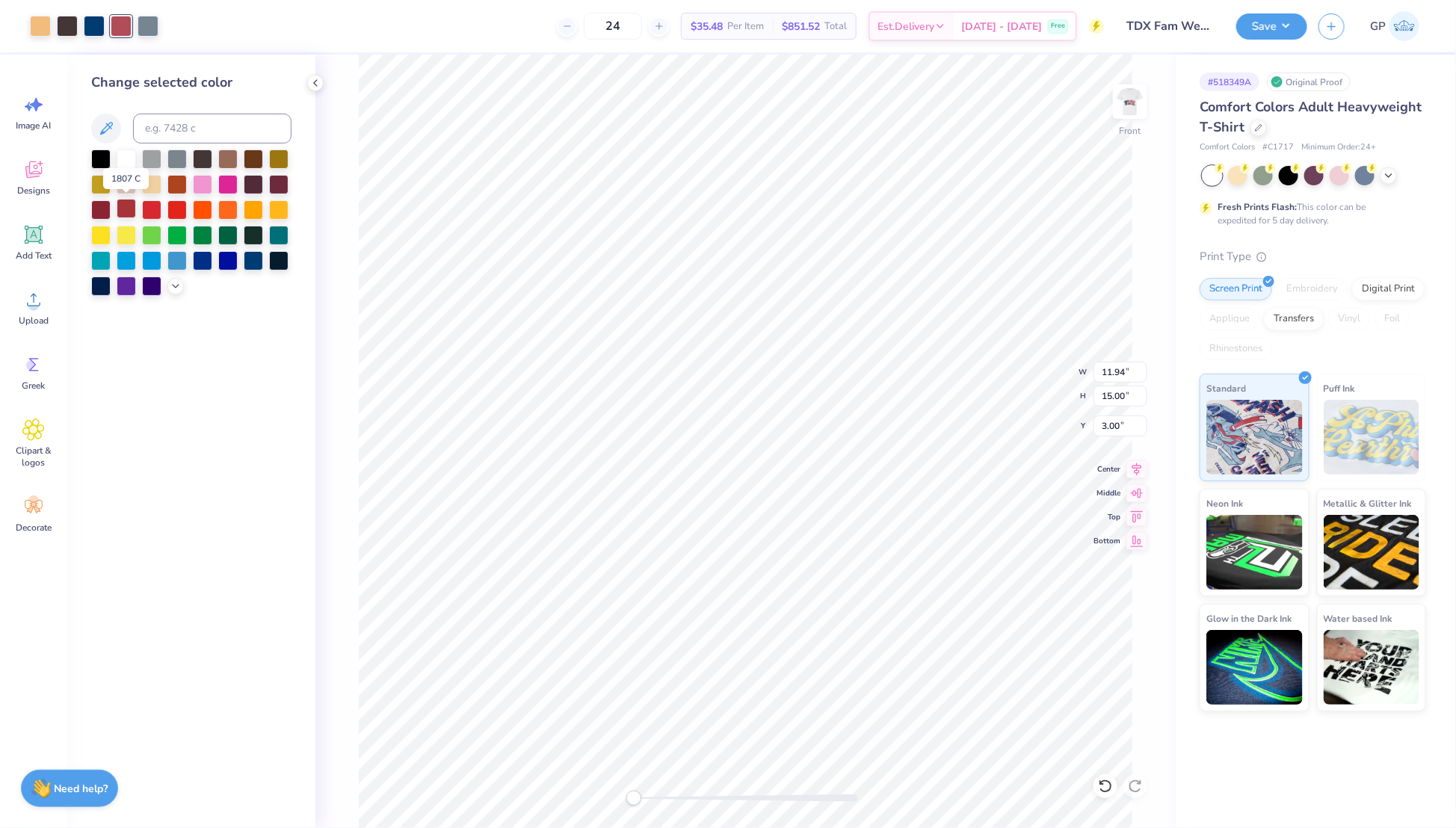
click at [122, 208] on div at bounding box center [126, 208] width 20 height 20
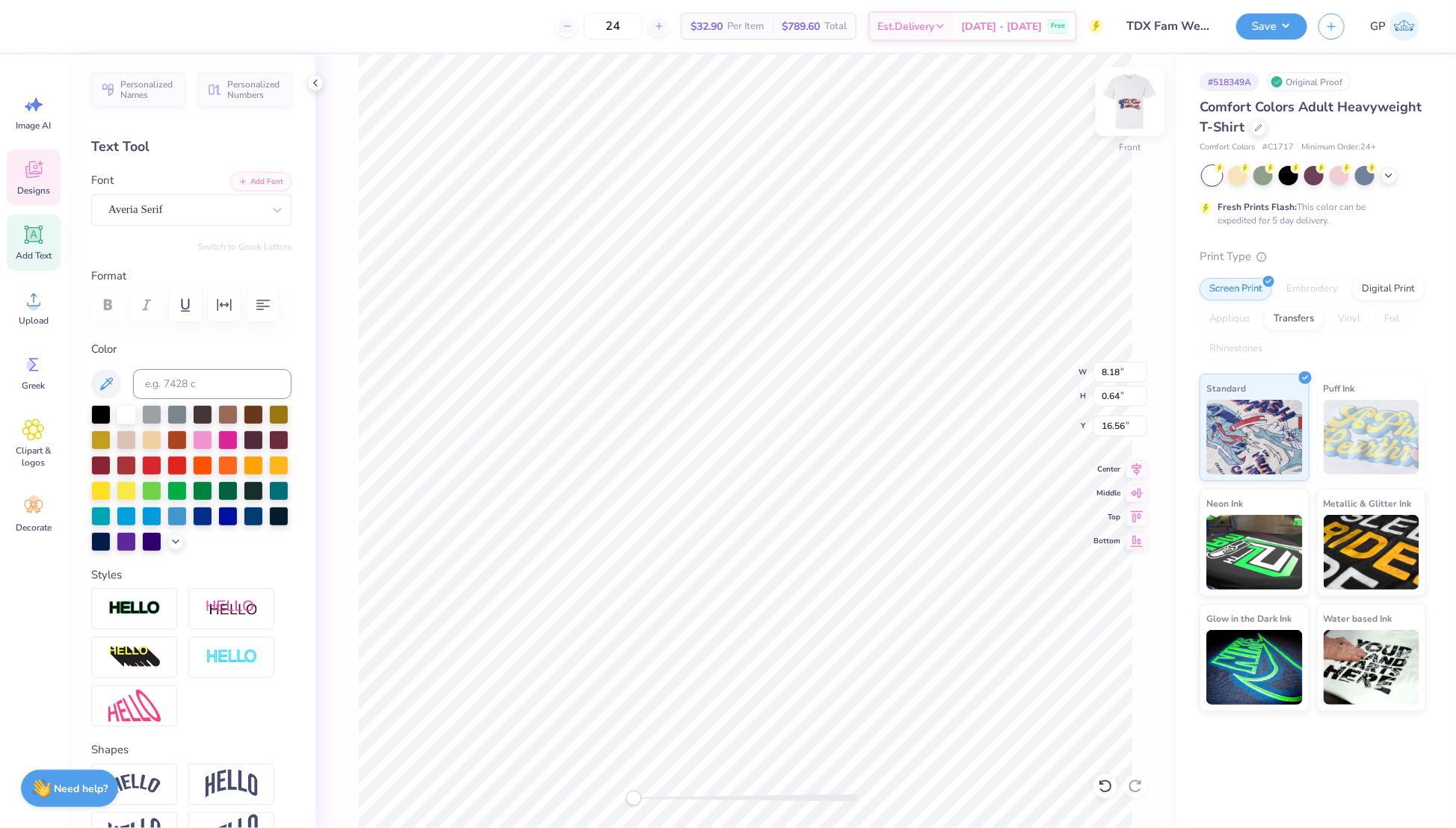
click at [1133, 110] on img at bounding box center [1129, 102] width 59 height 59
type input "8.05"
type input "0.63"
type input "13.99"
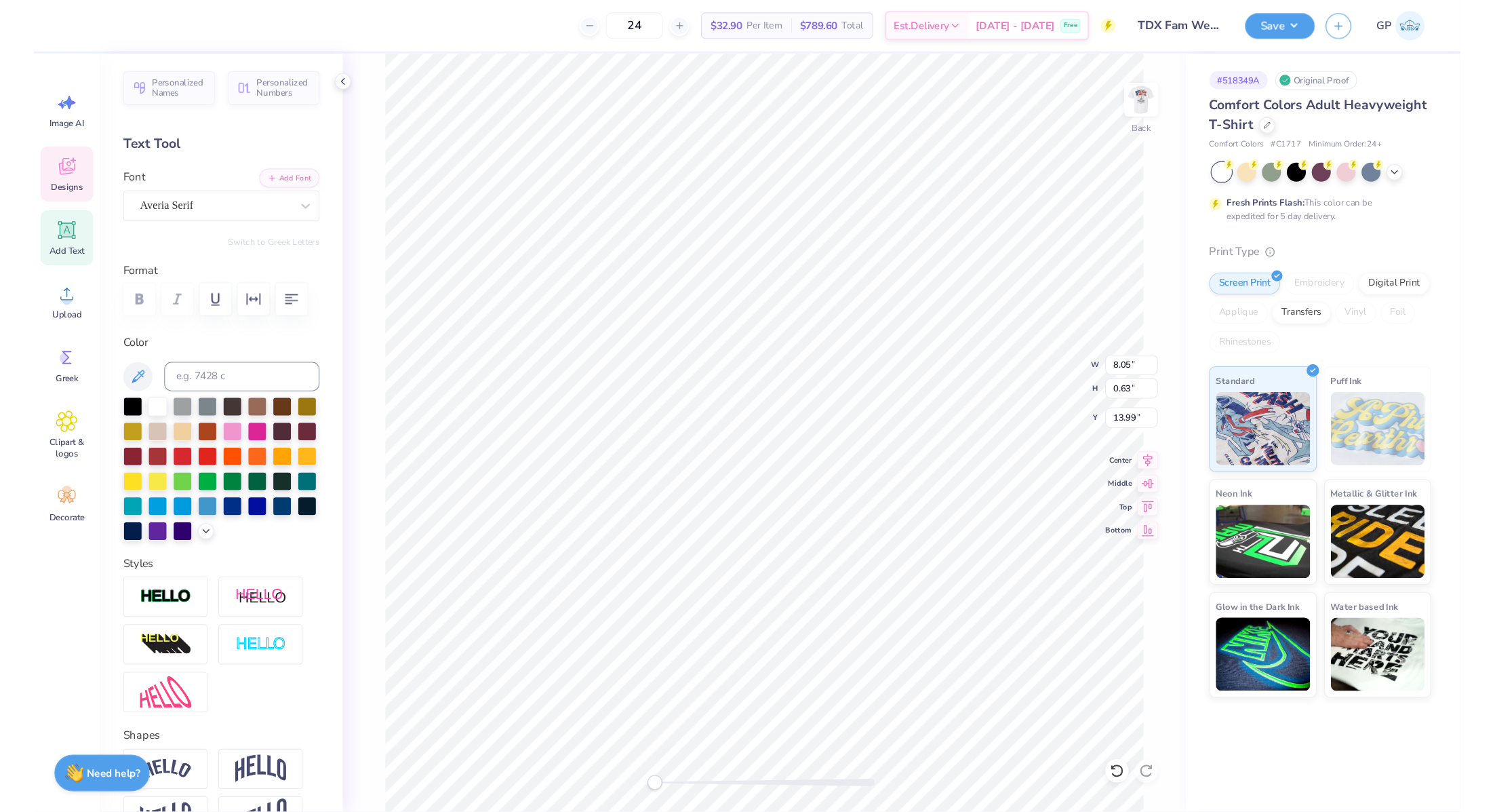
scroll to position [16, 4]
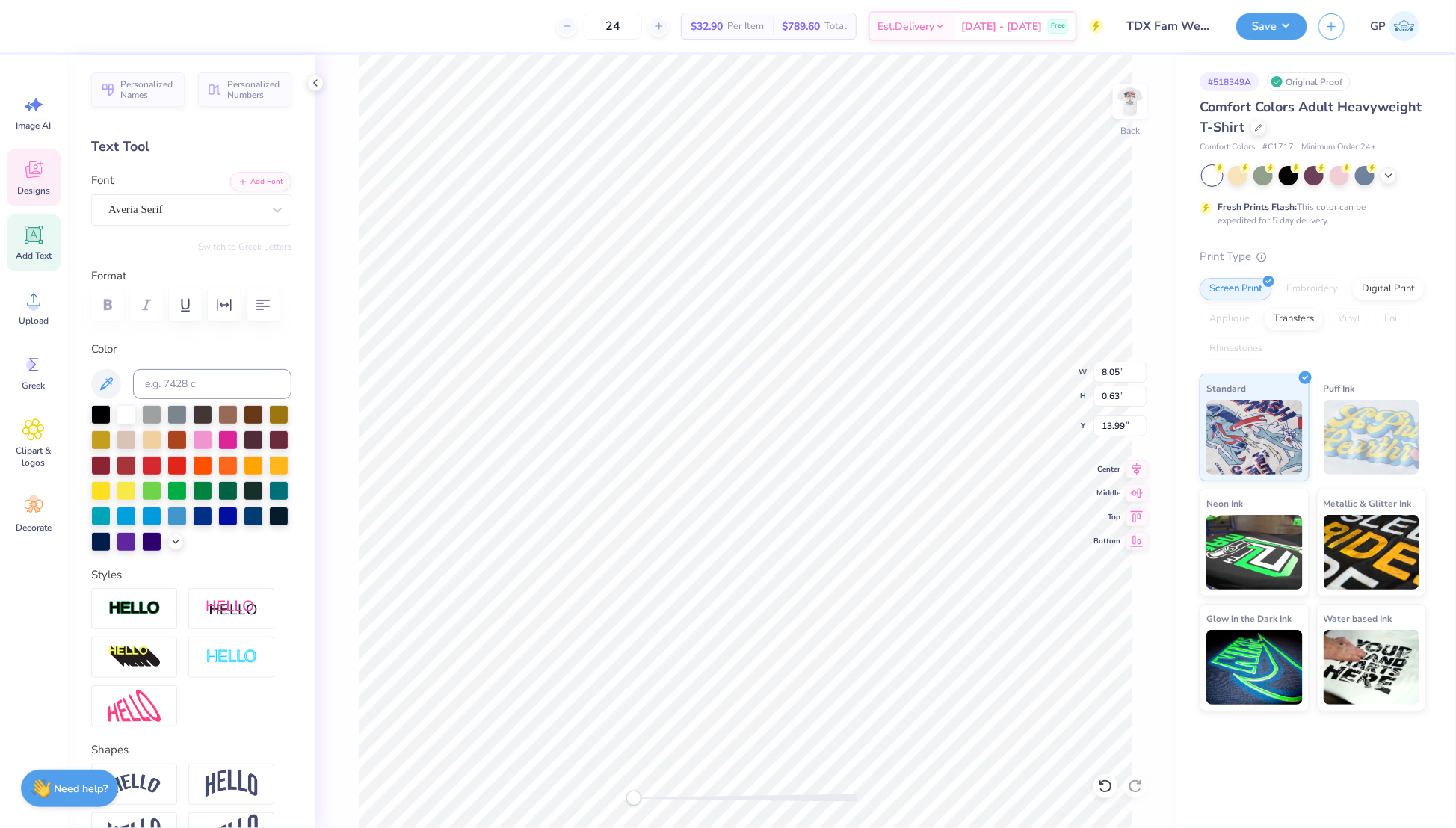
type textarea "FAMILY"
type input "5.34"
type input "1.03"
type input "14.97"
click at [1137, 462] on icon at bounding box center [1136, 467] width 21 height 18
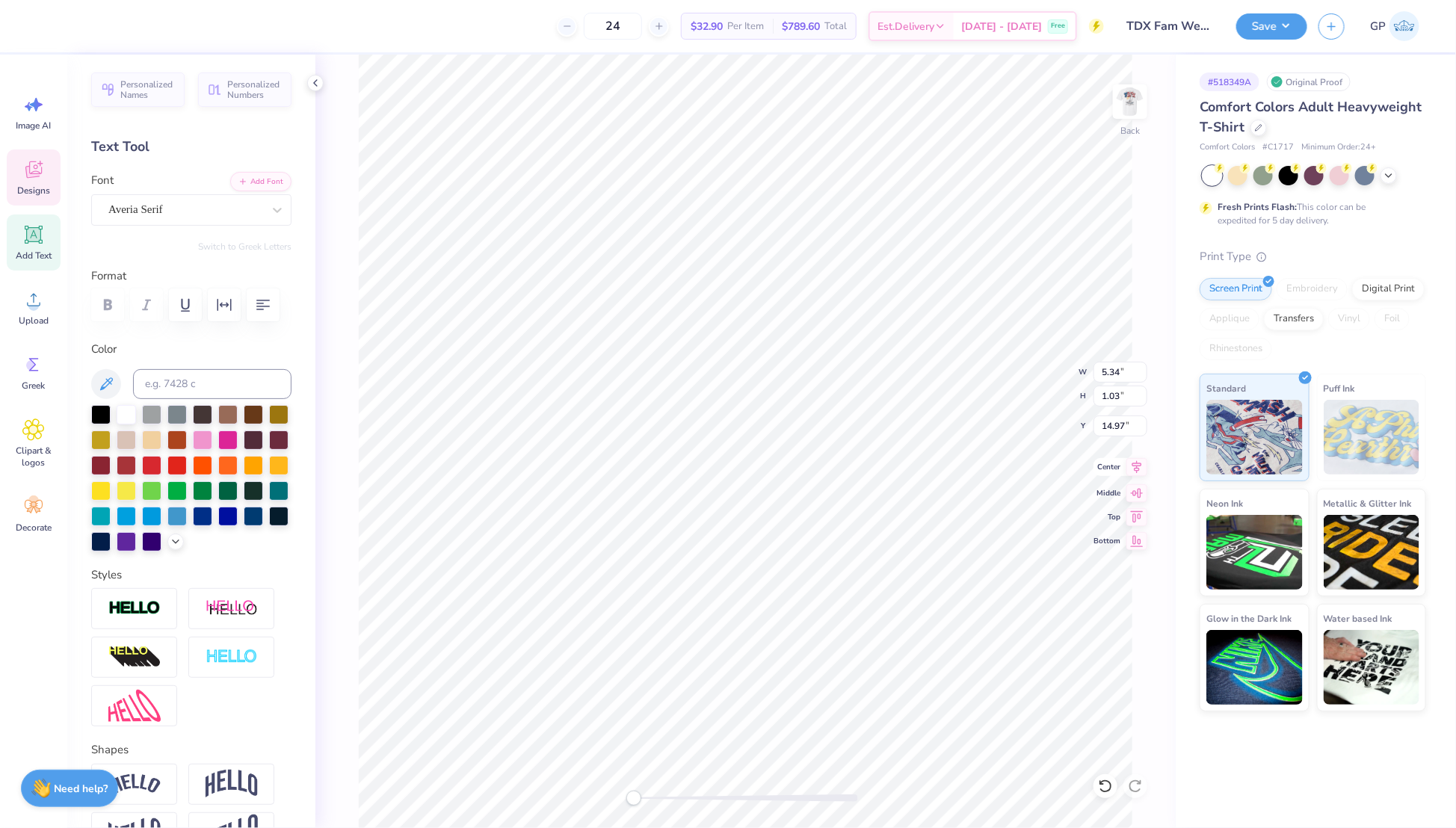
type input "11.00"
type input "5.56"
type input "9.72"
click at [1137, 468] on icon at bounding box center [1137, 468] width 9 height 13
click at [1144, 475] on icon at bounding box center [1136, 467] width 21 height 18
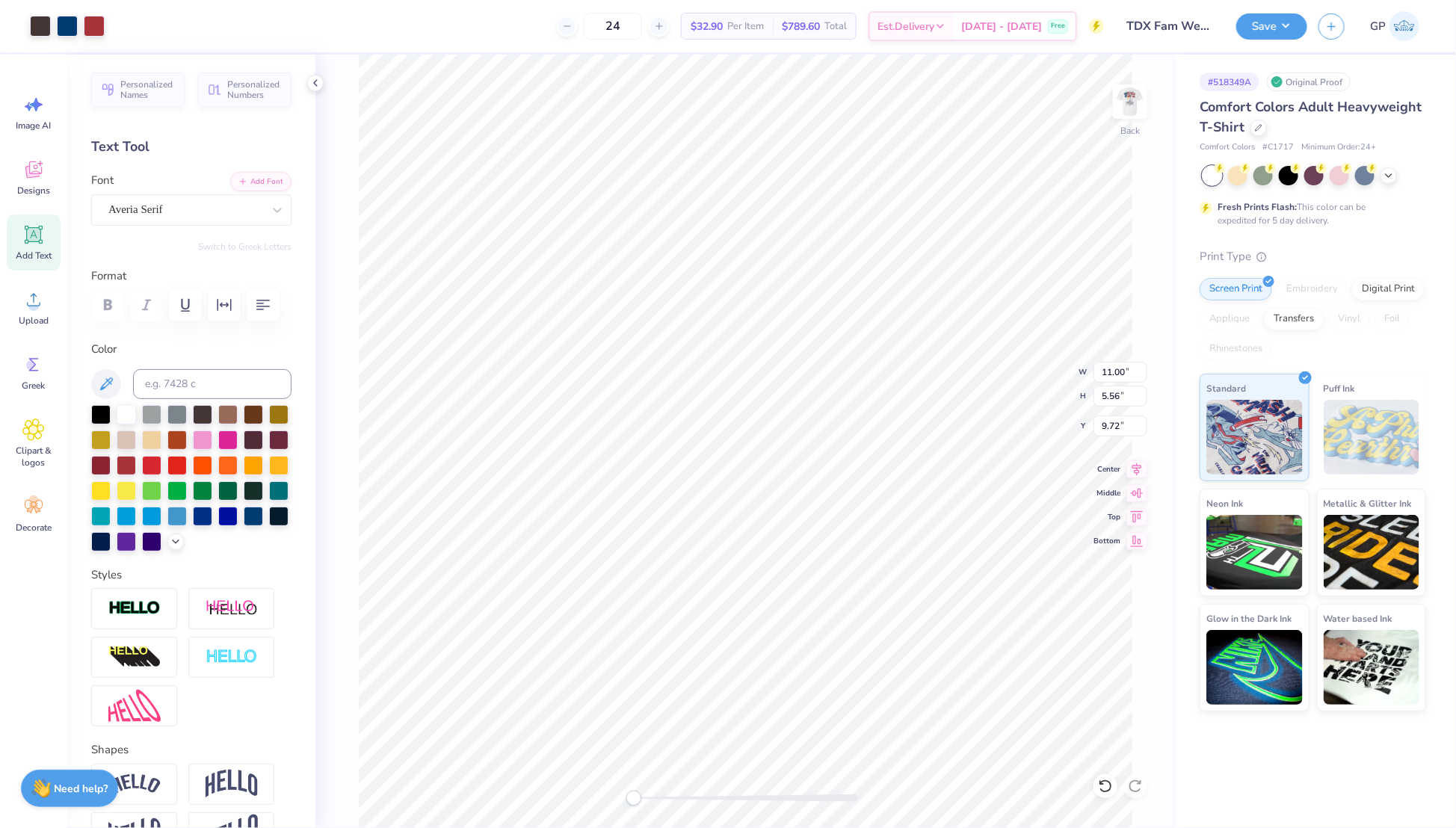
type input "5.34"
type input "1.03"
type input "14.97"
type input "11.00"
type input "6.28"
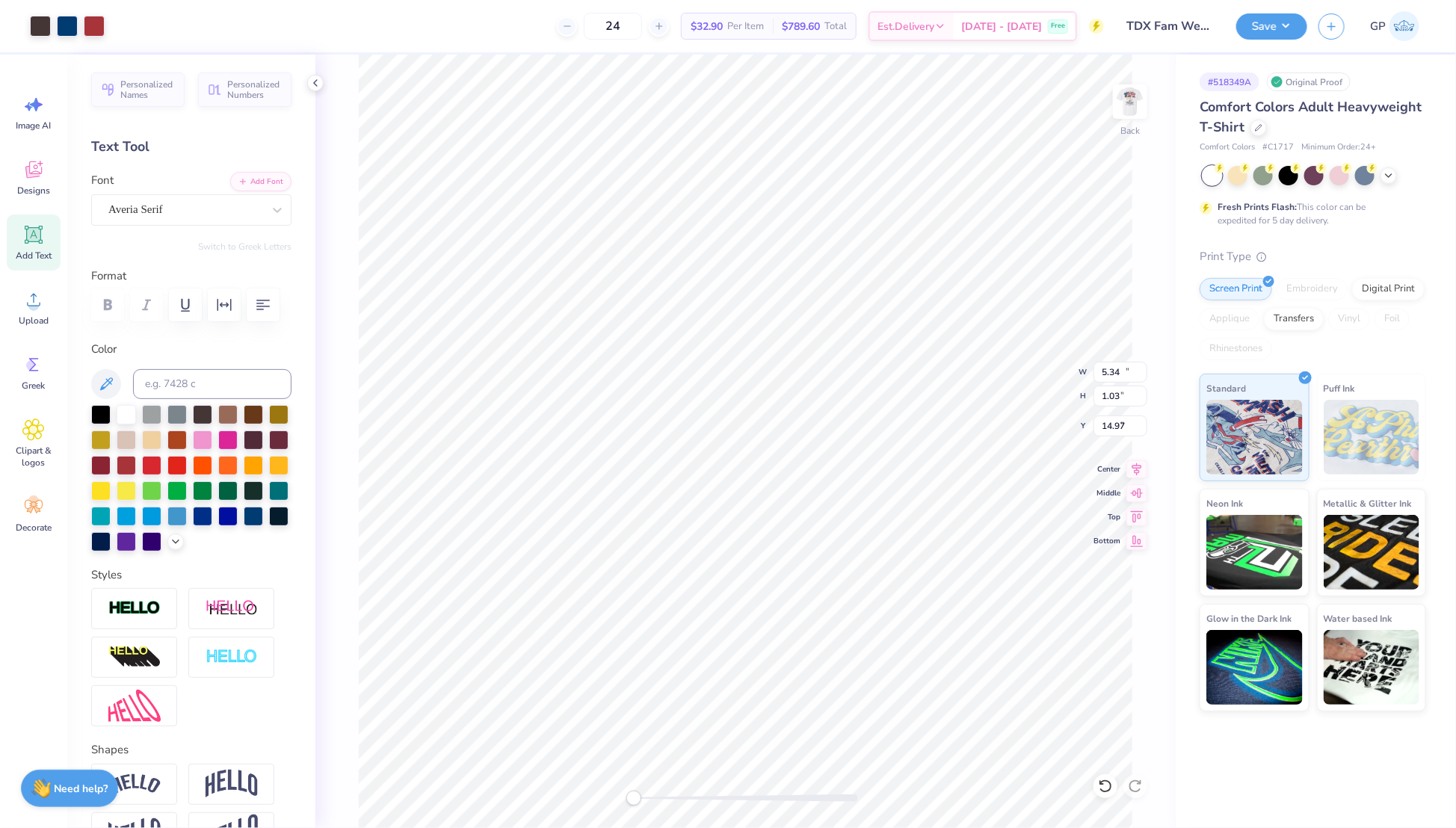
type input "9.72"
click at [1118, 370] on input "11.00" at bounding box center [1120, 372] width 54 height 21
type input "3.50"
type input "2.00"
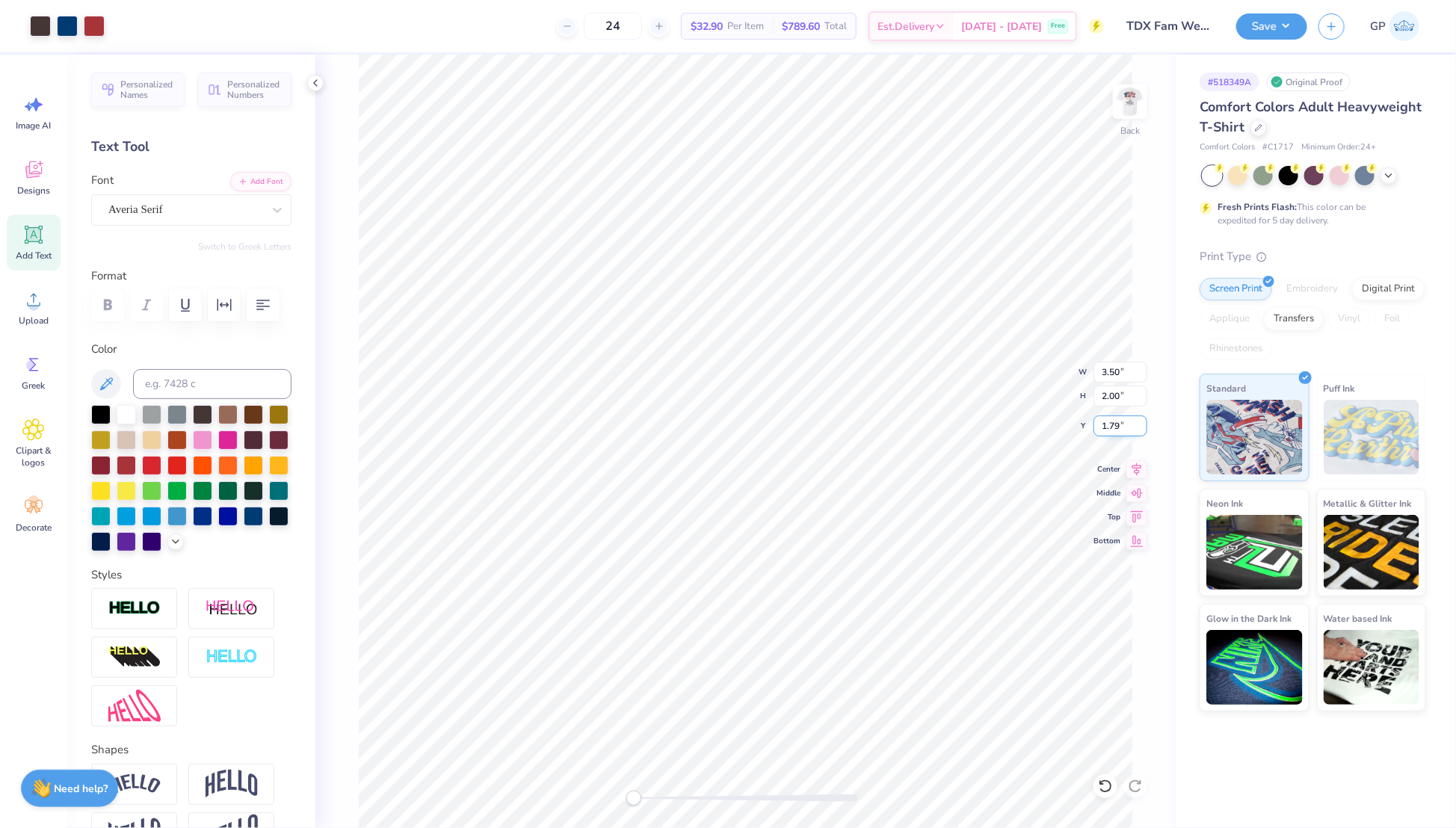
click at [1117, 423] on input "1.79" at bounding box center [1120, 426] width 54 height 21
type input "3.00"
click at [1268, 20] on button "Save" at bounding box center [1272, 23] width 71 height 26
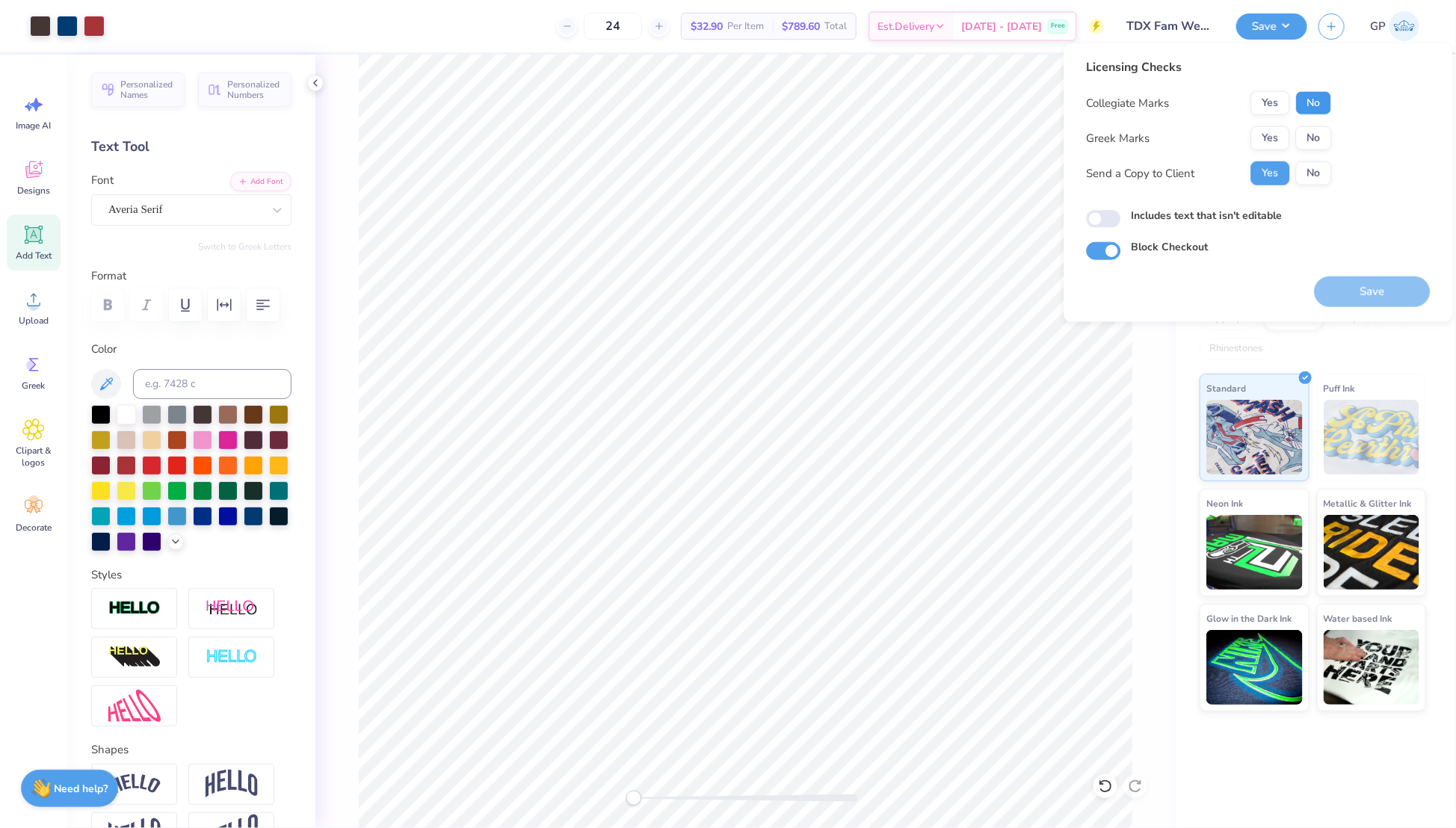
click at [1313, 99] on button "No" at bounding box center [1314, 103] width 36 height 24
click at [1310, 133] on button "No" at bounding box center [1314, 138] width 36 height 24
click at [1107, 219] on input "Includes text that isn't editable" at bounding box center [1104, 219] width 34 height 18
checkbox input "true"
click at [1340, 281] on button "Save" at bounding box center [1372, 292] width 116 height 30
